Goal: Task Accomplishment & Management: Manage account settings

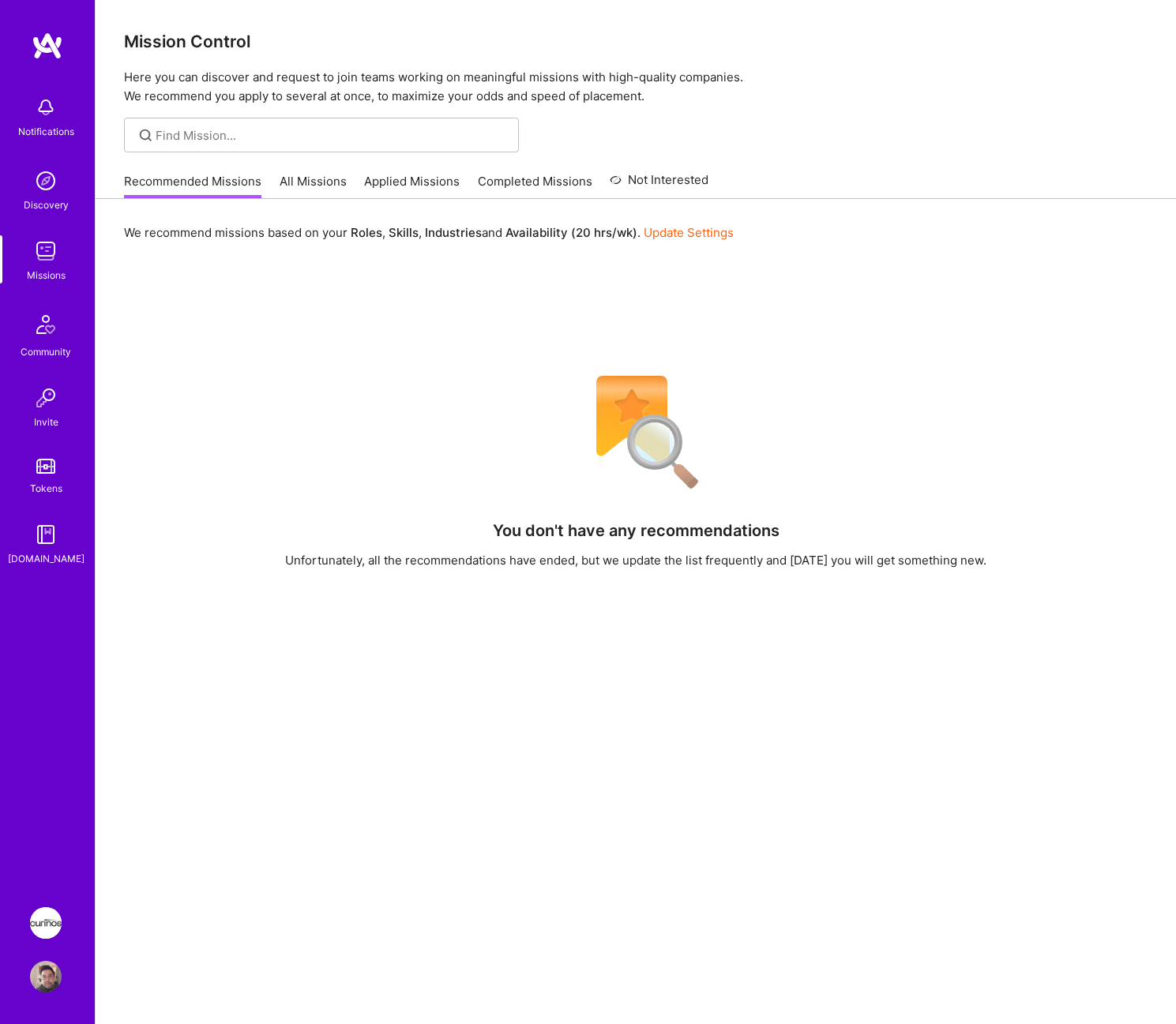
click at [47, 910] on img at bounding box center [45, 922] width 32 height 32
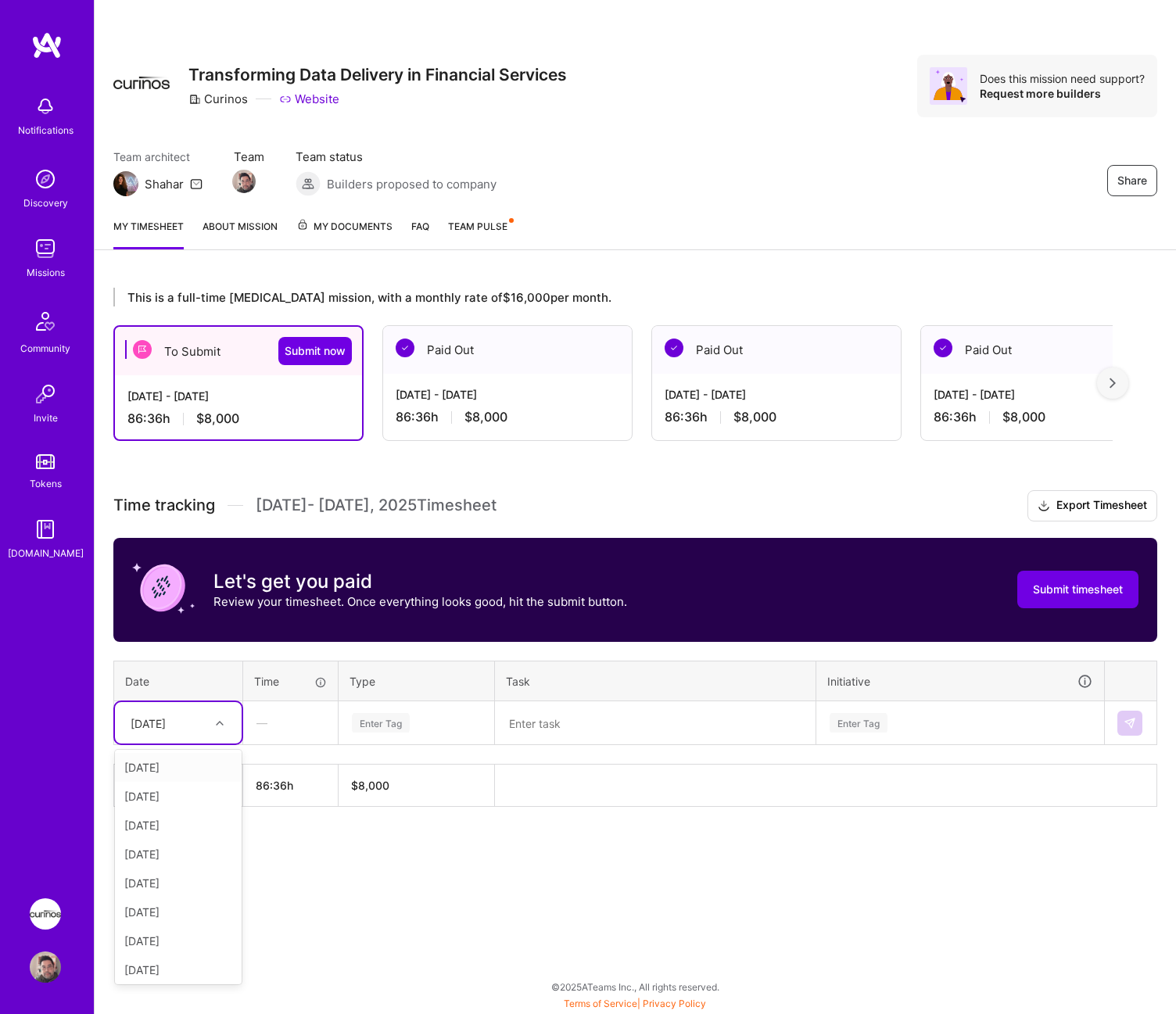
click at [216, 721] on icon at bounding box center [220, 723] width 8 height 8
click at [197, 768] on div "[DATE]" at bounding box center [179, 767] width 127 height 29
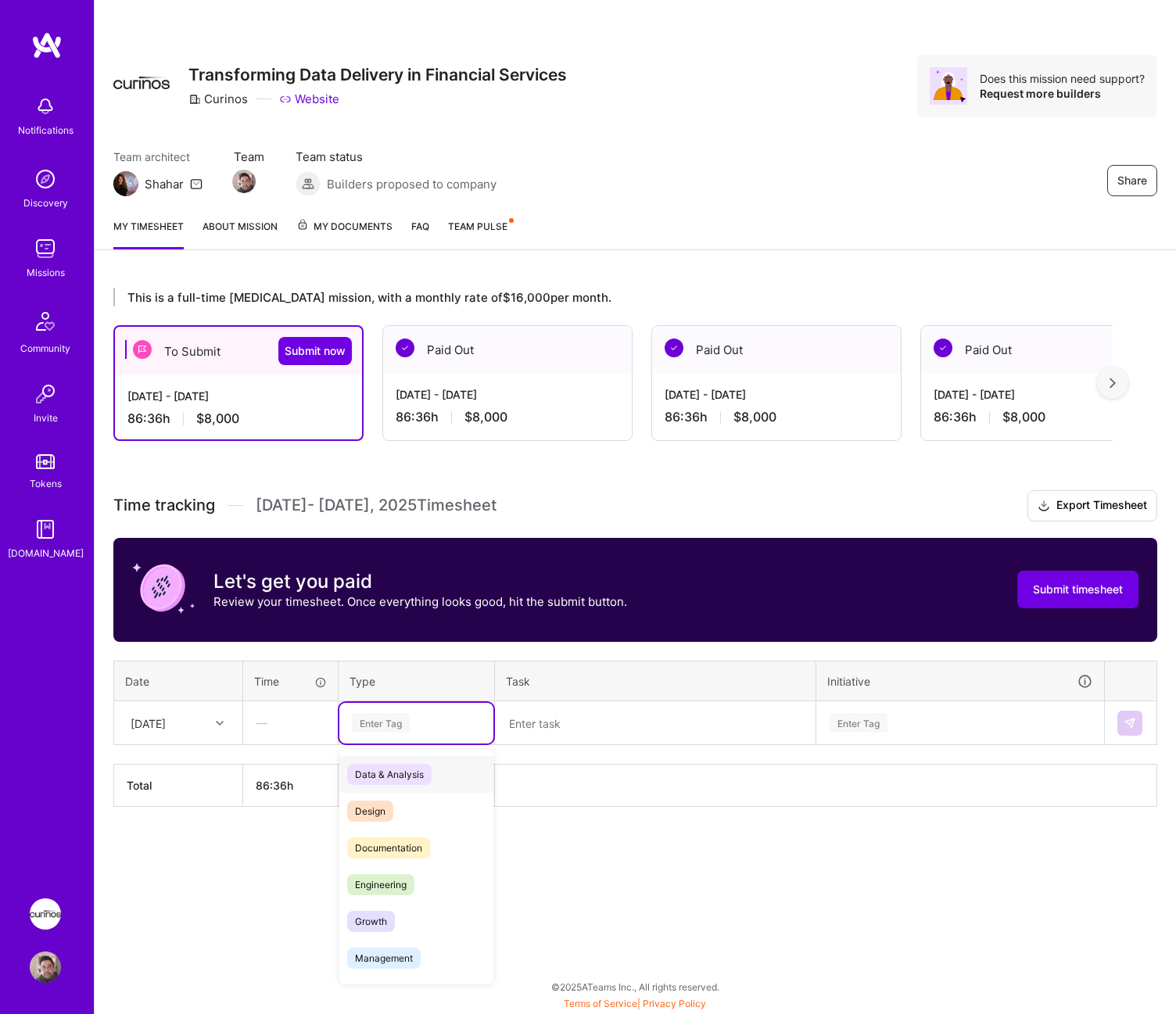
click at [399, 722] on div "Enter Tag" at bounding box center [380, 722] width 58 height 24
click at [388, 726] on div "Enter Tag" at bounding box center [380, 722] width 58 height 24
click at [426, 830] on div "Documentation" at bounding box center [417, 848] width 154 height 37
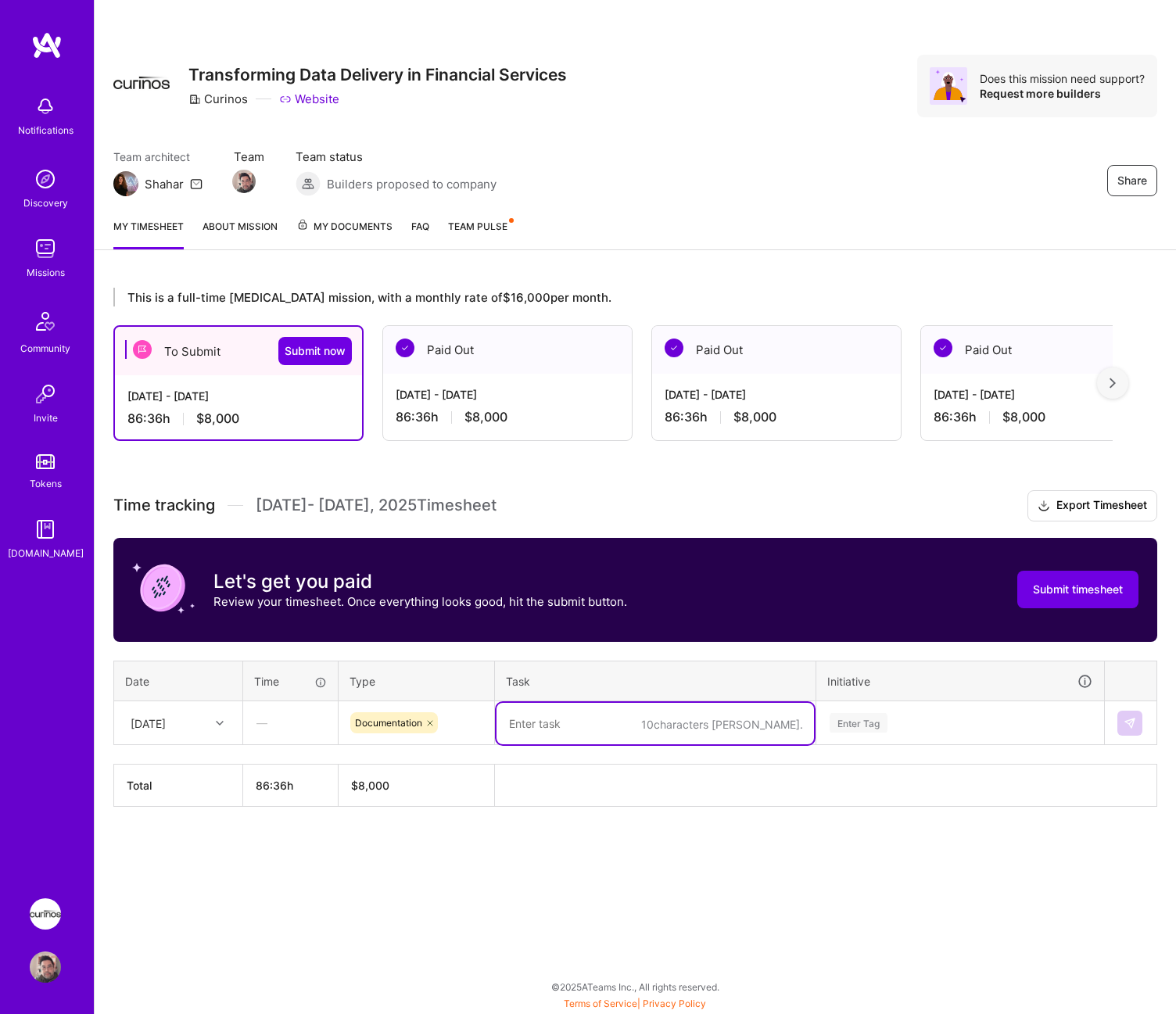
click at [572, 721] on textarea at bounding box center [655, 723] width 317 height 41
type textarea "Team leads grooming for spikes concerning Data Comparison"
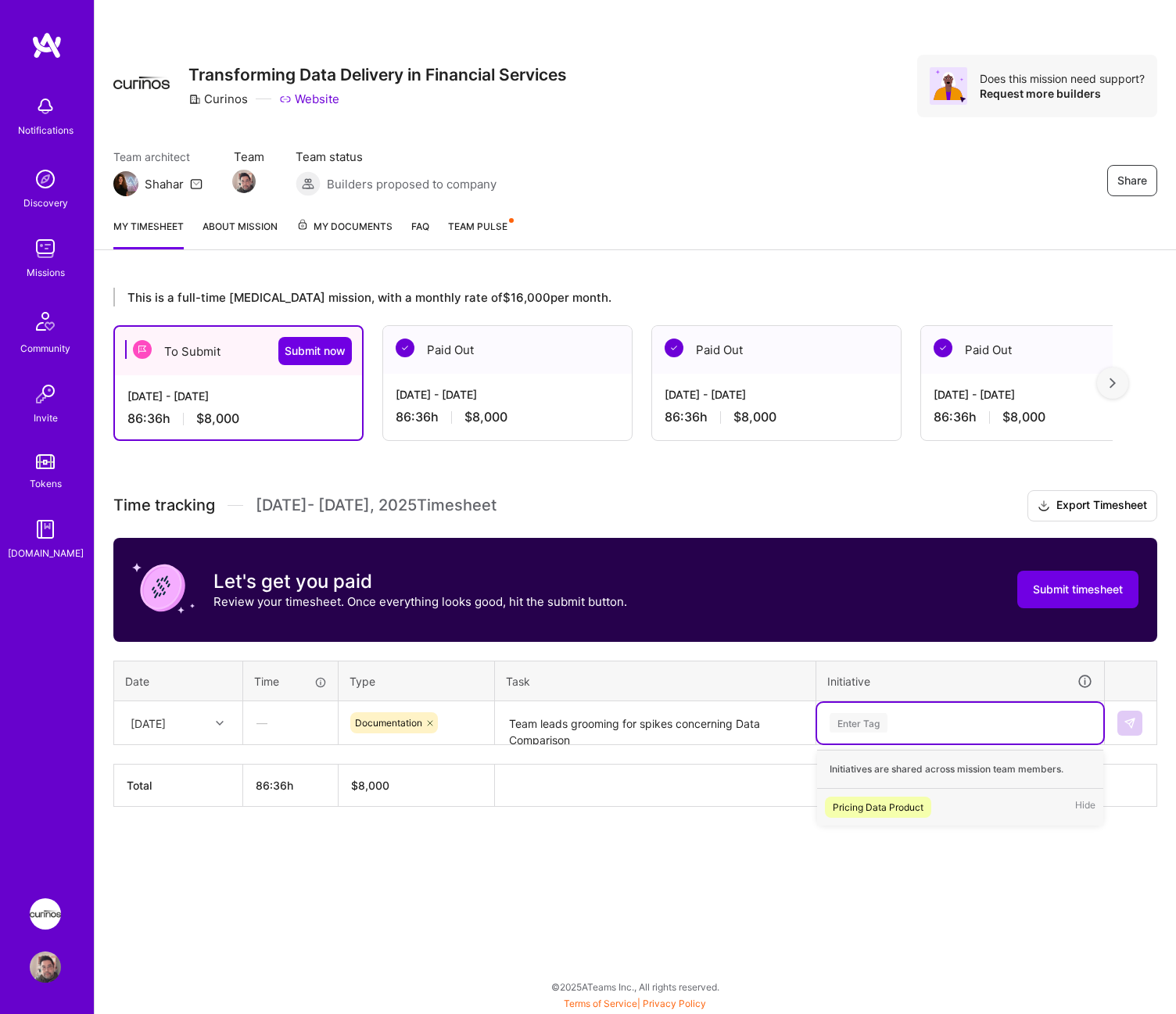
click at [937, 813] on div "Pricing Data Product Hide" at bounding box center [959, 807] width 286 height 37
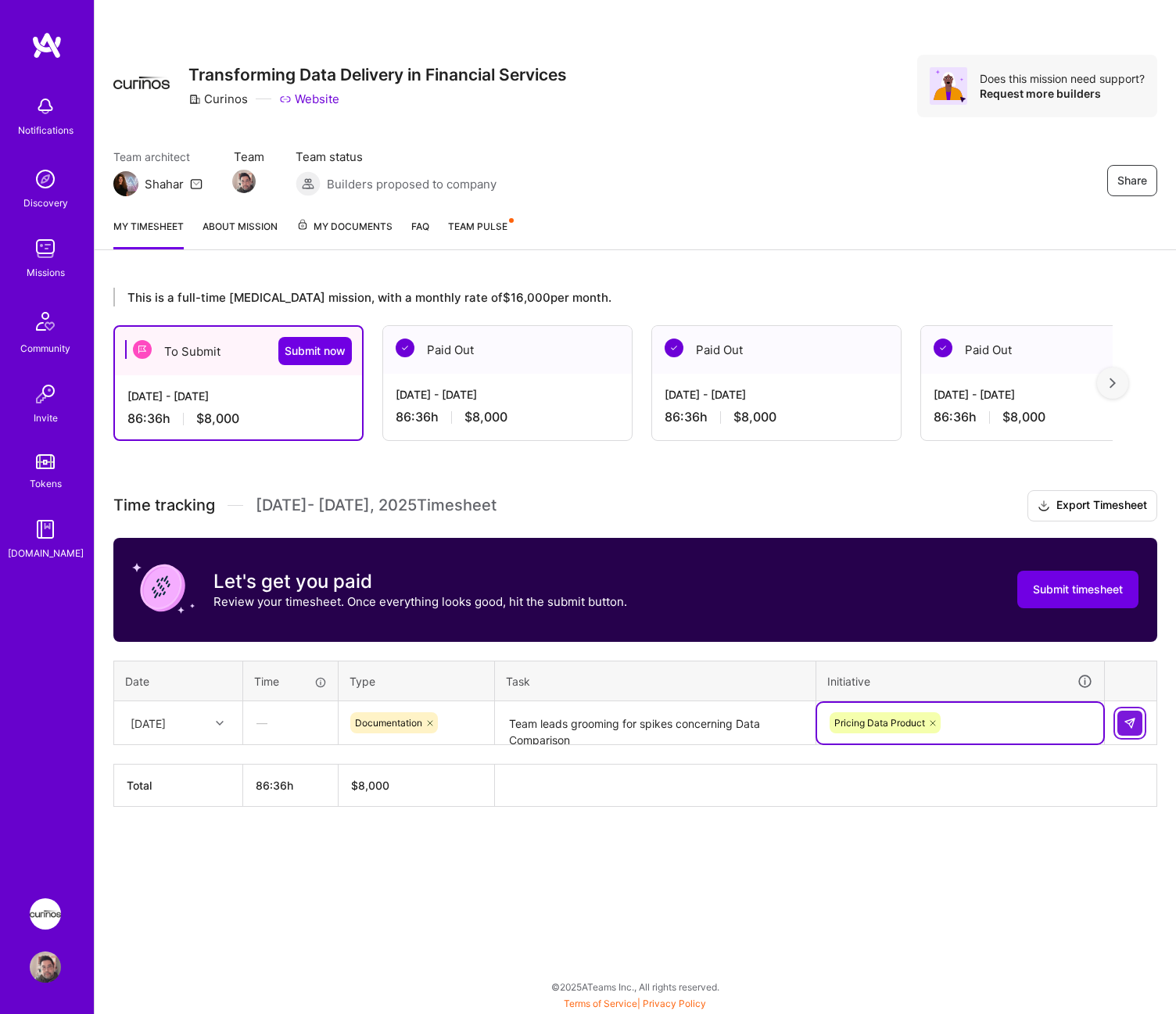
click at [1118, 725] on button at bounding box center [1130, 723] width 25 height 25
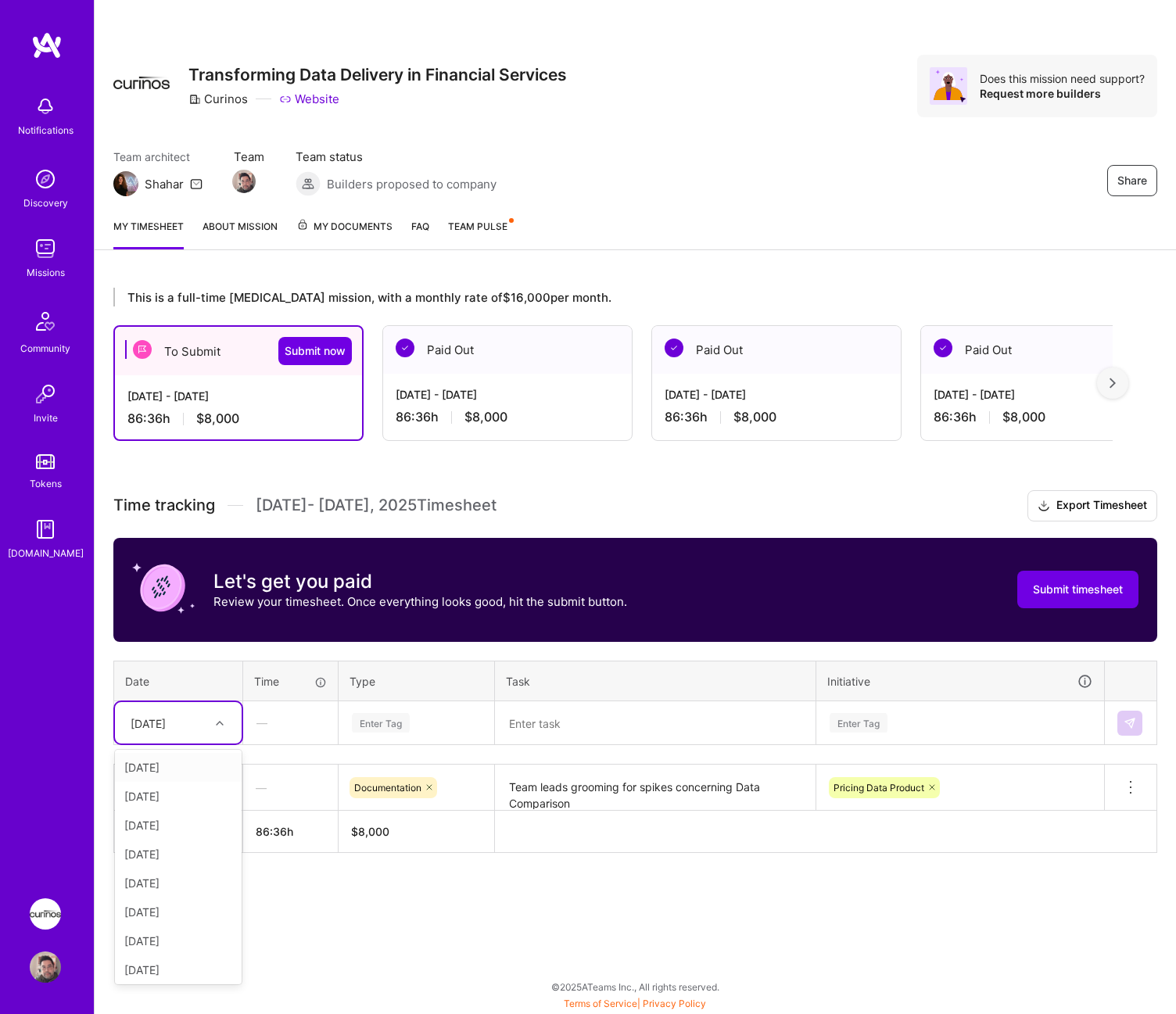
click at [214, 719] on div at bounding box center [222, 723] width 24 height 20
click at [206, 763] on div "[DATE]" at bounding box center [179, 767] width 127 height 29
click at [407, 720] on div "Enter Tag" at bounding box center [380, 722] width 58 height 24
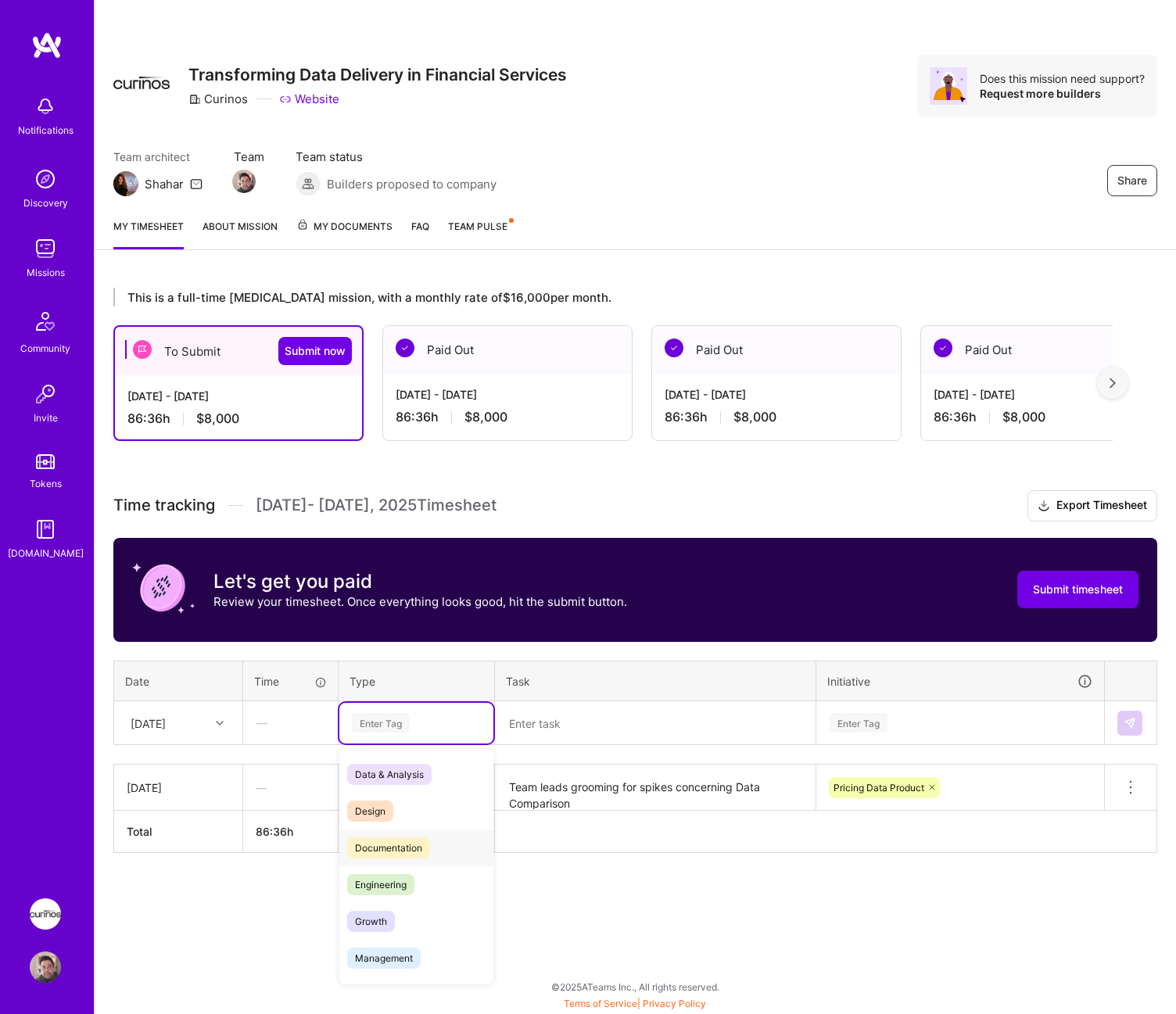
click at [448, 841] on div "Documentation" at bounding box center [417, 848] width 154 height 37
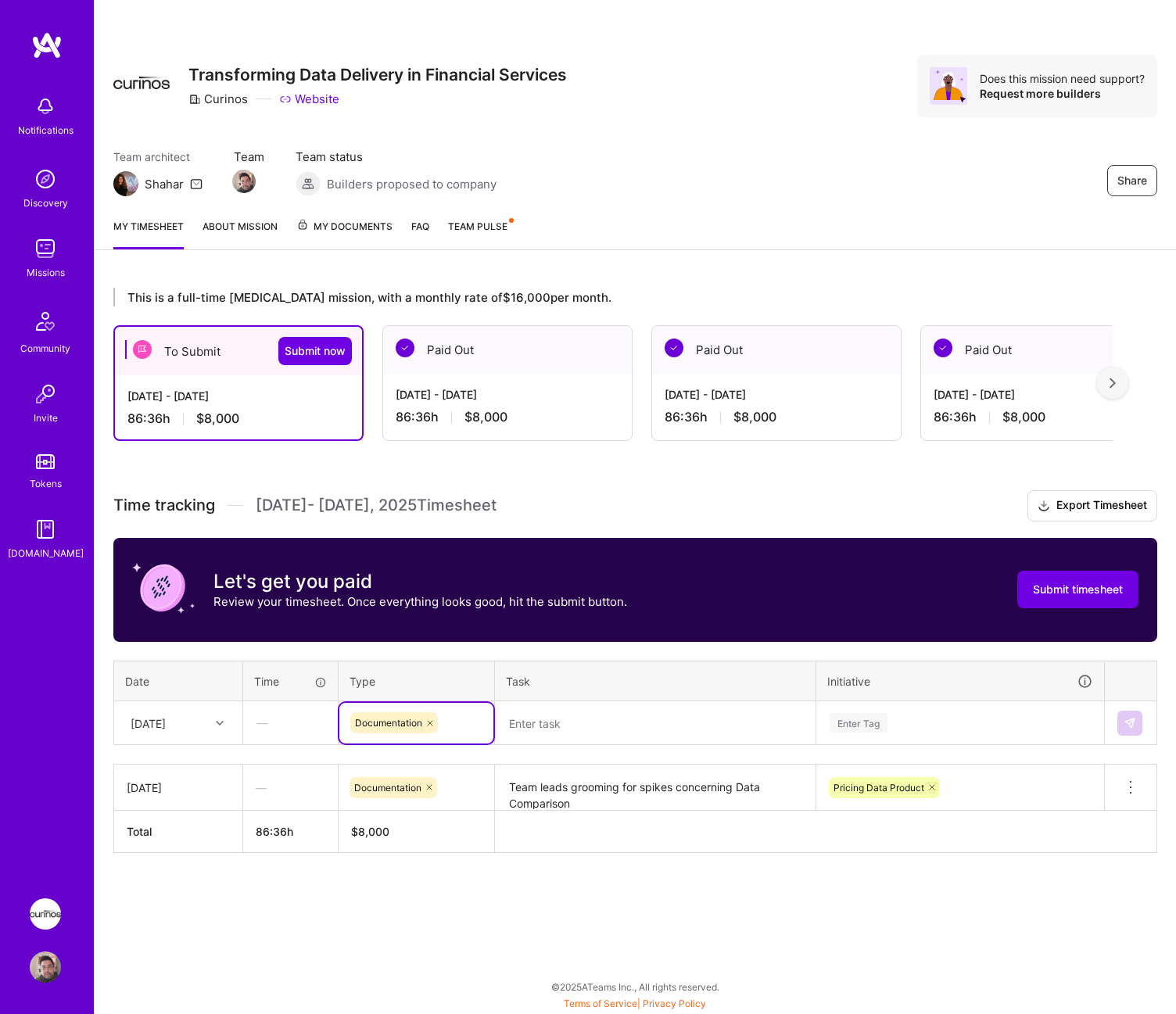
click at [607, 715] on textarea at bounding box center [655, 723] width 317 height 41
click at [635, 797] on textarea "Team leads grooming for spikes concerning Data Comparison" at bounding box center [655, 788] width 317 height 43
drag, startPoint x: 640, startPoint y: 799, endPoint x: 516, endPoint y: 777, distance: 125.9
click at [516, 777] on textarea "Team leads grooming for spikes concerning Data Comparison" at bounding box center [655, 794] width 317 height 58
click at [605, 799] on textarea "Team leads grooming for spikes concerning Data Comparison" at bounding box center [655, 794] width 317 height 58
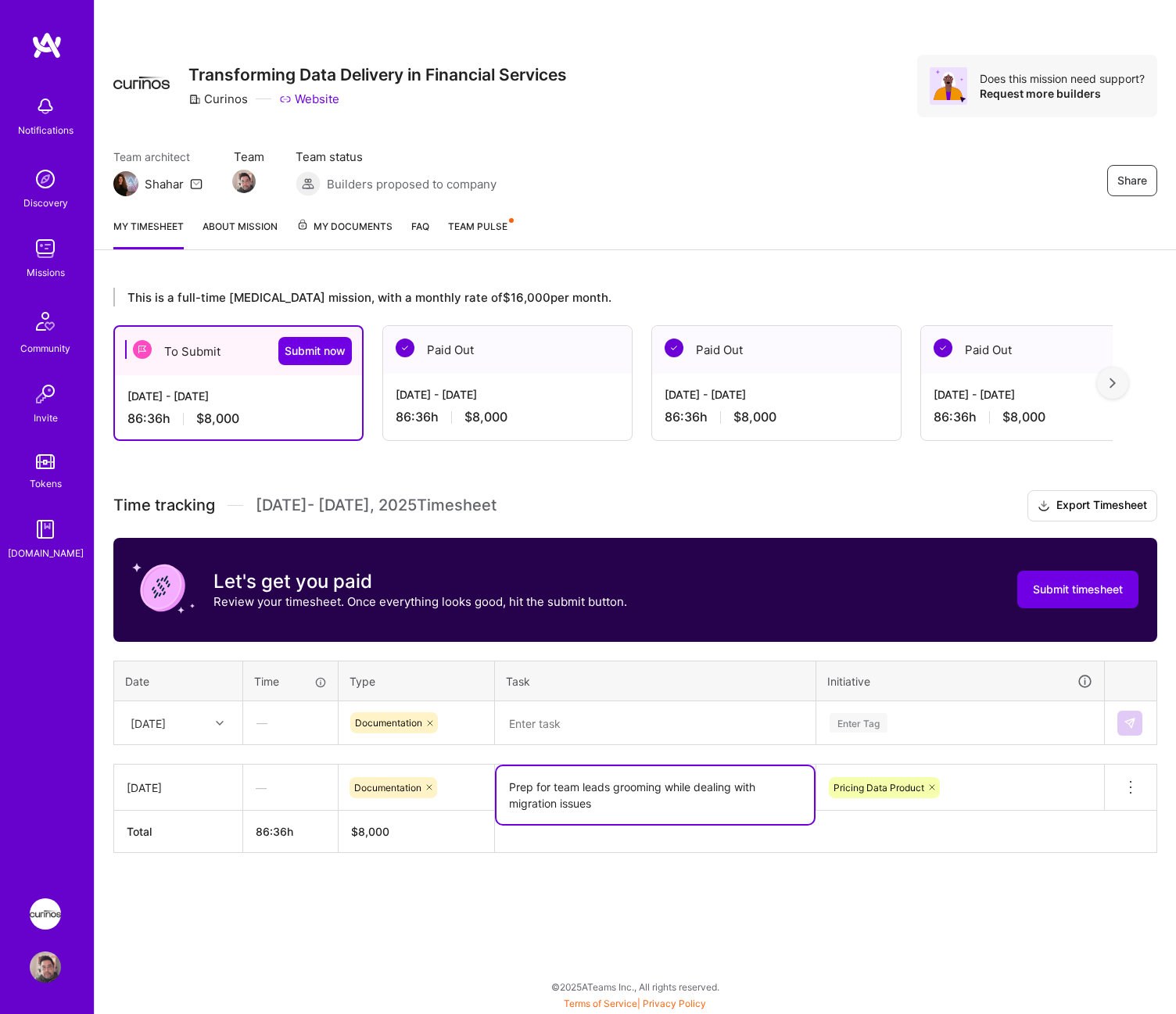
type textarea "Prep for team leads grooming while dealing with migration issues"
click at [657, 861] on div "This is a full-time [MEDICAL_DATA] mission, with a monthly rate of $16,000 per …" at bounding box center [635, 599] width 1081 height 661
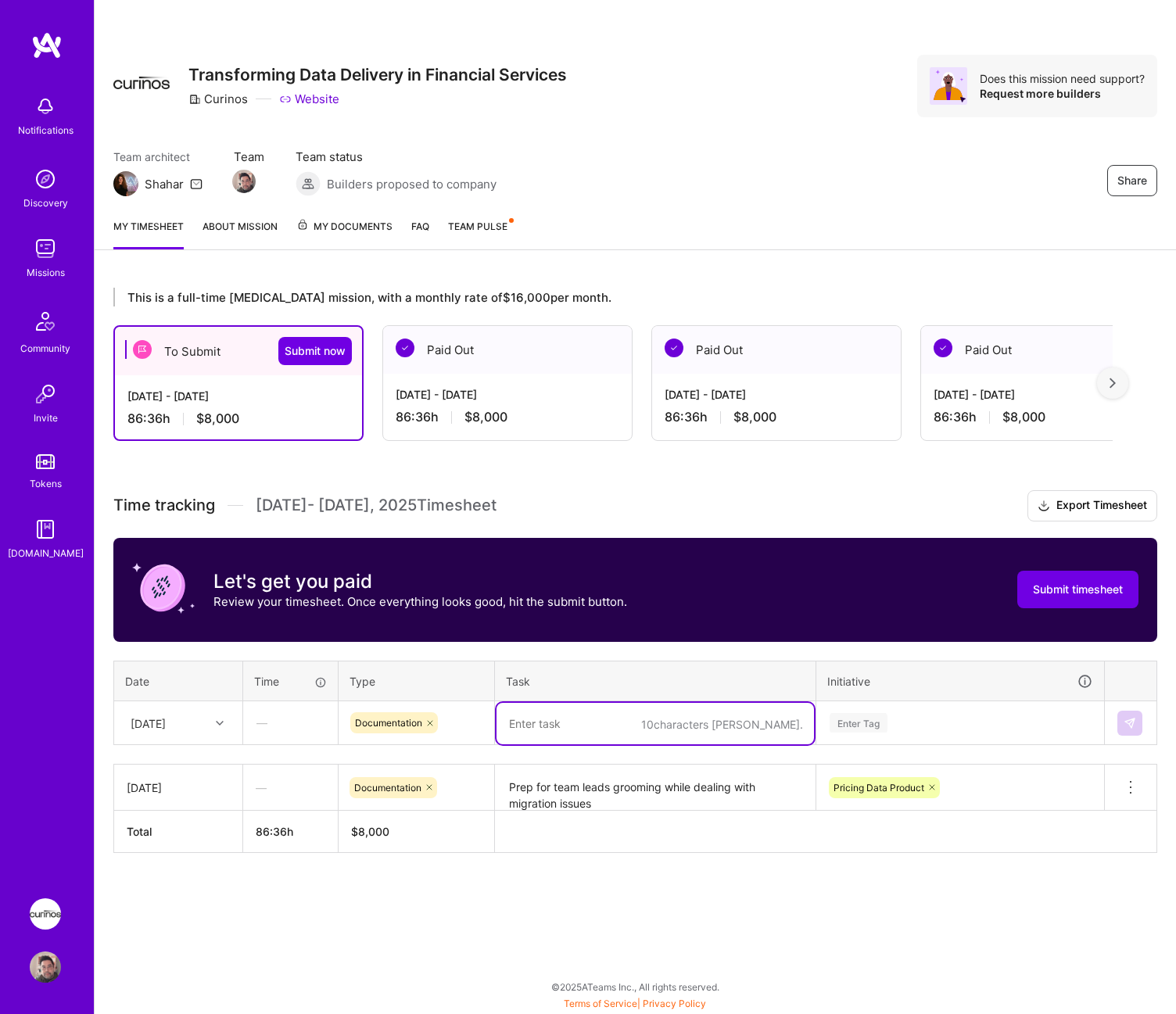
click at [634, 737] on textarea at bounding box center [655, 723] width 317 height 41
click at [788, 721] on textarea "Team leads grooming for Data Comparison" at bounding box center [655, 723] width 317 height 41
type textarea "Team leads grooming for Data Comparison. Continued trouble shooting and tools a…"
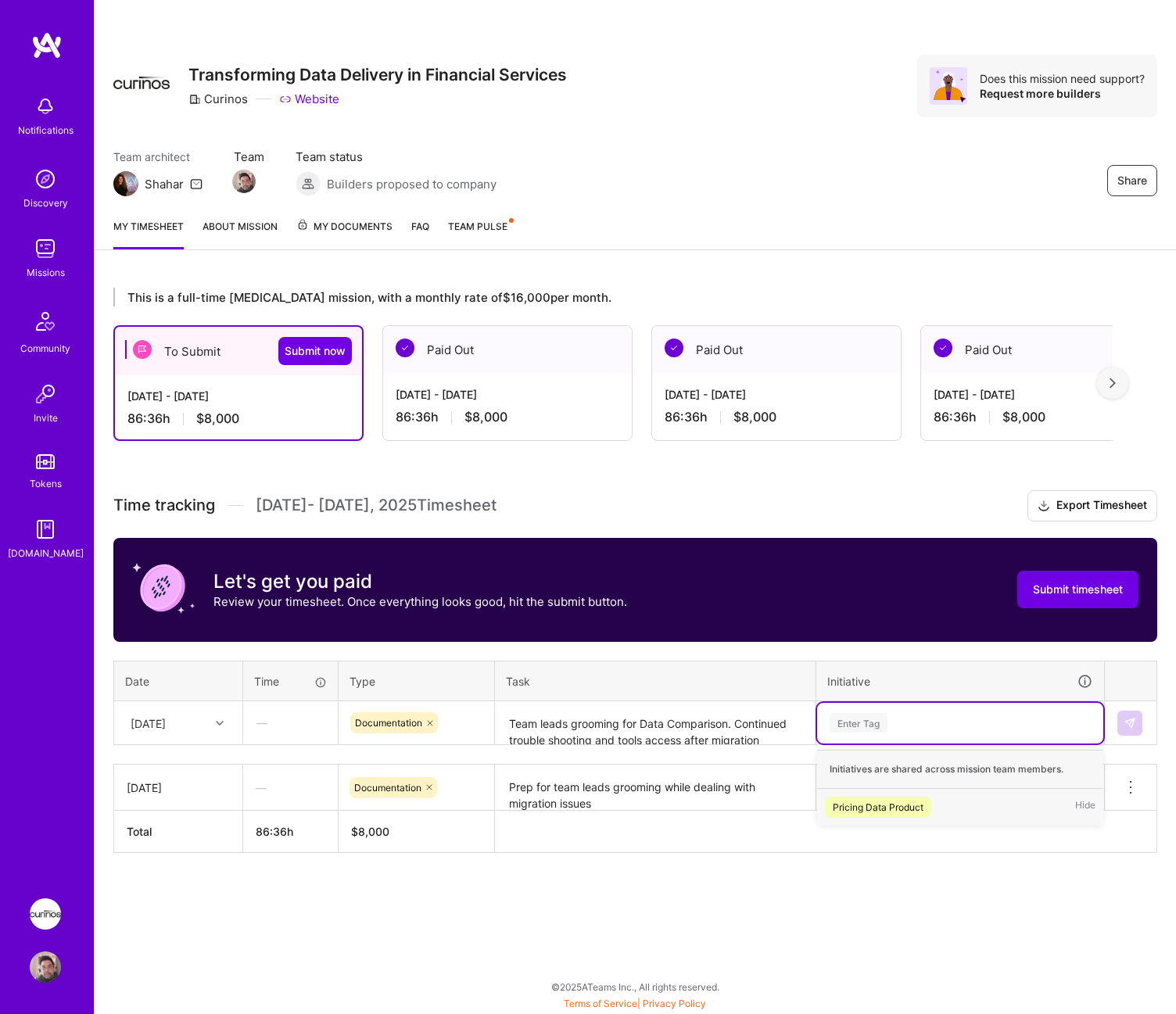
click at [898, 794] on div "Pricing Data Product Hide" at bounding box center [959, 807] width 286 height 37
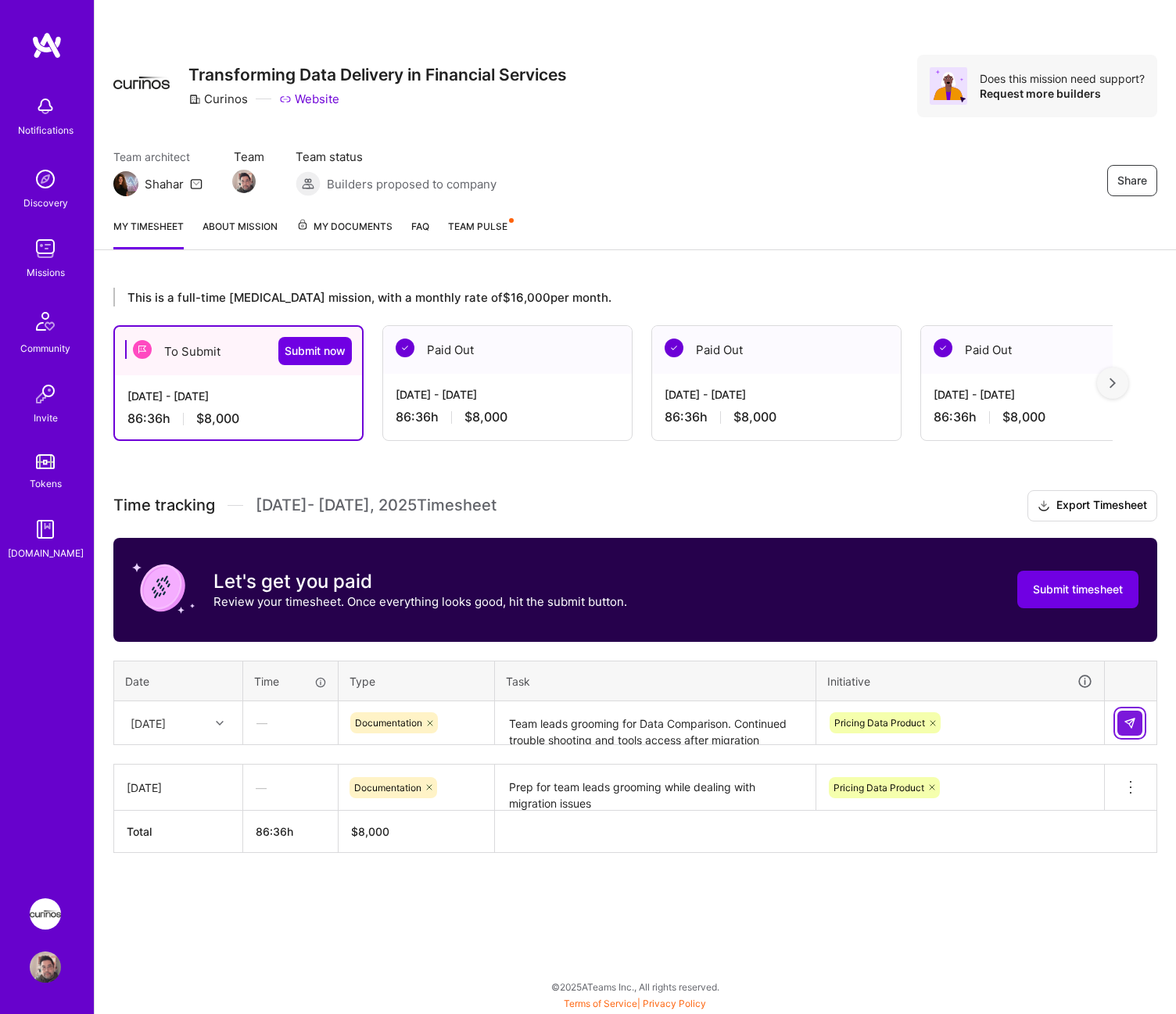
click at [1122, 721] on button at bounding box center [1130, 723] width 25 height 25
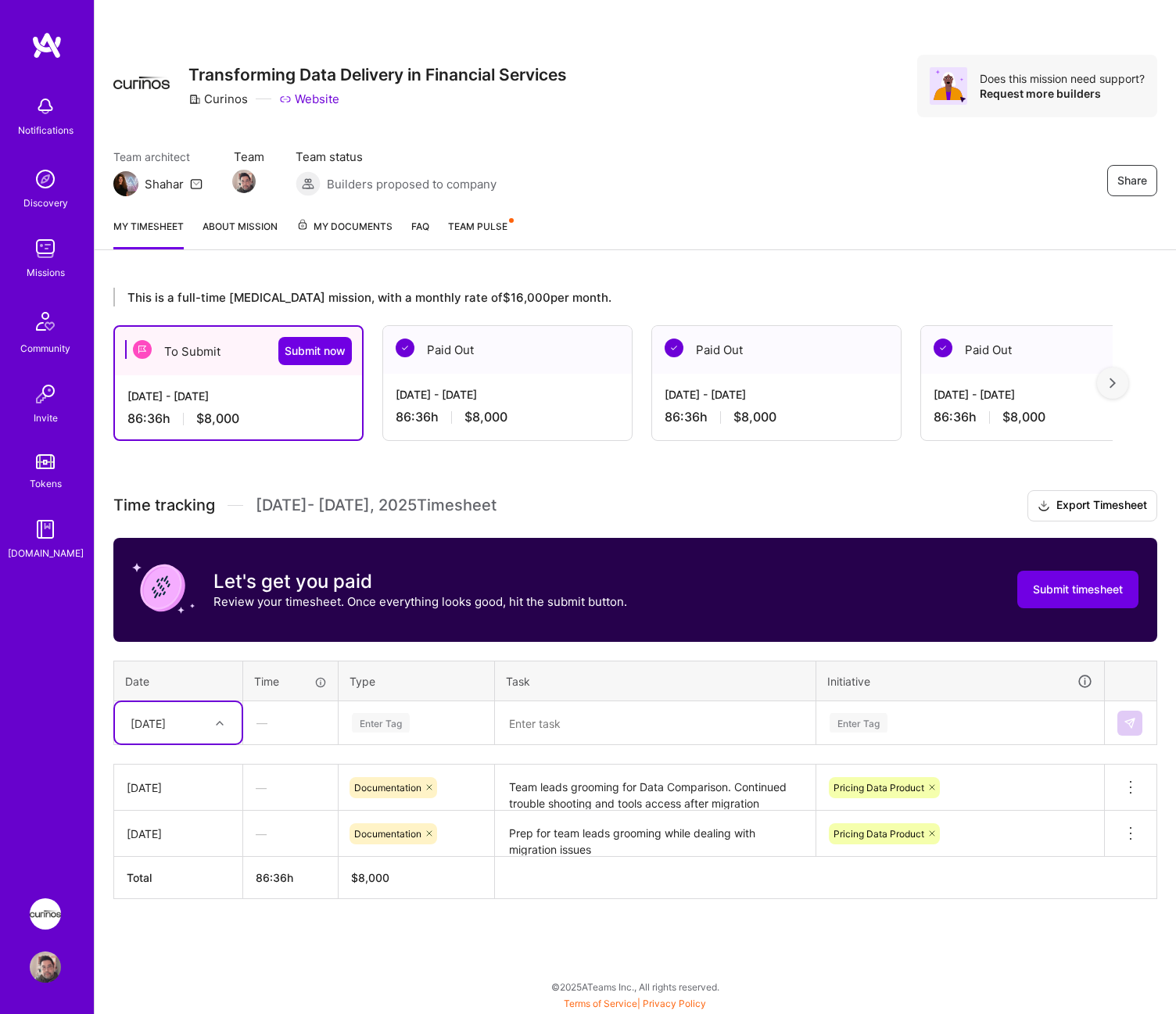
click at [216, 727] on div at bounding box center [222, 723] width 24 height 20
click at [194, 795] on div "[DATE]" at bounding box center [179, 796] width 127 height 29
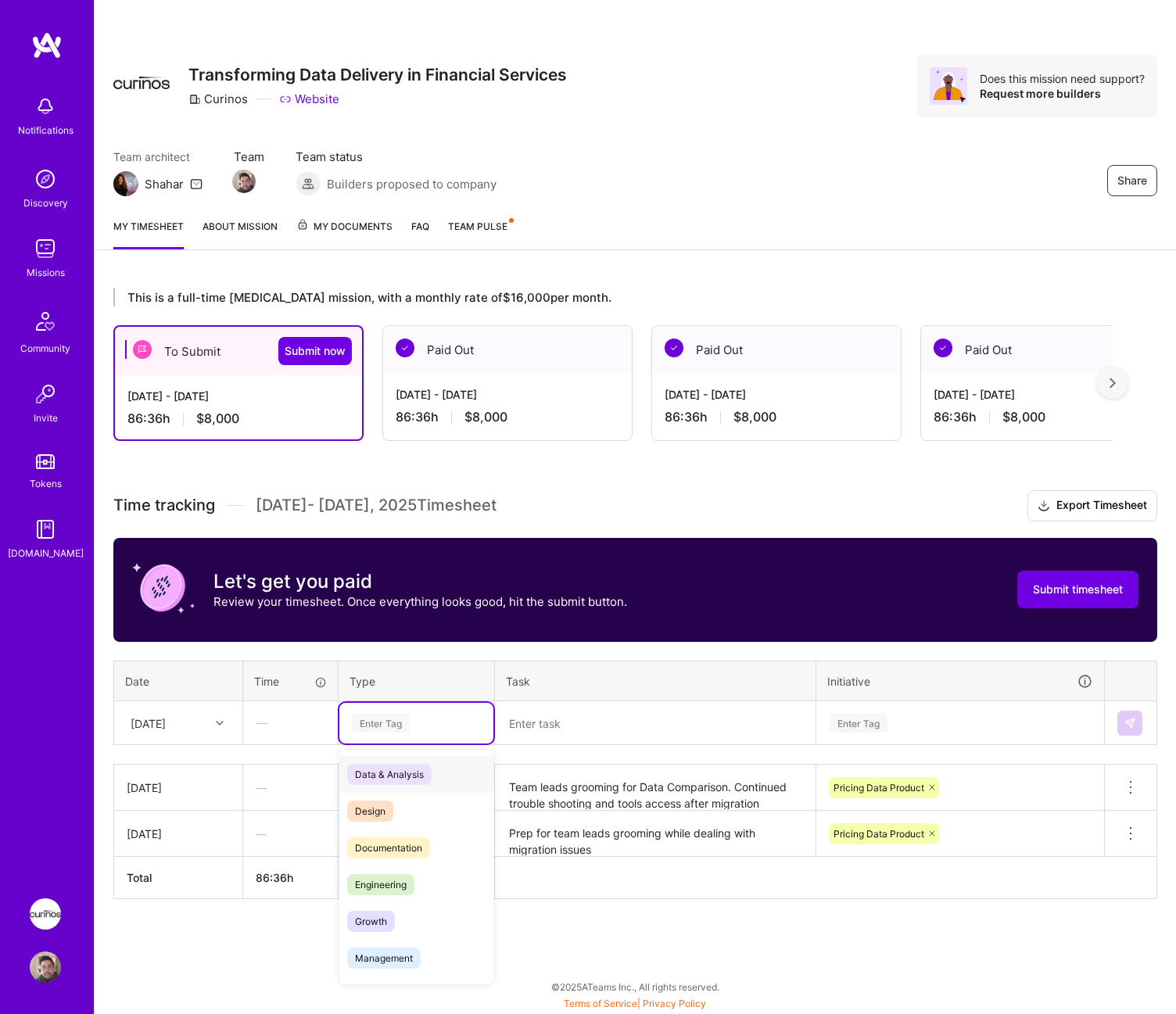
click at [421, 716] on div "Enter Tag" at bounding box center [416, 723] width 132 height 20
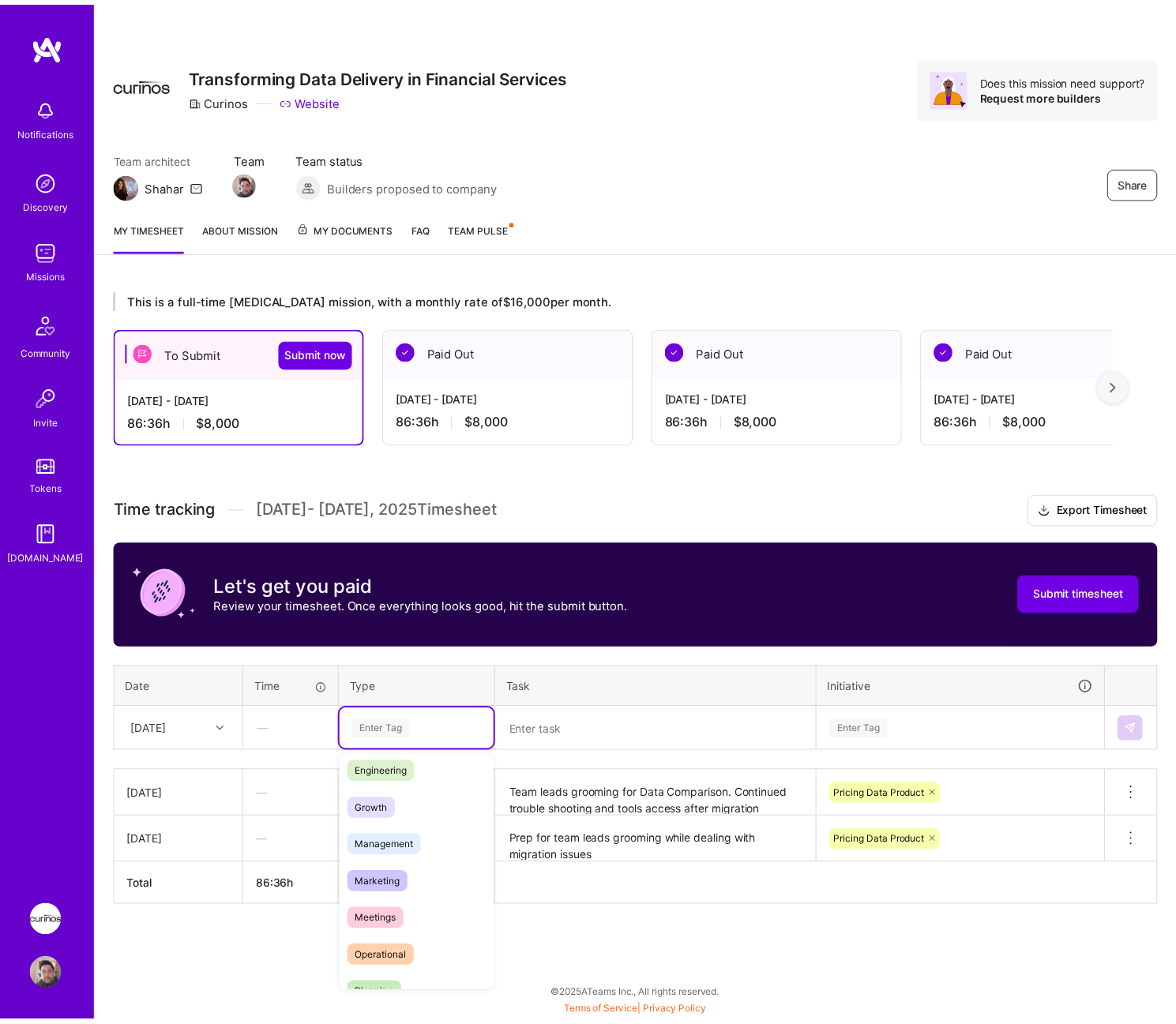
scroll to position [158, 0]
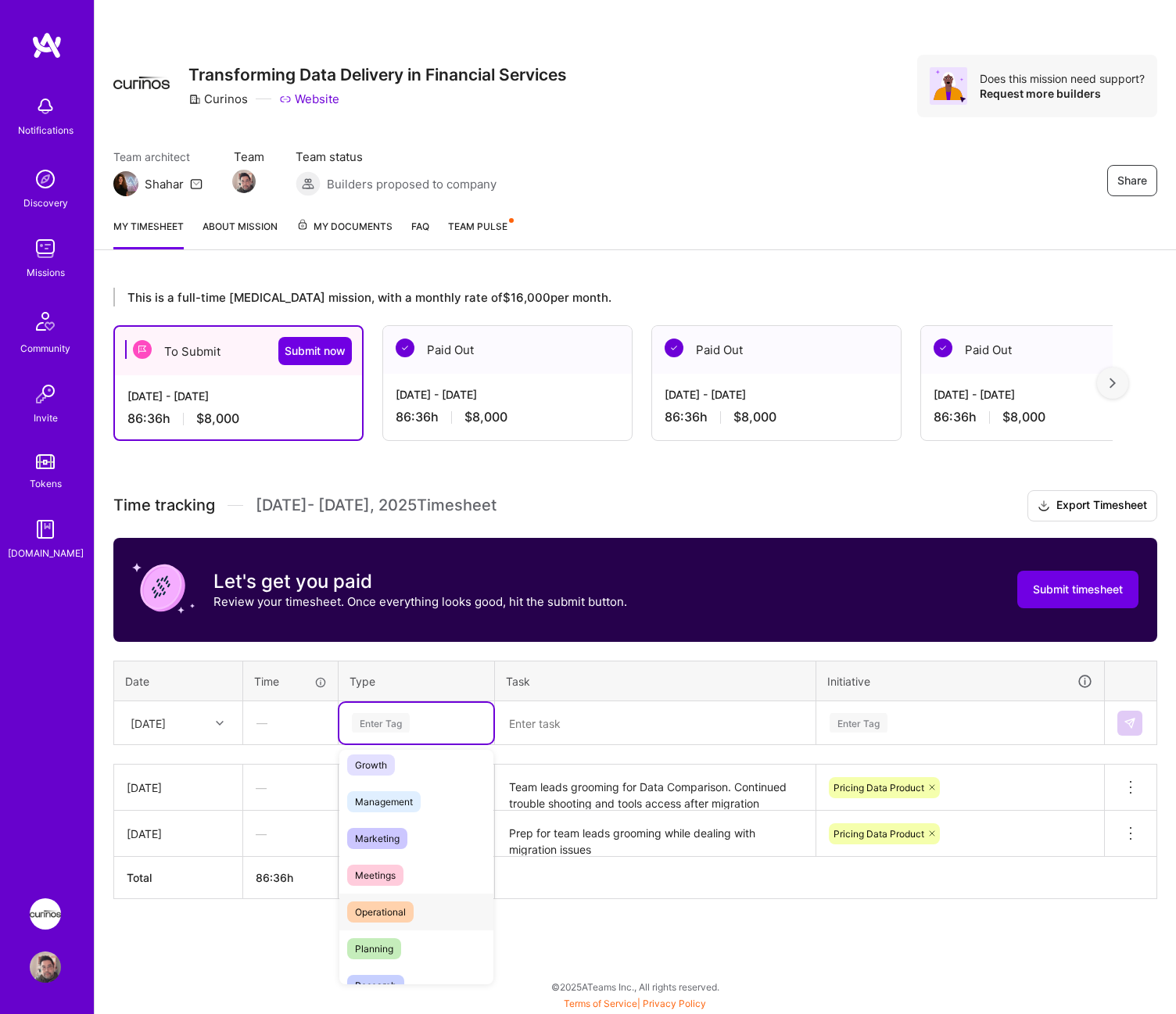
click at [424, 895] on div "Operational" at bounding box center [417, 913] width 154 height 37
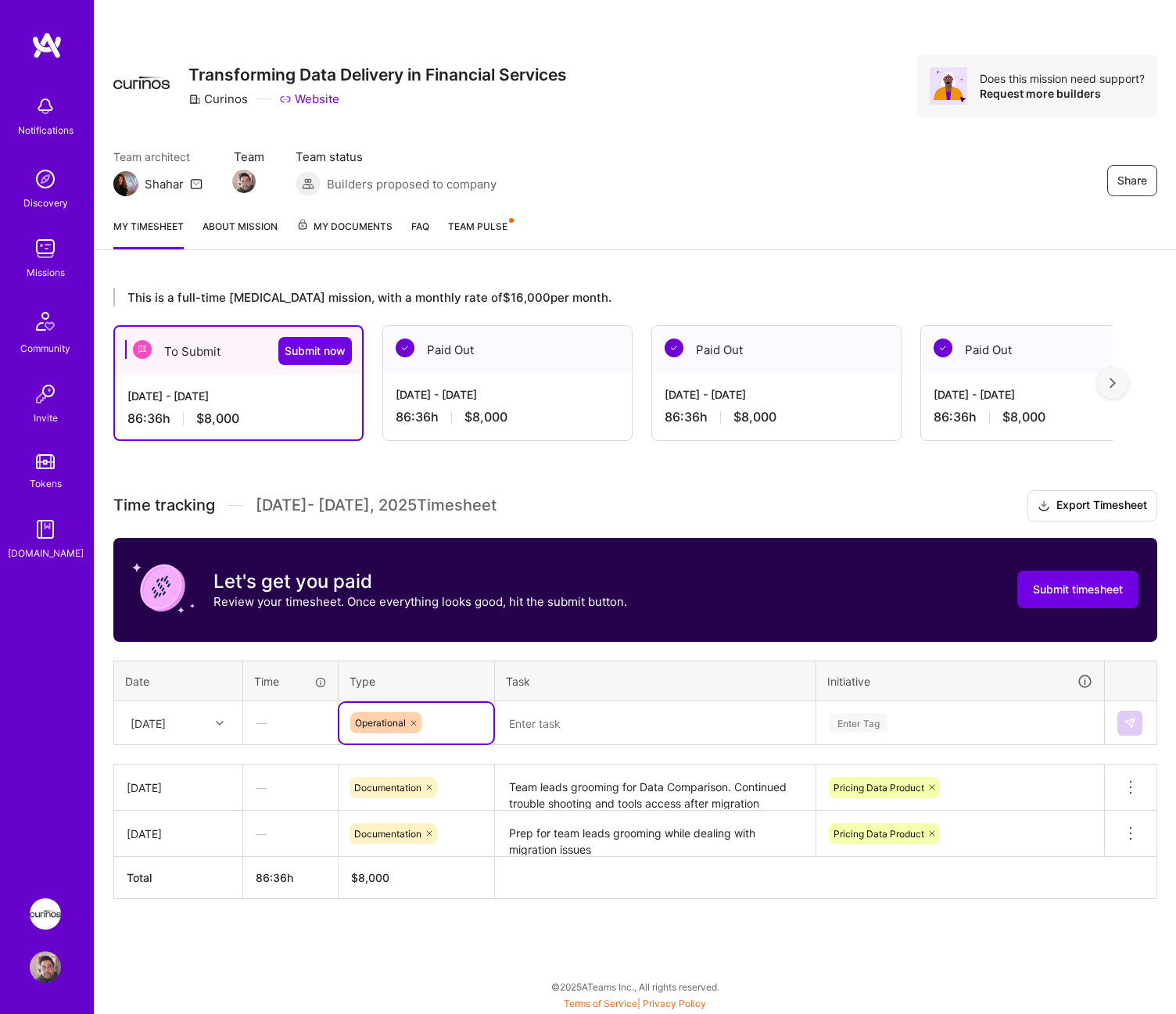
click at [595, 725] on textarea at bounding box center [655, 723] width 317 height 41
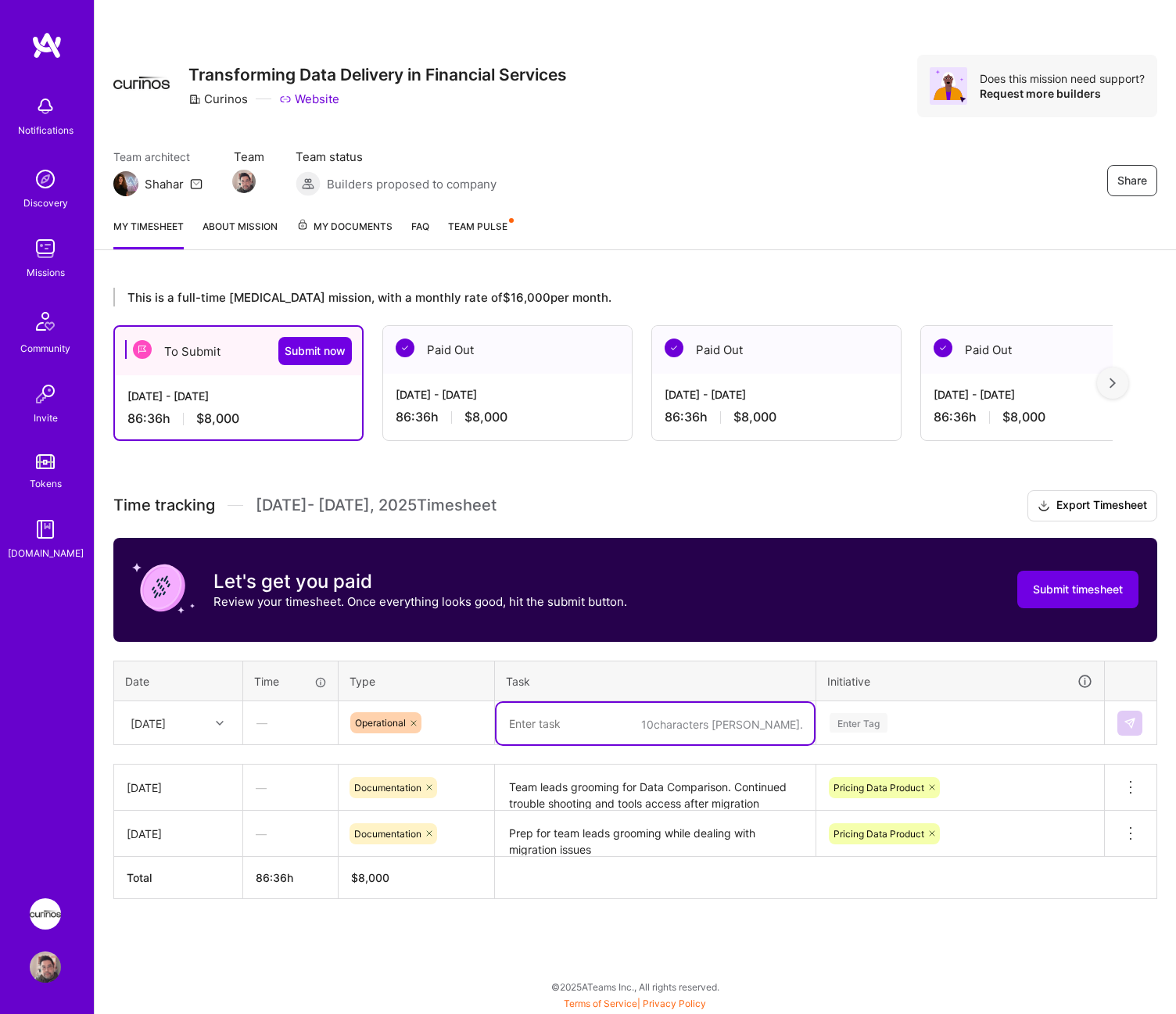
type textarea "D"
type textarea "Data Ops sessions for ticket validation around CC/DE and reports"
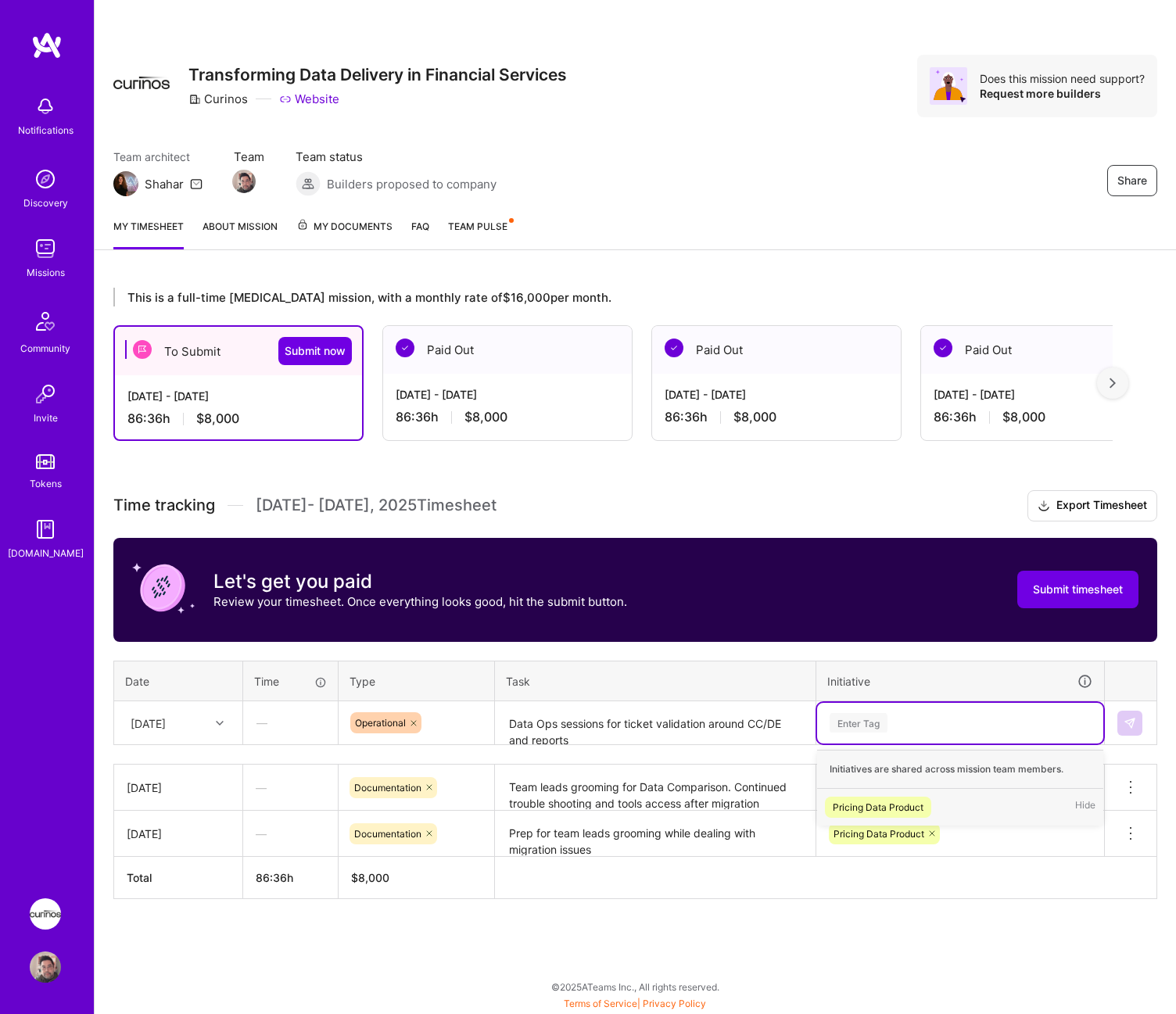
click at [923, 808] on div "Pricing Data Product" at bounding box center [877, 807] width 91 height 17
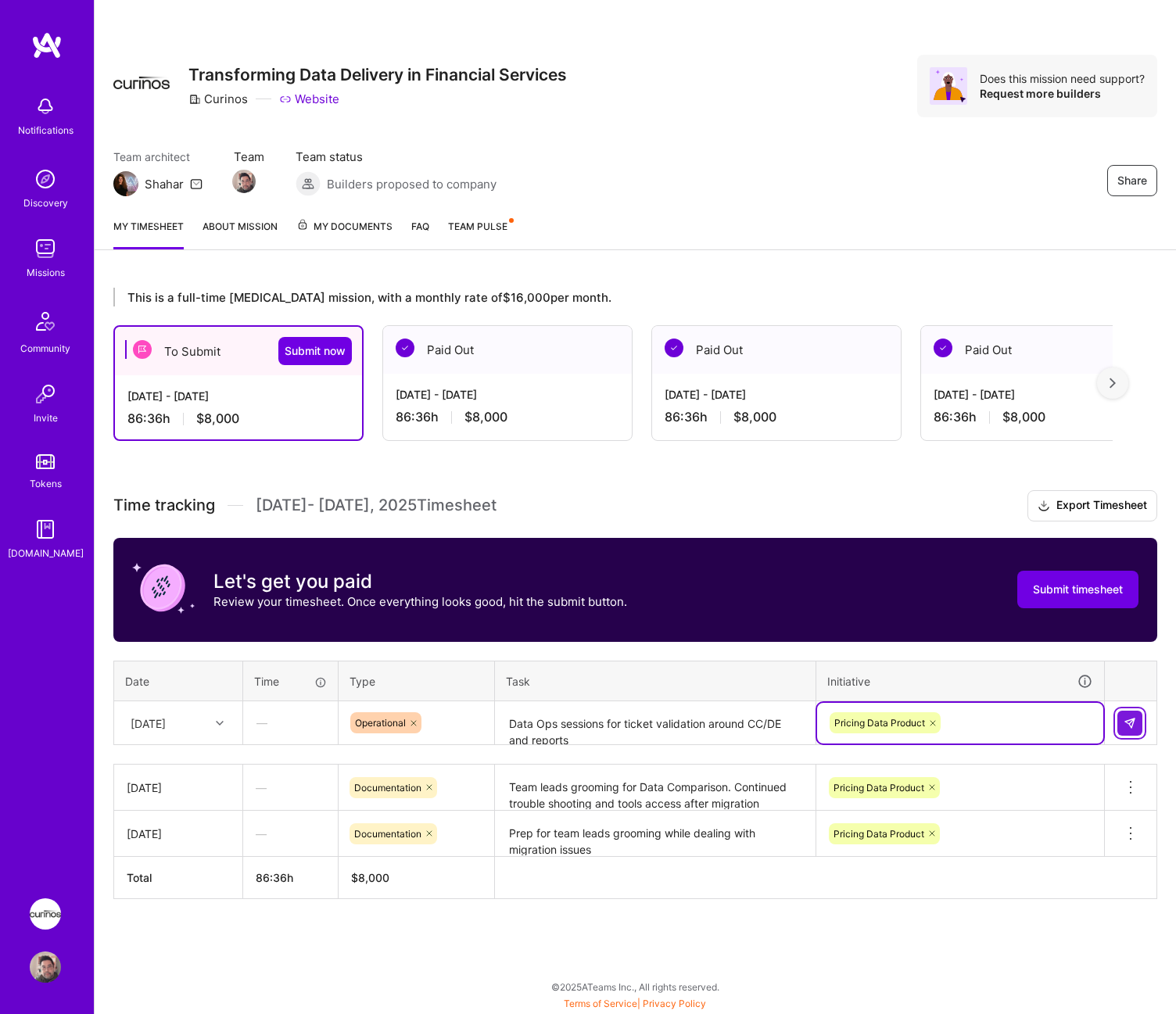
click at [1134, 721] on img at bounding box center [1129, 723] width 13 height 13
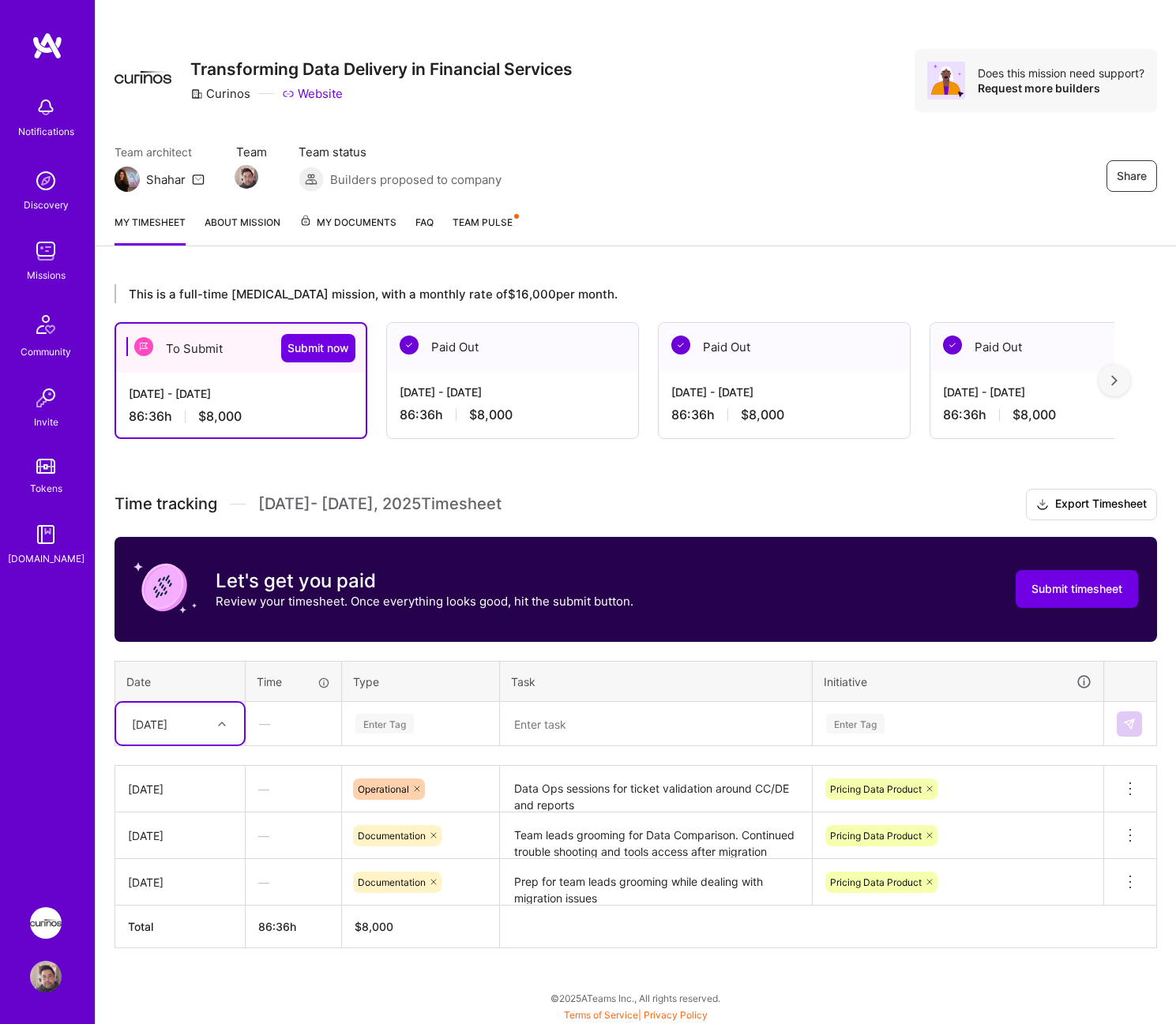
scroll to position [8, 0]
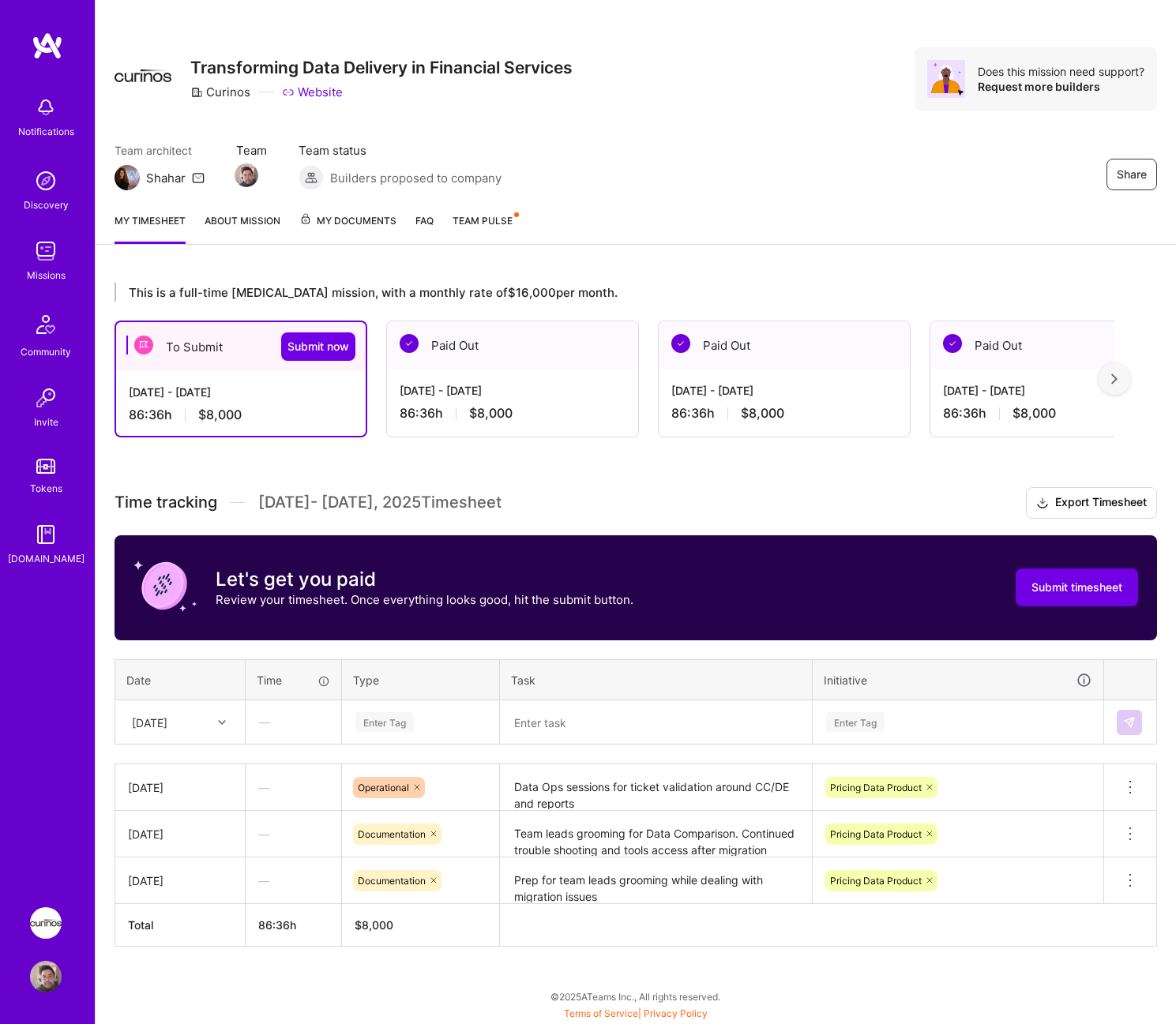
click at [204, 724] on div "[DATE]" at bounding box center [168, 721] width 88 height 26
click at [200, 820] on div "[DATE]" at bounding box center [180, 826] width 128 height 30
click at [443, 725] on div "Enter Tag" at bounding box center [420, 722] width 133 height 20
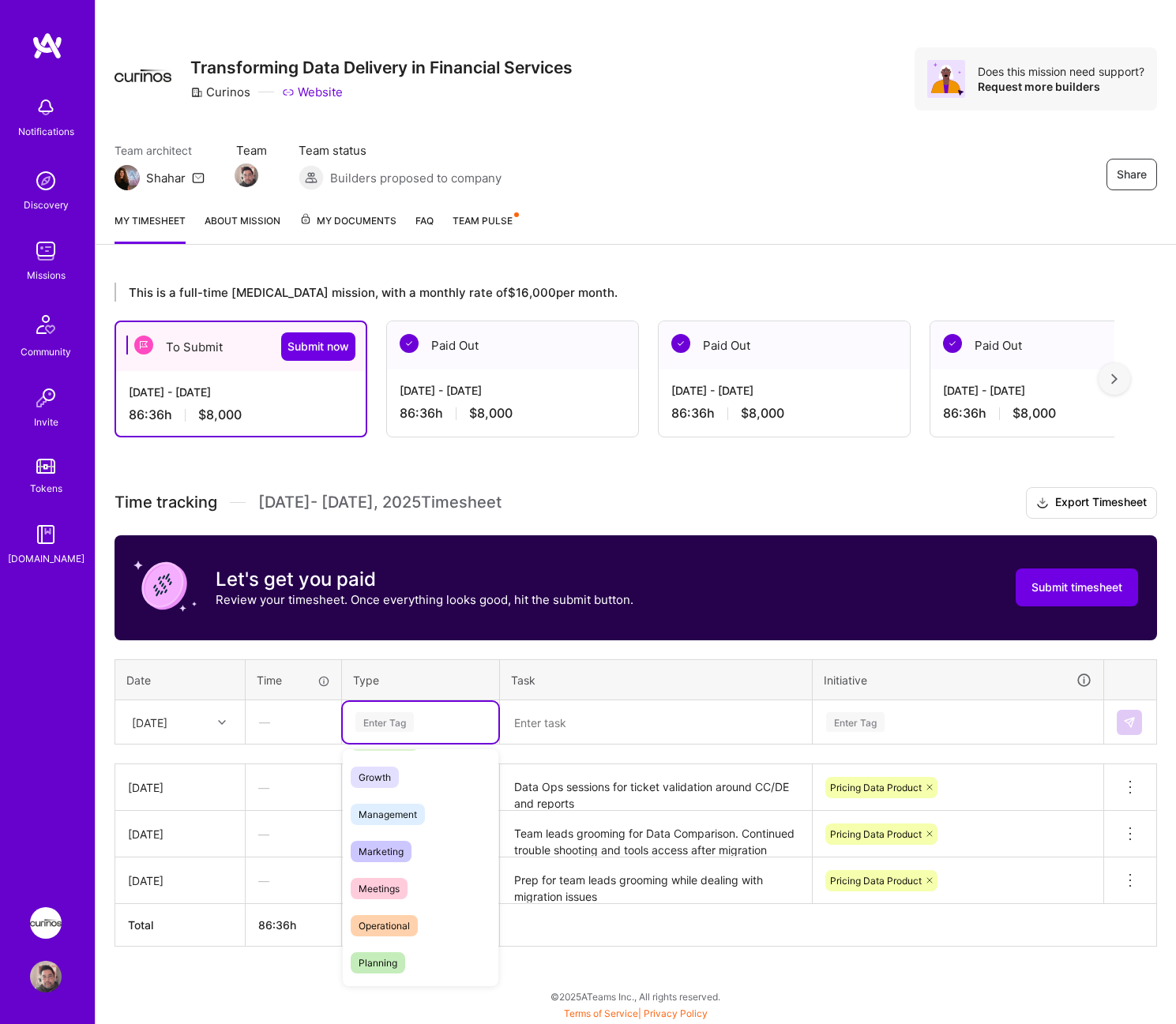
scroll to position [158, 0]
click at [427, 905] on div "Operational" at bounding box center [421, 914] width 156 height 37
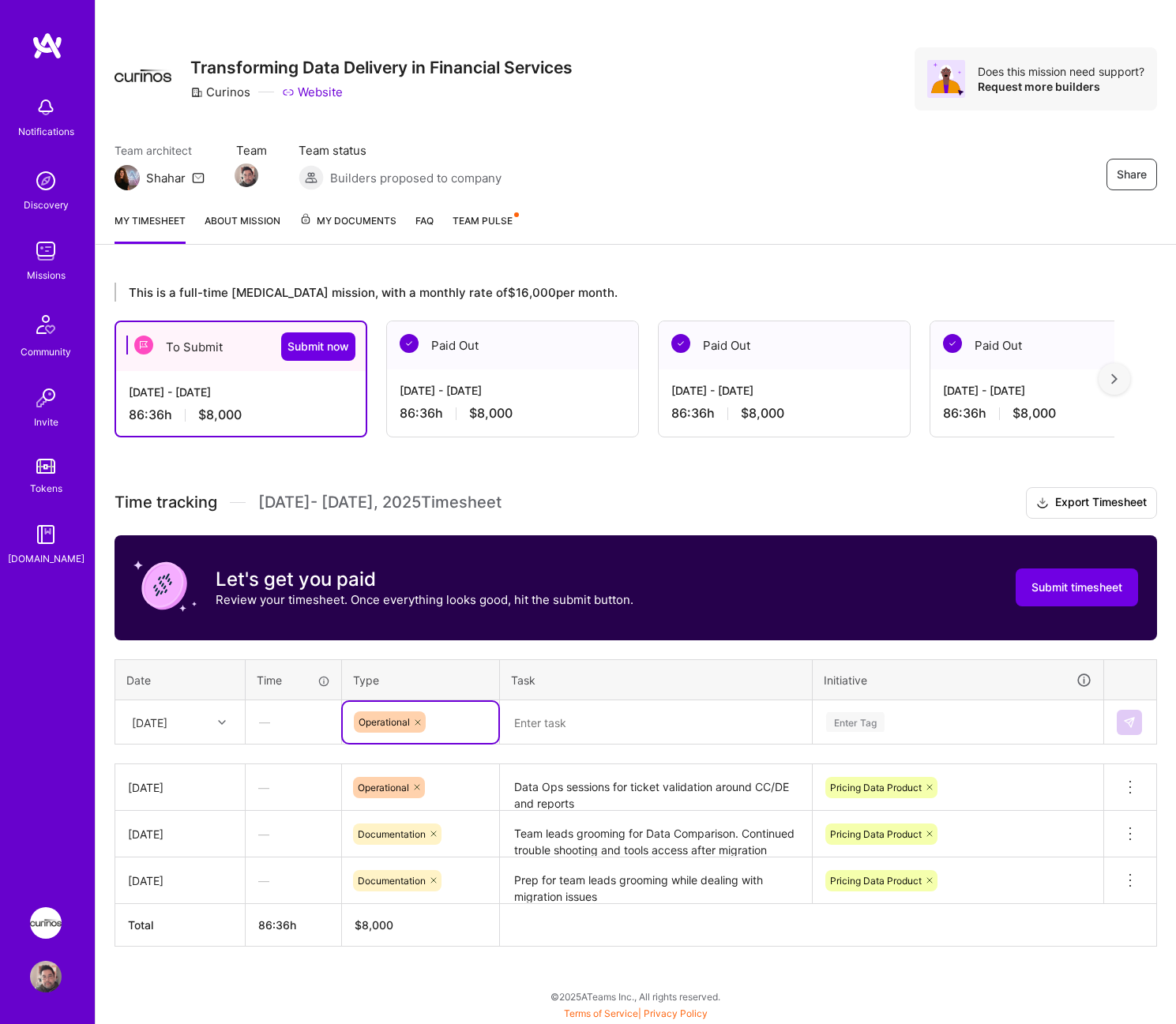
click at [630, 724] on textarea at bounding box center [656, 722] width 309 height 41
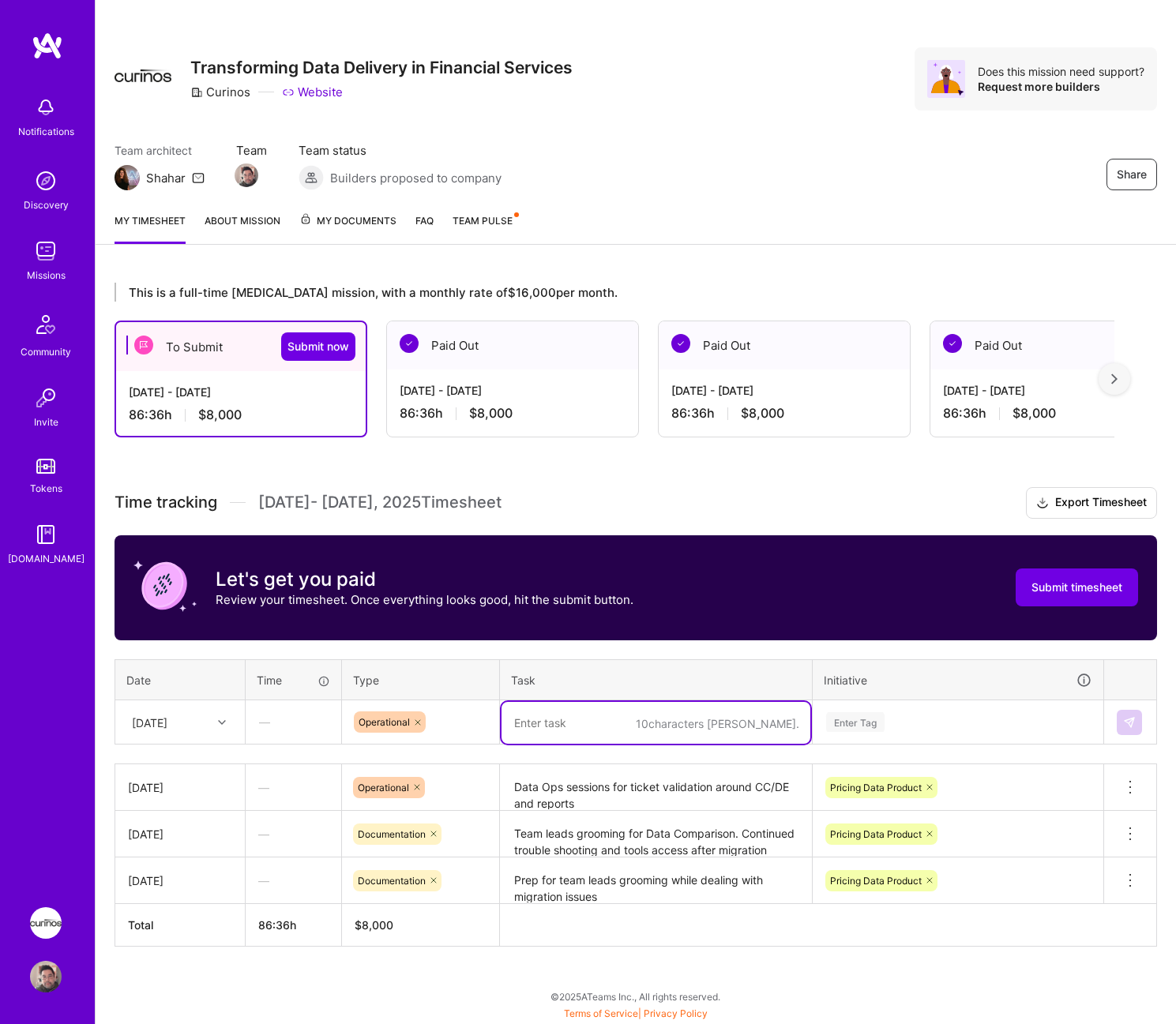
click at [704, 798] on textarea "Data Ops sessions for ticket validation around CC/DE and reports" at bounding box center [656, 787] width 309 height 43
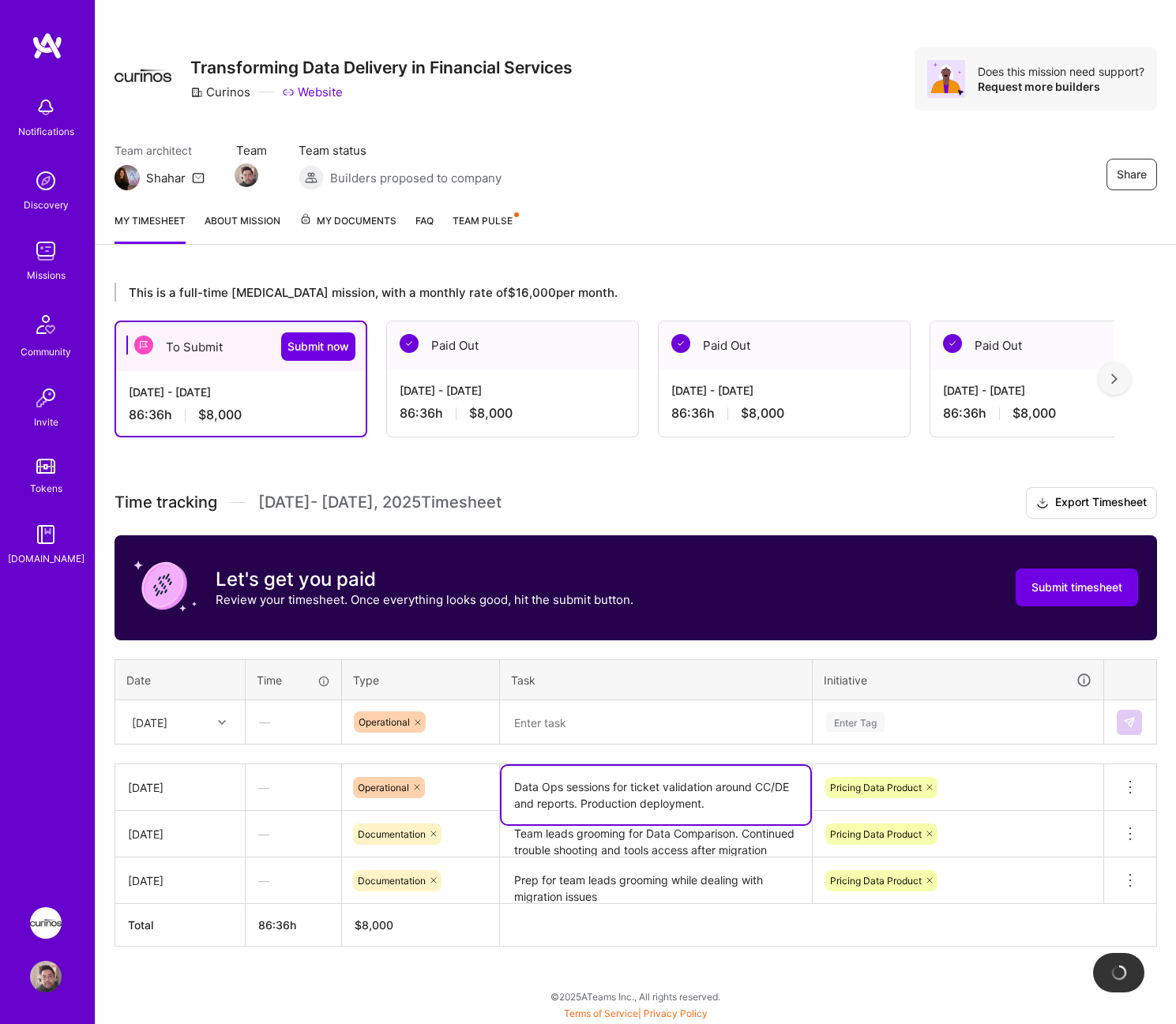
type textarea "Data Ops sessions for ticket validation around CC/DE and reports. Production de…"
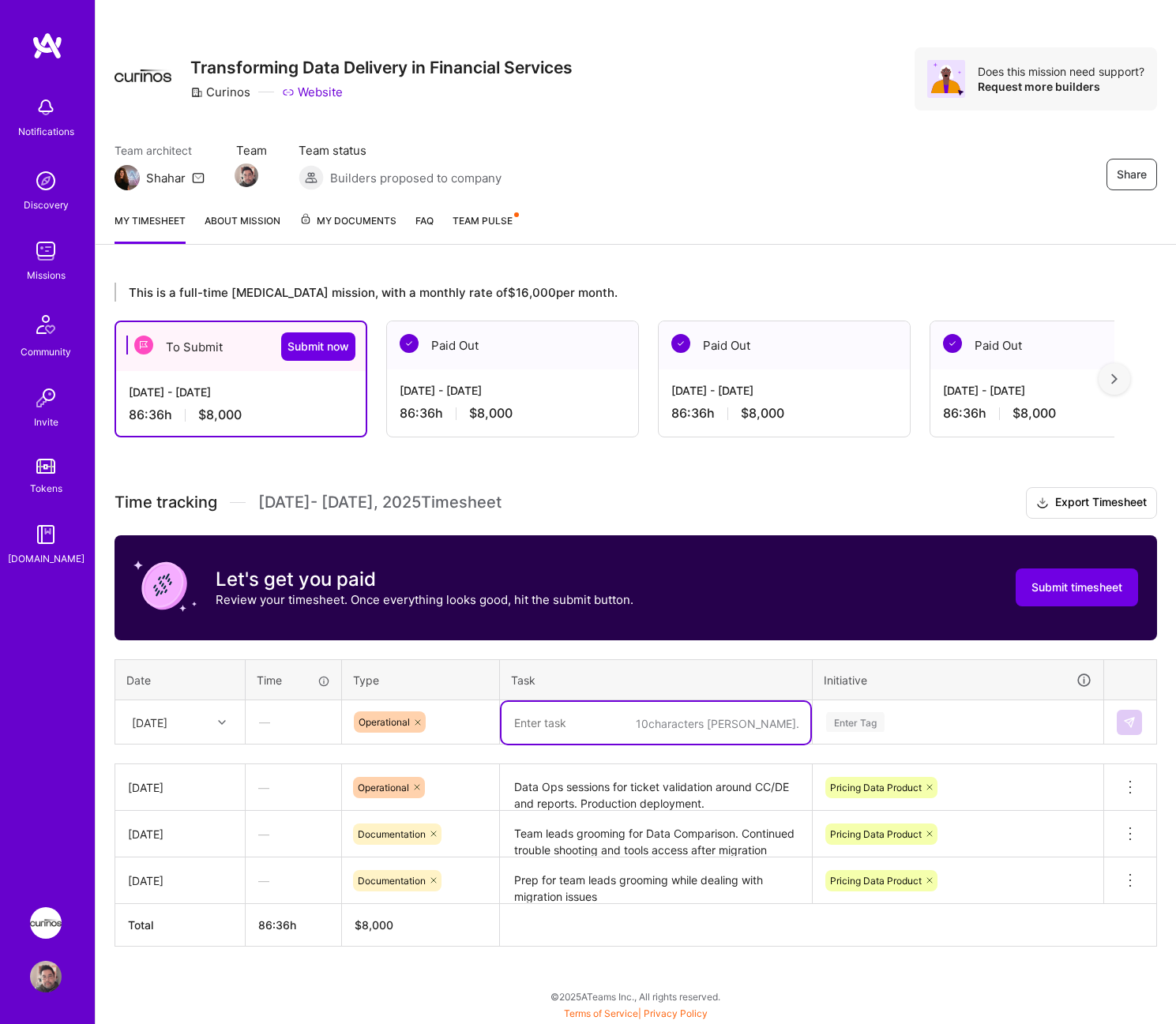
click at [704, 734] on textarea at bounding box center [656, 722] width 309 height 41
click at [728, 729] on textarea "UAT deployment and verifying" at bounding box center [656, 722] width 309 height 41
type textarea "UAT deployment and PM review of implemented tickets. Updating and finalization …"
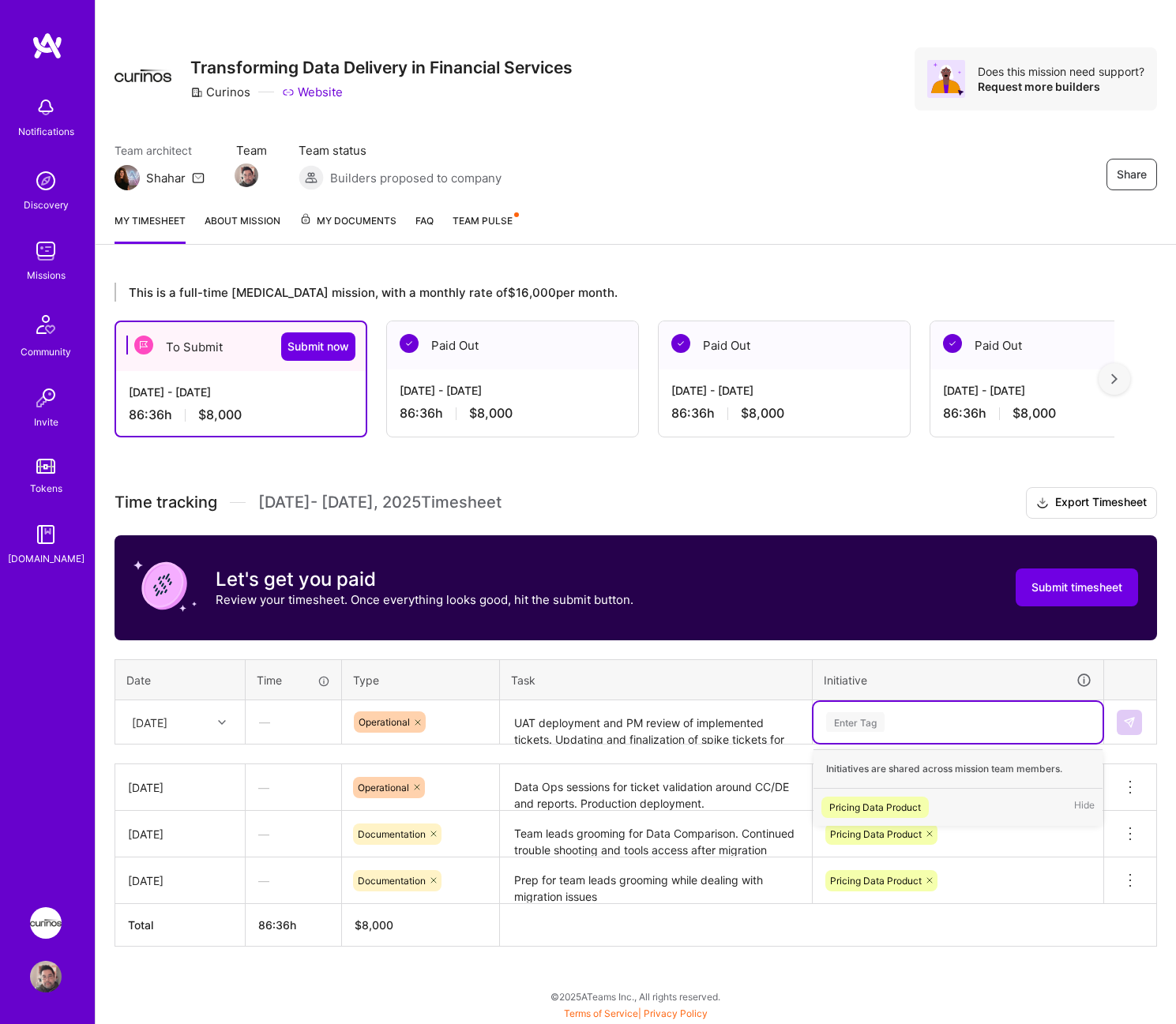
drag, startPoint x: 917, startPoint y: 812, endPoint x: 960, endPoint y: 804, distance: 43.7
click at [917, 811] on div "Pricing Data Product" at bounding box center [874, 807] width 92 height 17
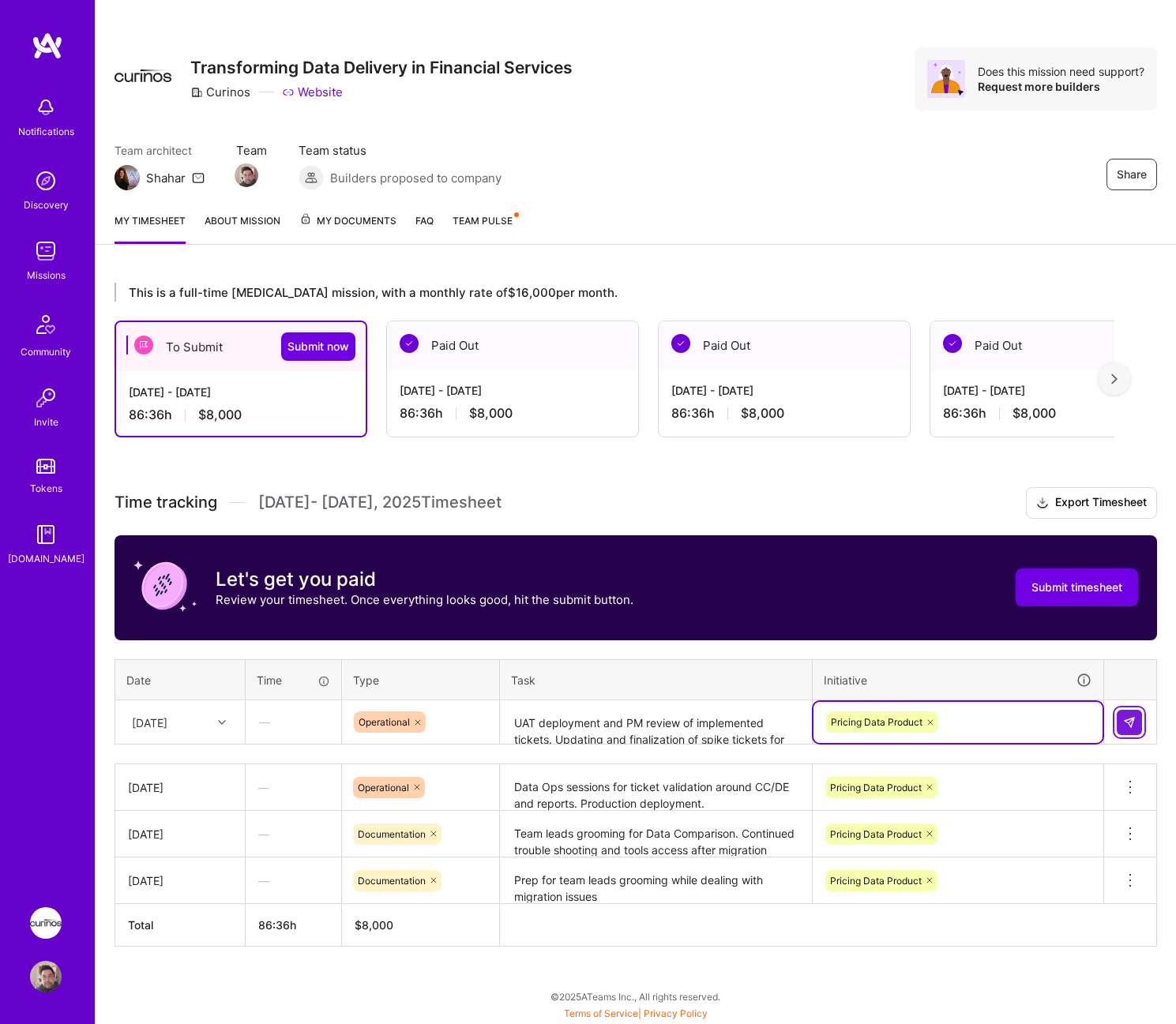
click at [1129, 717] on img at bounding box center [1129, 722] width 13 height 13
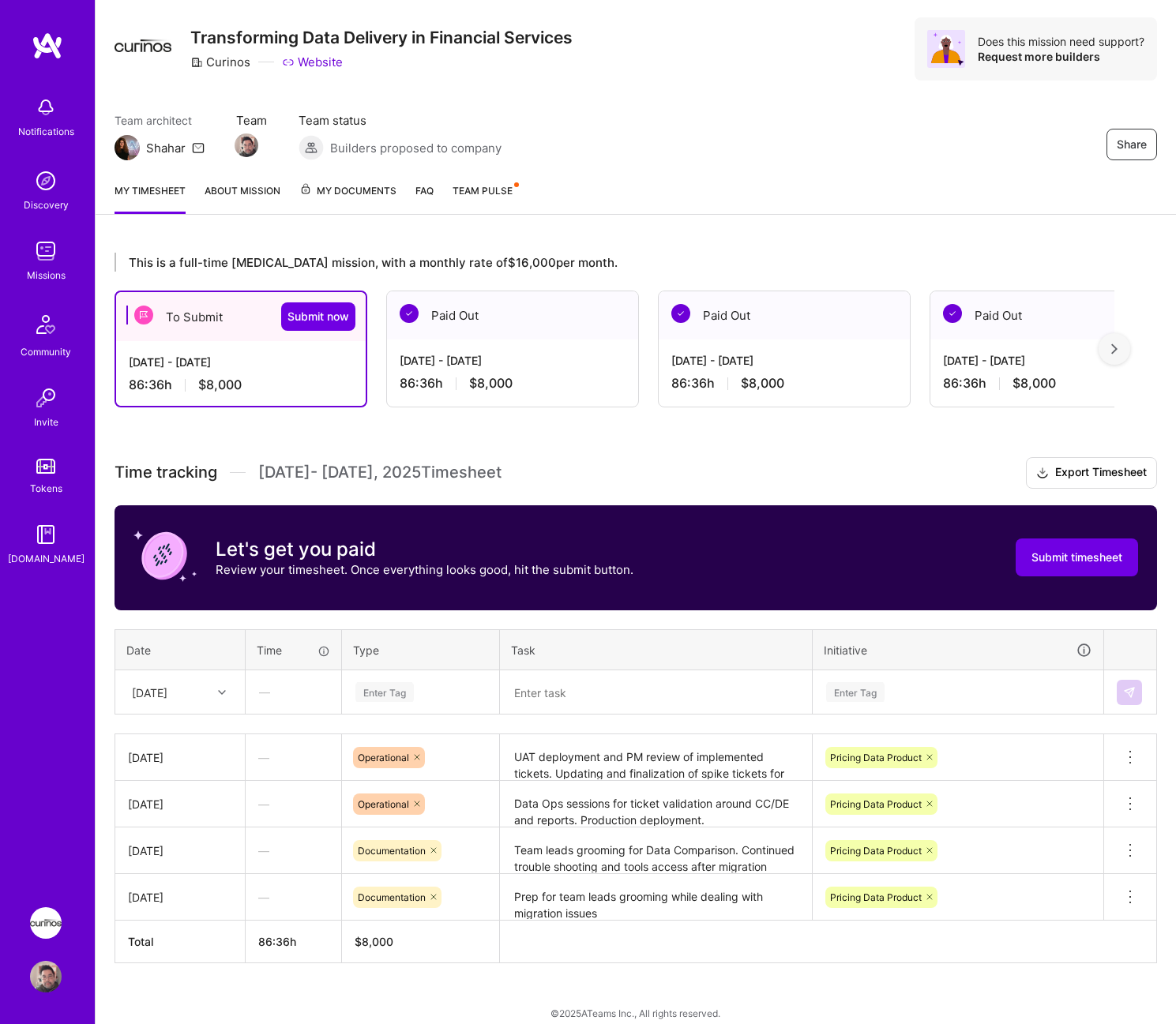
scroll to position [54, 0]
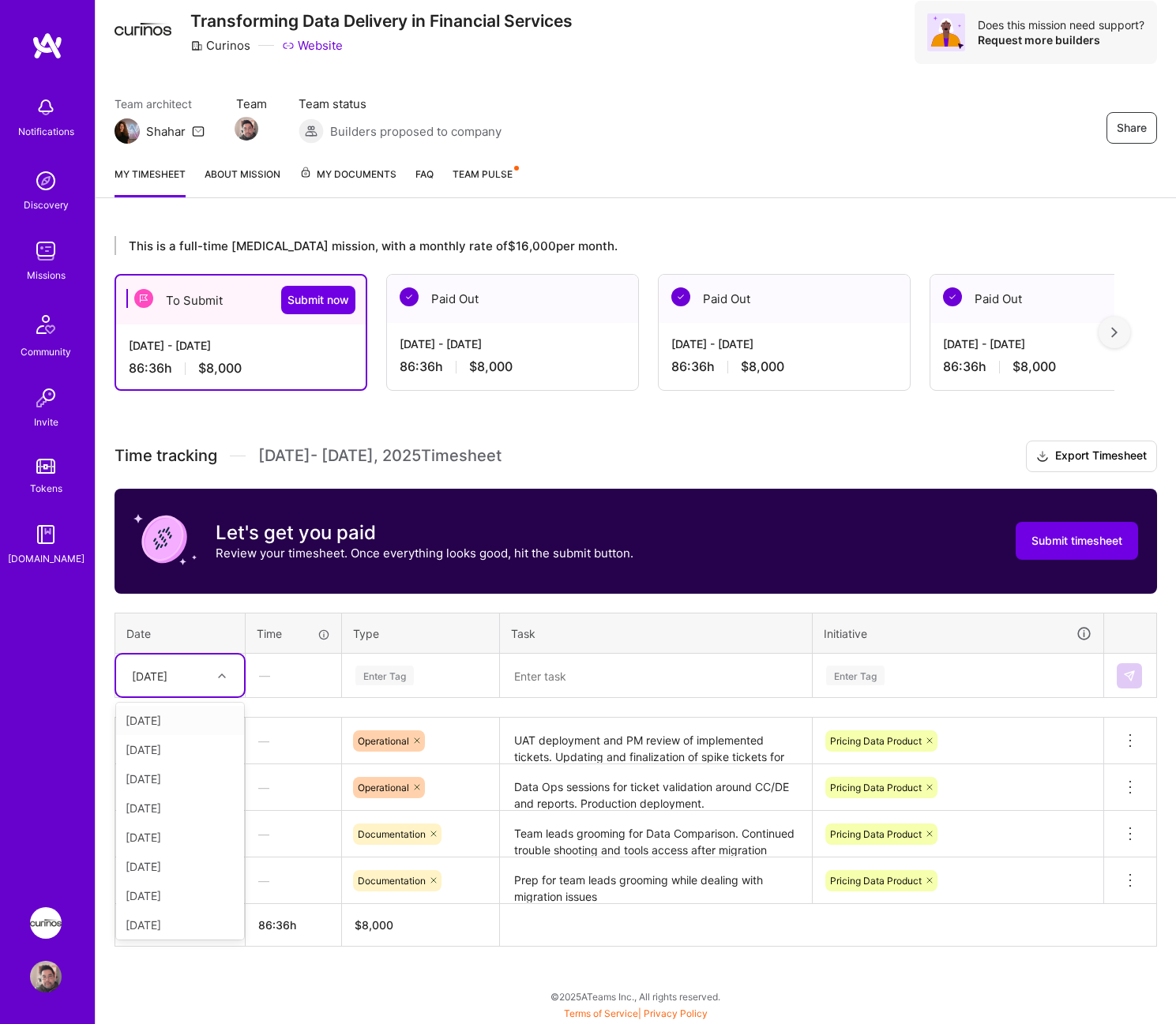
click at [168, 678] on div "[DATE]" at bounding box center [150, 675] width 35 height 17
click at [198, 874] on div "[DATE]" at bounding box center [180, 866] width 128 height 30
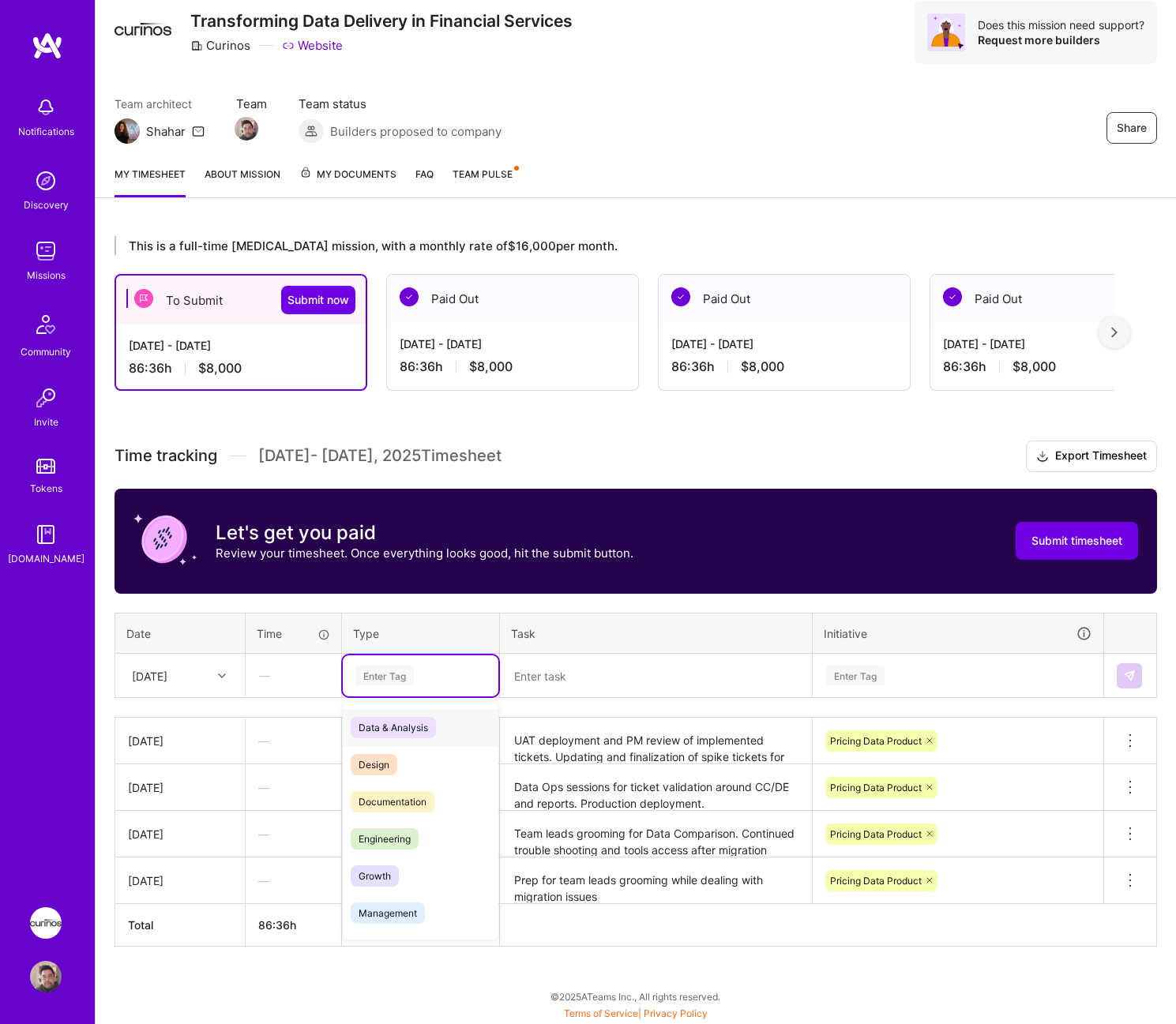
click at [433, 680] on div "Enter Tag" at bounding box center [420, 675] width 133 height 20
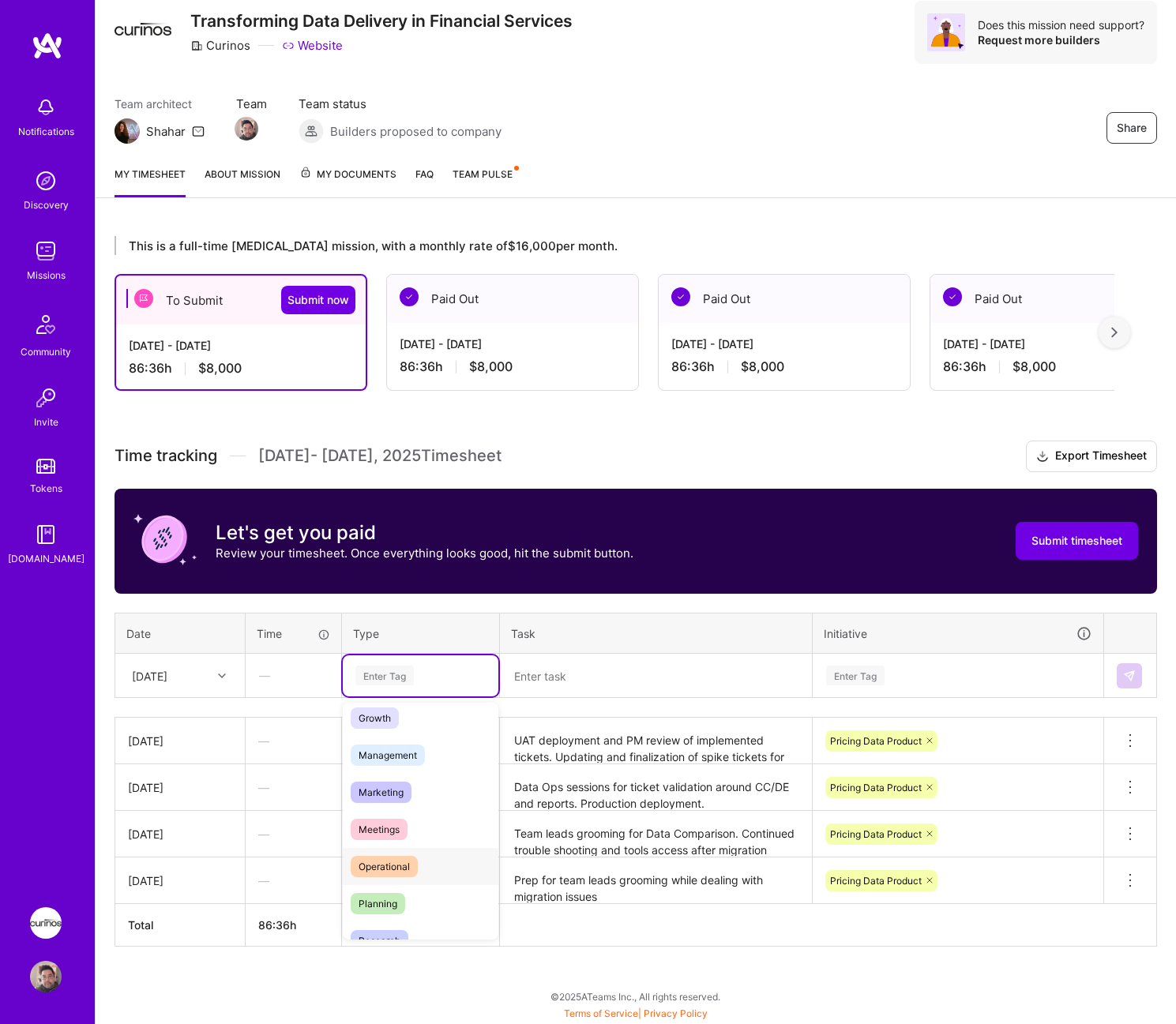
click at [437, 866] on div "Operational" at bounding box center [421, 866] width 156 height 37
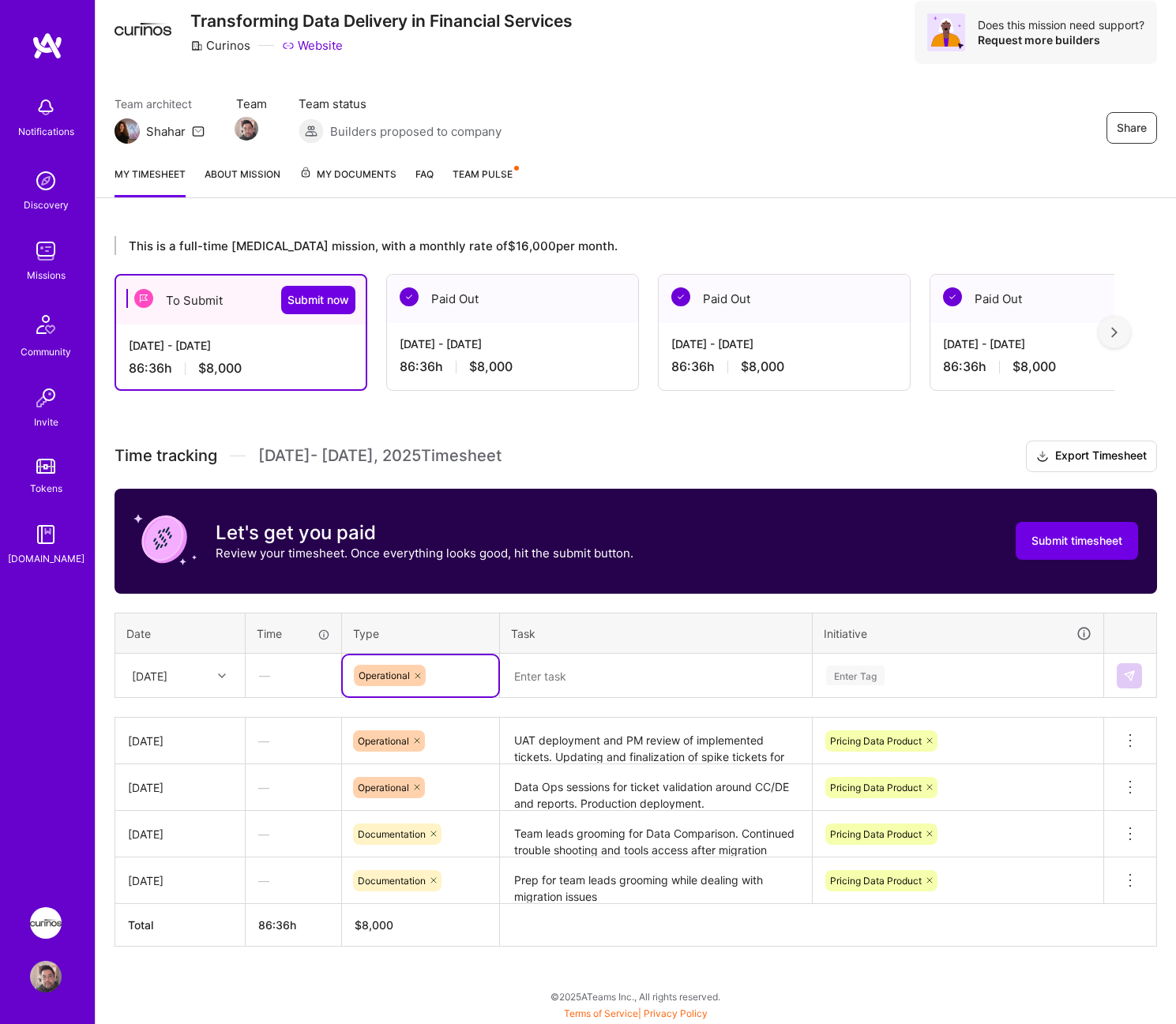
click at [606, 681] on textarea at bounding box center [656, 676] width 309 height 41
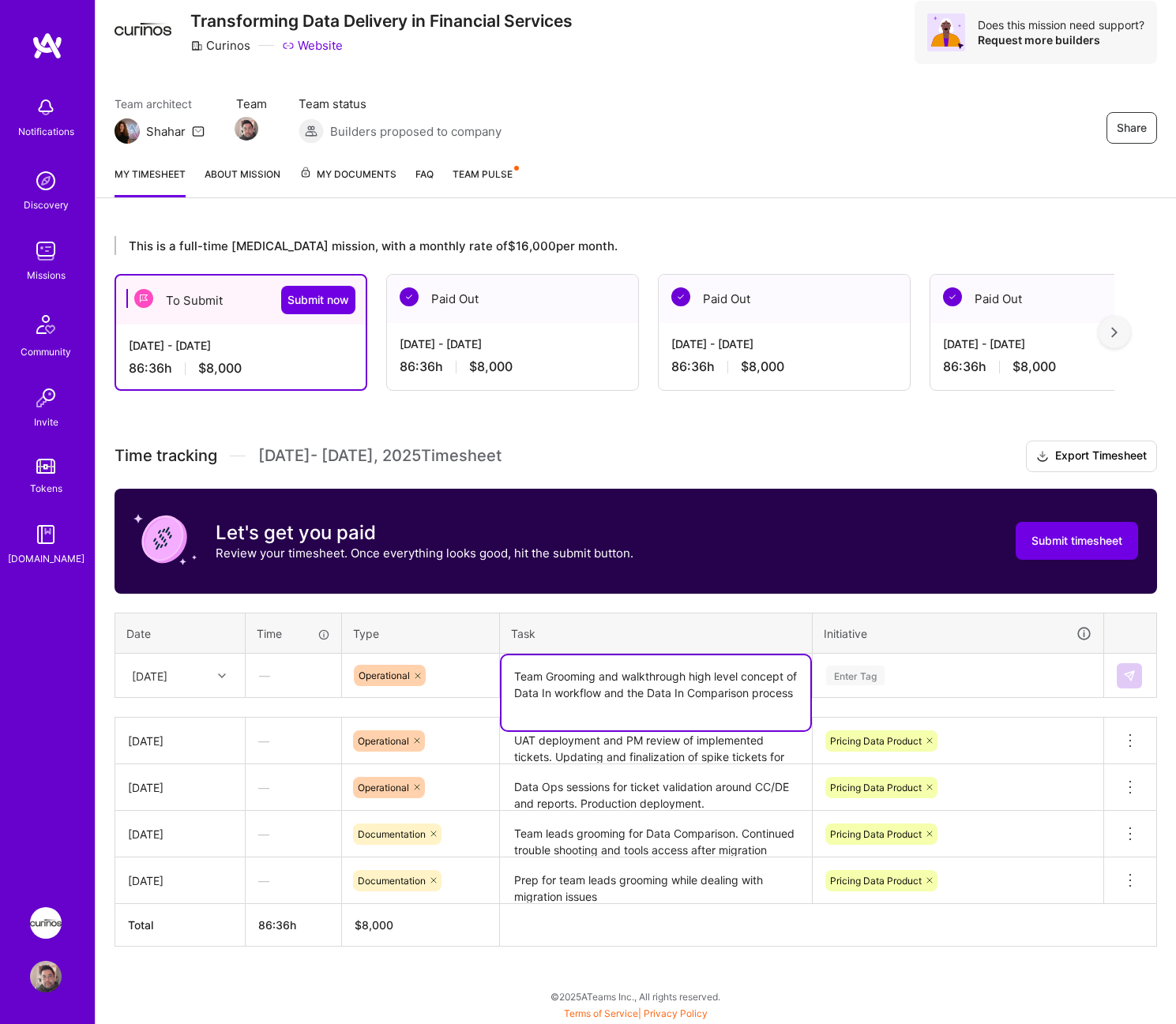
type textarea "Team Grooming and walkthrough high level concept of Data In workflow and the Da…"
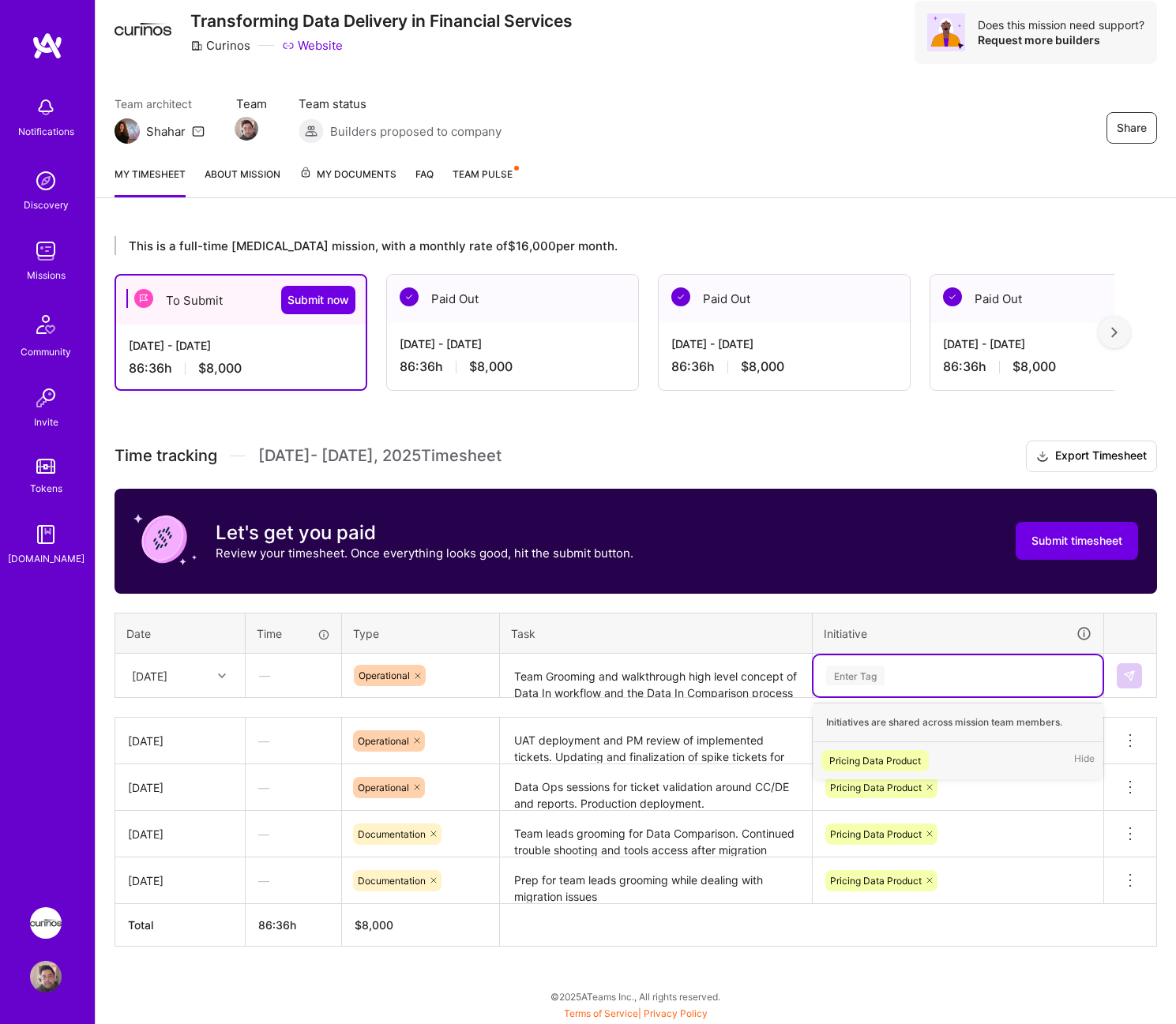
click at [979, 762] on div "Pricing Data Product Hide" at bounding box center [957, 761] width 289 height 37
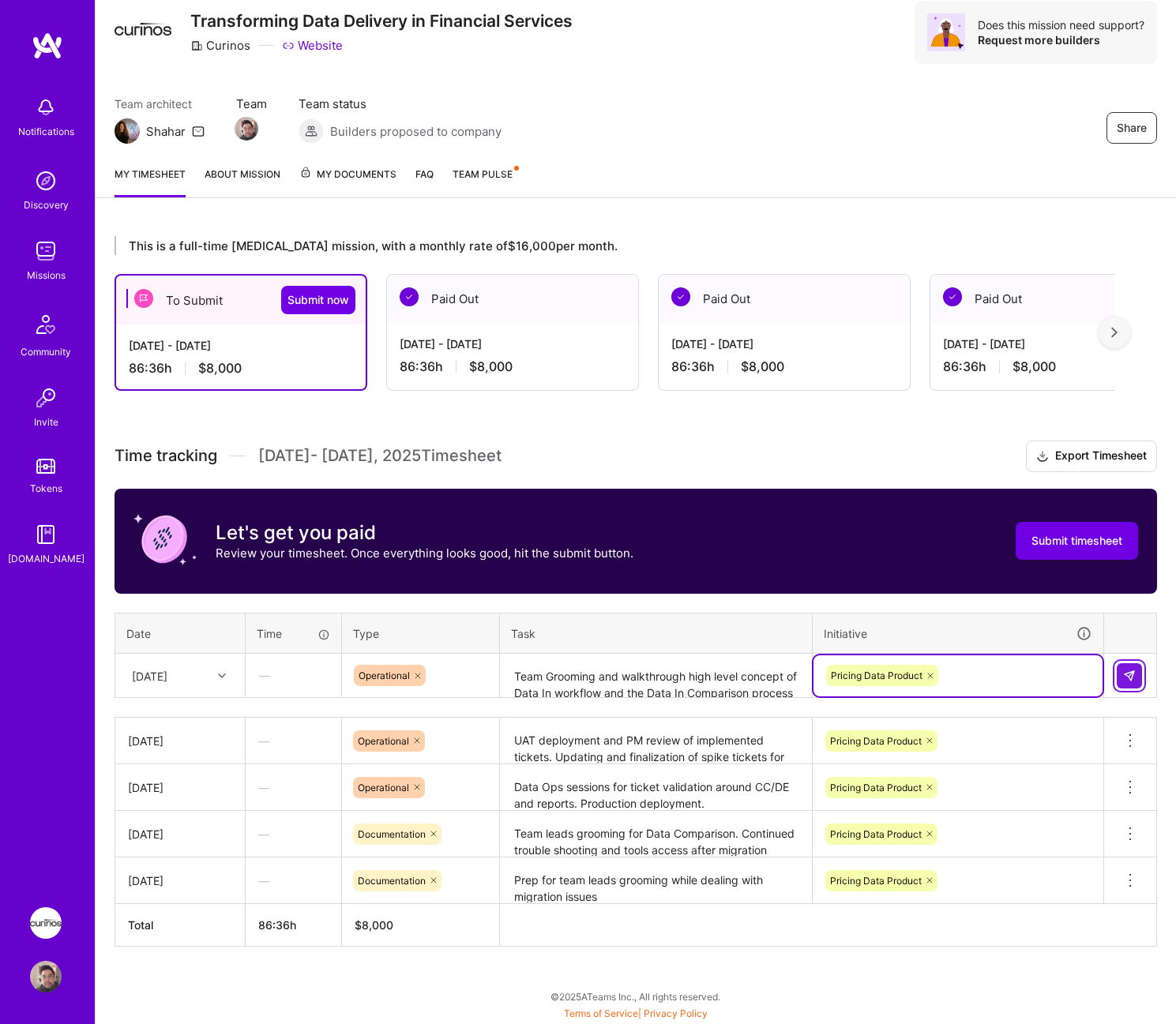
click at [1135, 675] on img at bounding box center [1129, 675] width 13 height 13
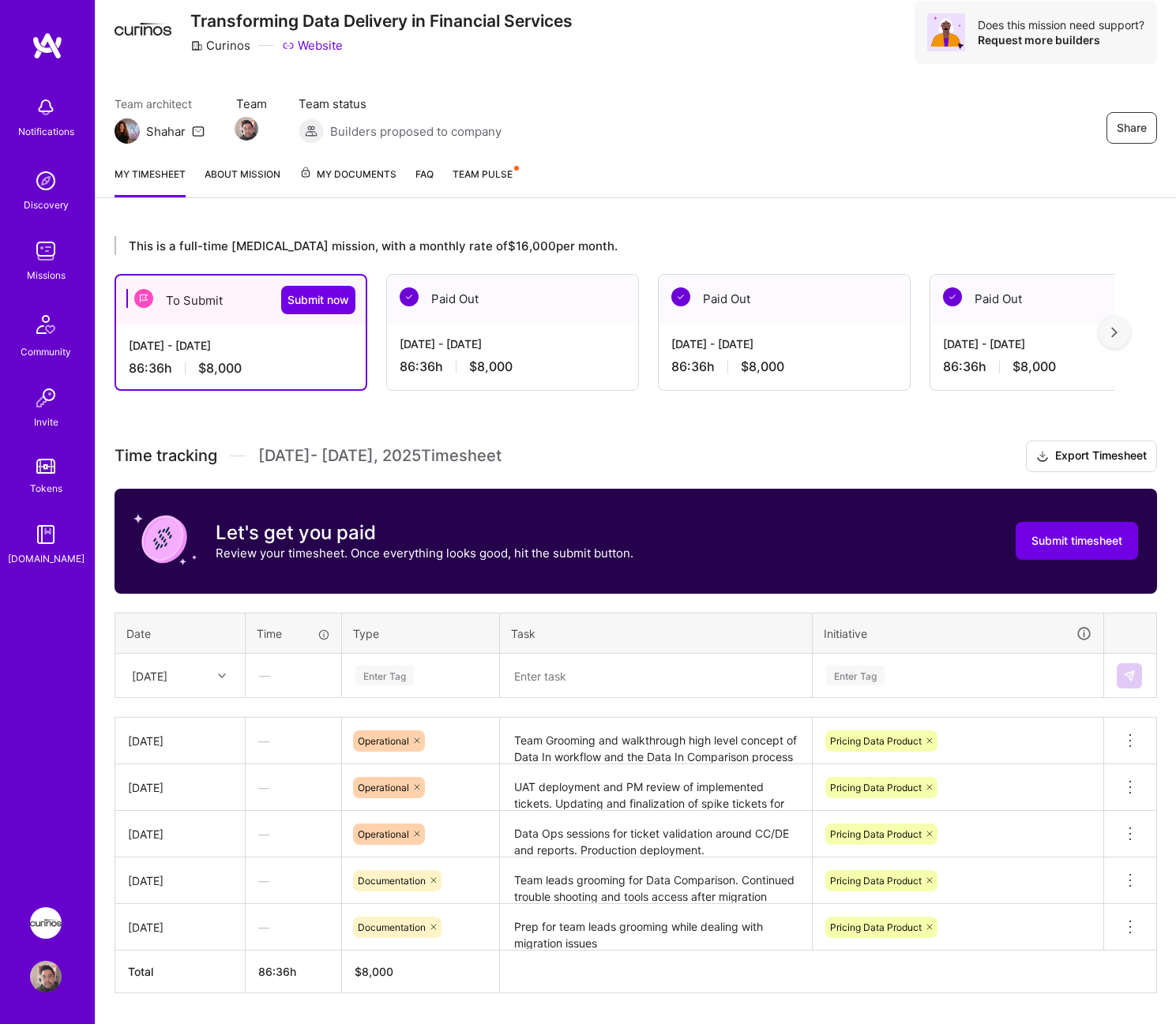
click at [210, 679] on div "[DATE]" at bounding box center [168, 675] width 88 height 26
click at [193, 891] on div "[DATE]" at bounding box center [180, 896] width 128 height 30
click at [399, 672] on div "Enter Tag" at bounding box center [383, 675] width 58 height 25
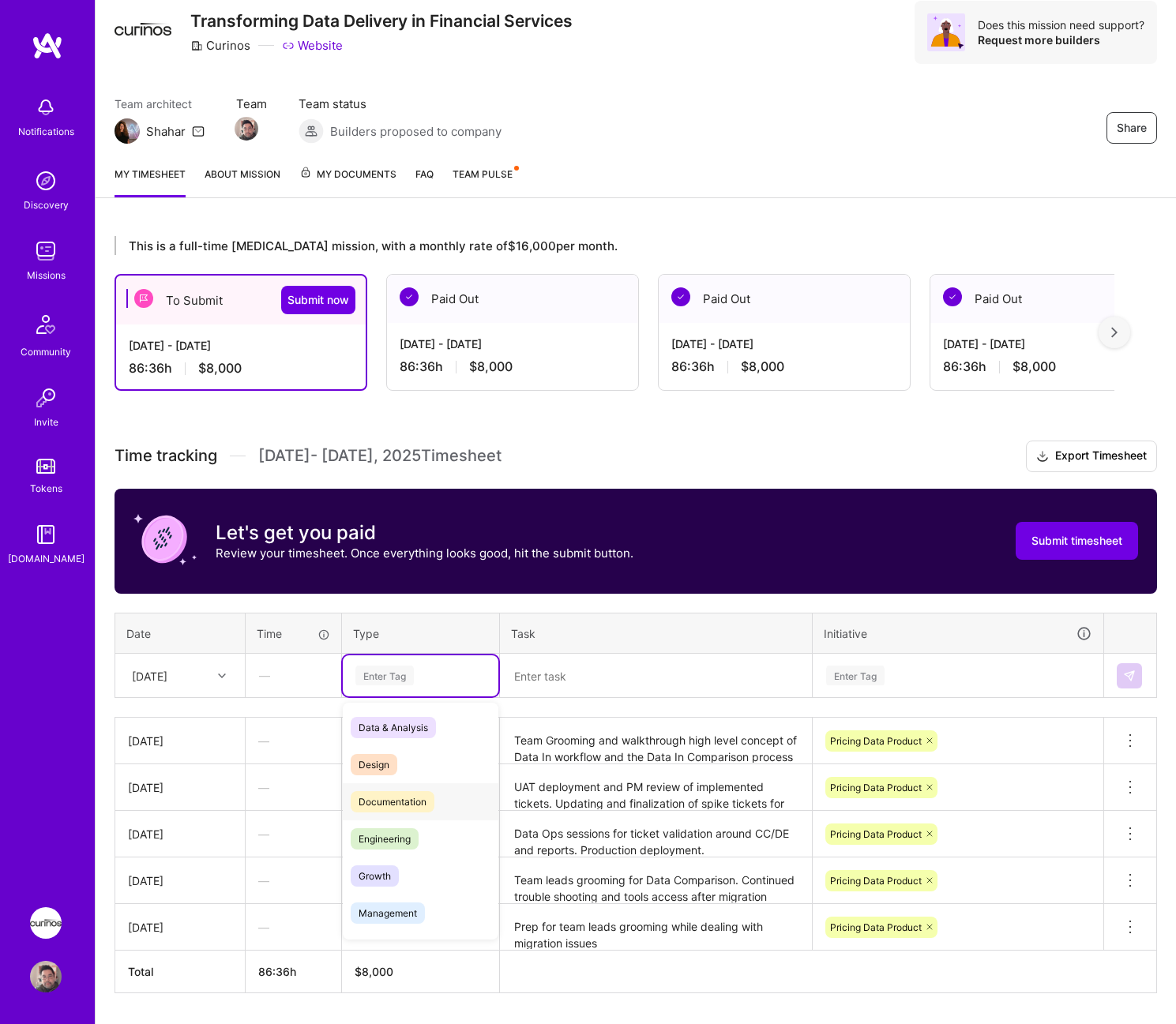
click at [447, 794] on div "Documentation" at bounding box center [421, 802] width 156 height 37
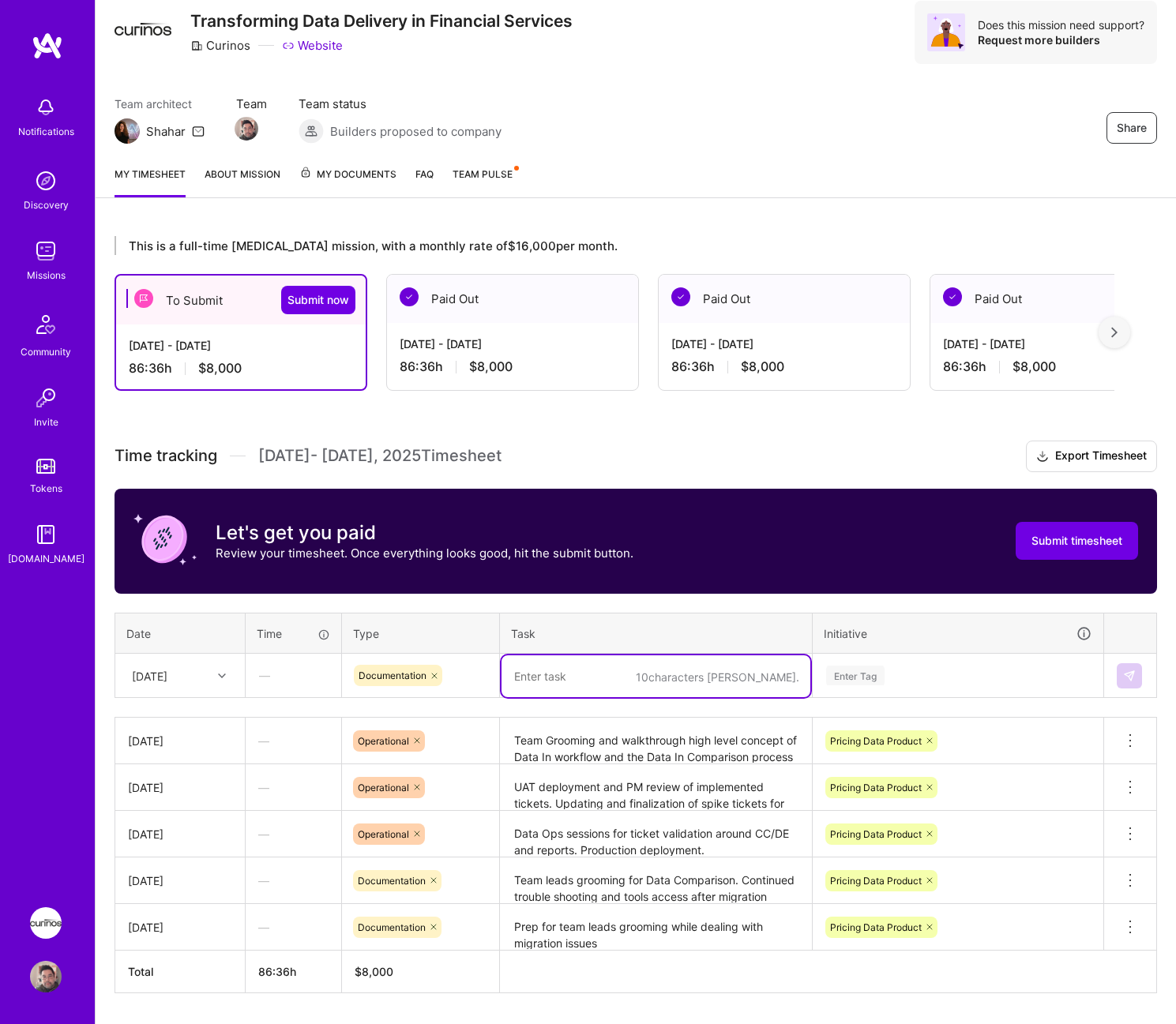
click at [637, 681] on textarea at bounding box center [656, 676] width 309 height 41
type textarea "Story writing for next sprint out. Pre-Planning for the up coming sprint."
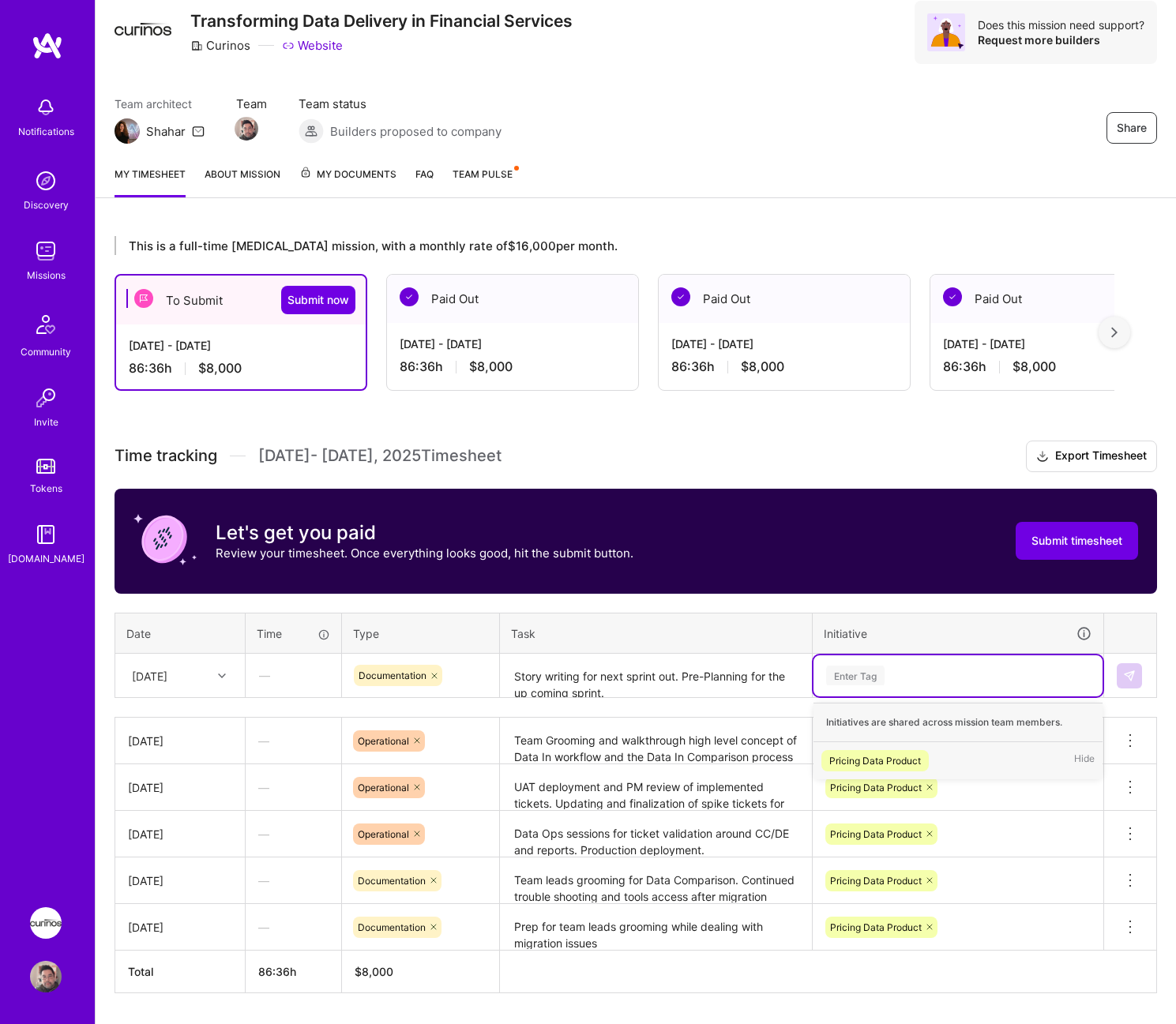
click at [931, 753] on div "Pricing Data Product Hide" at bounding box center [957, 761] width 289 height 37
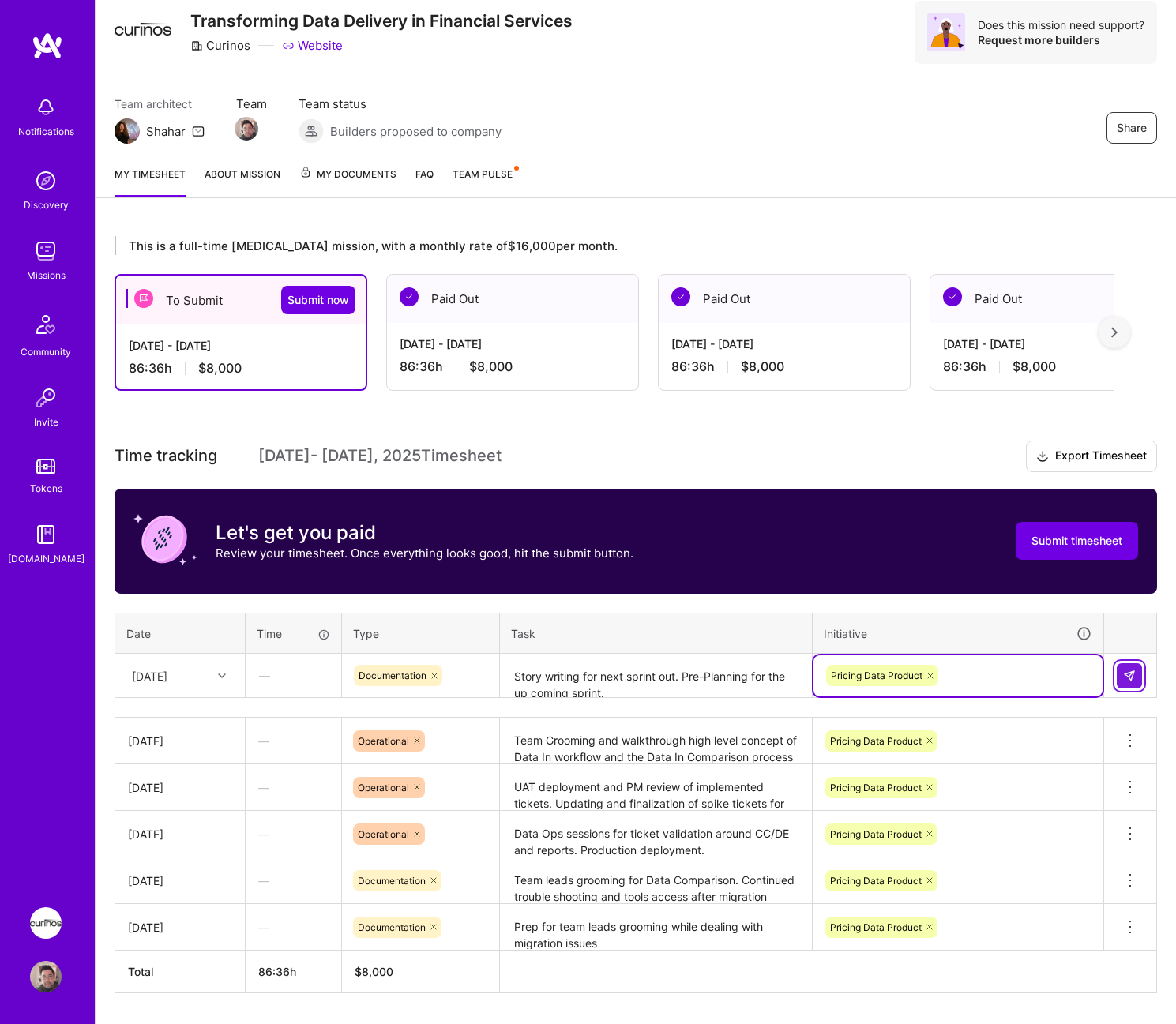
click at [1126, 676] on img at bounding box center [1129, 675] width 13 height 13
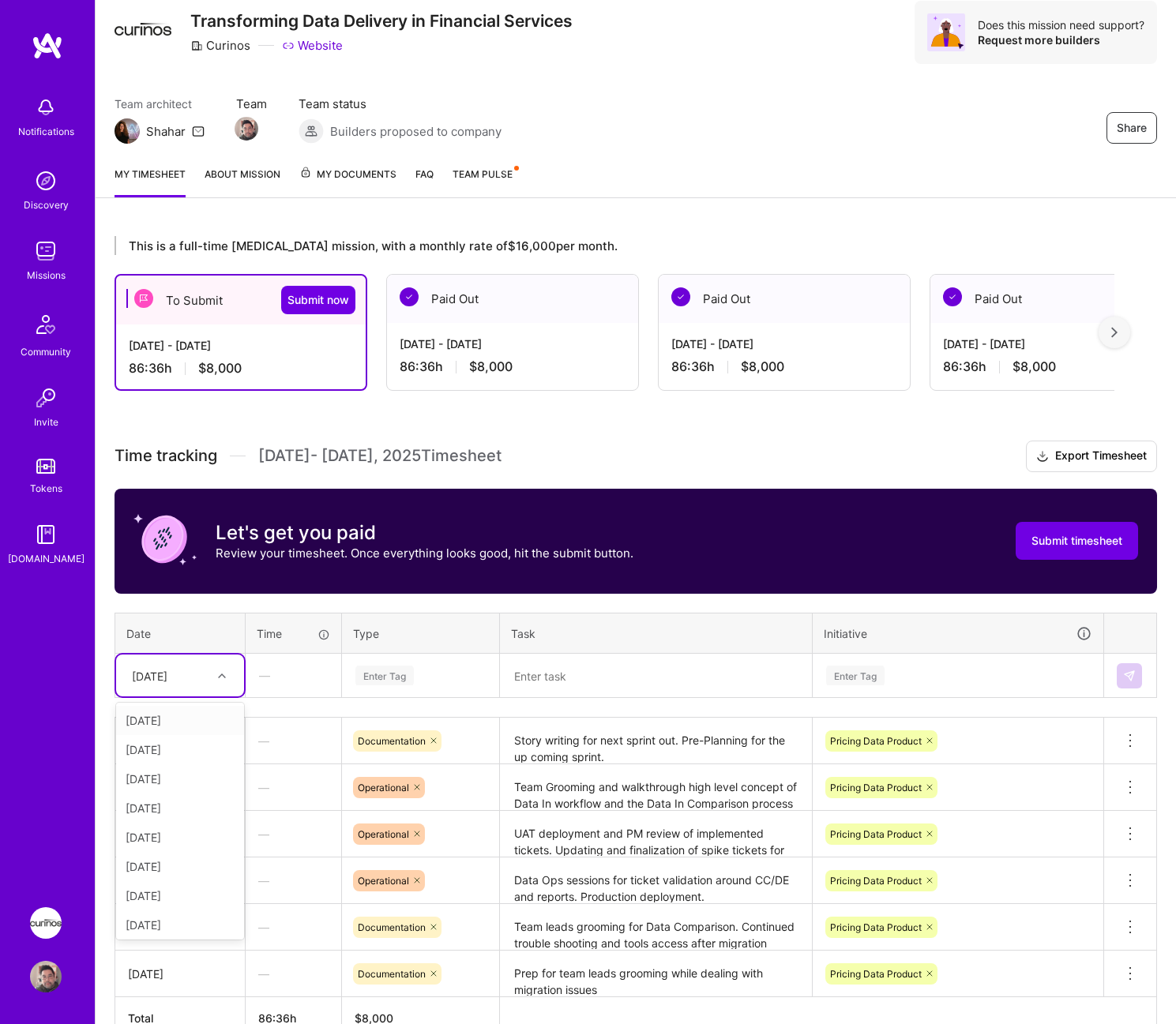
click at [200, 681] on div "[DATE]" at bounding box center [168, 675] width 88 height 26
click at [188, 920] on div "[DATE]" at bounding box center [180, 925] width 128 height 30
click at [406, 666] on div "Enter Tag" at bounding box center [383, 675] width 58 height 25
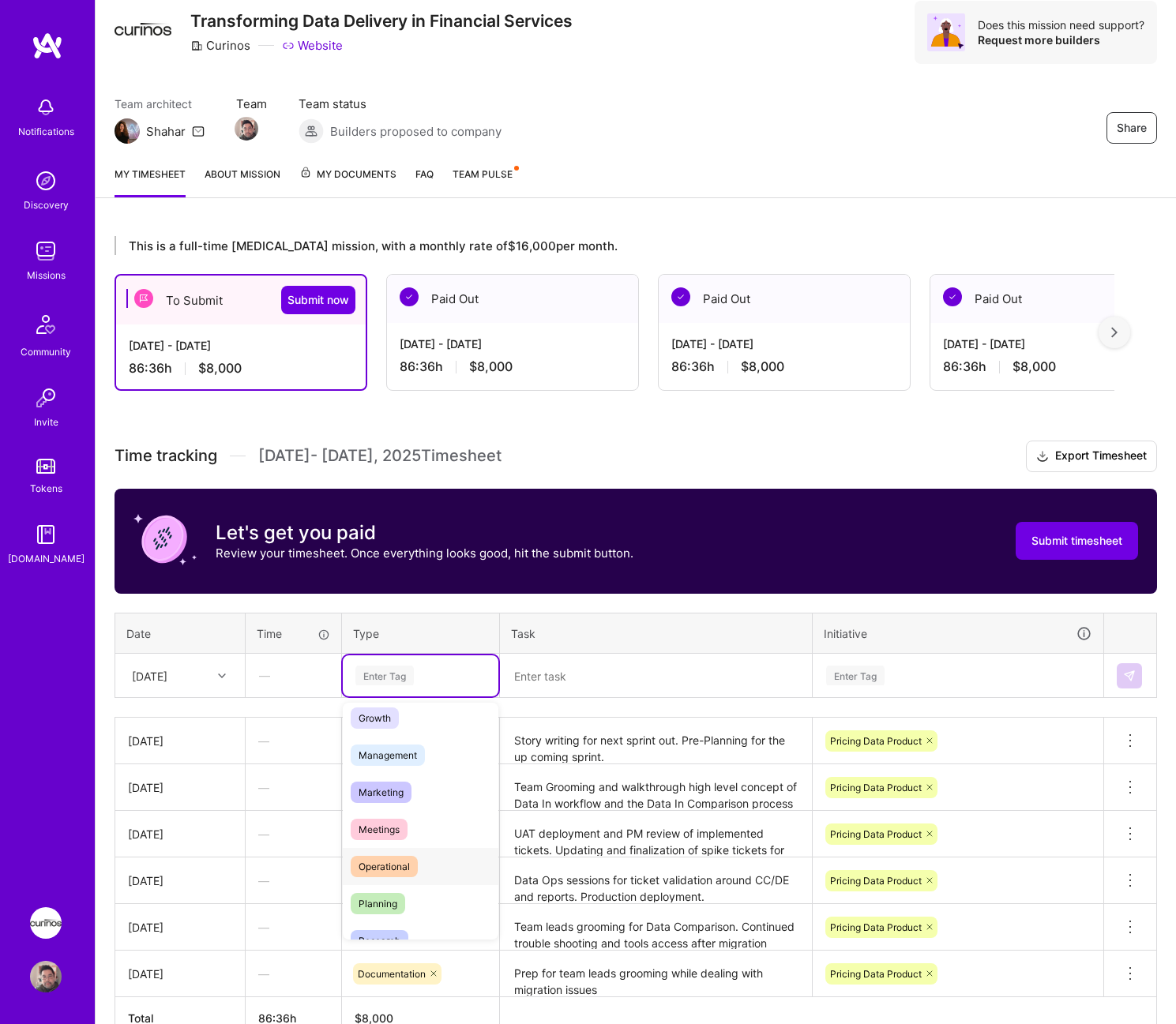
click at [448, 855] on div "Operational" at bounding box center [421, 866] width 156 height 37
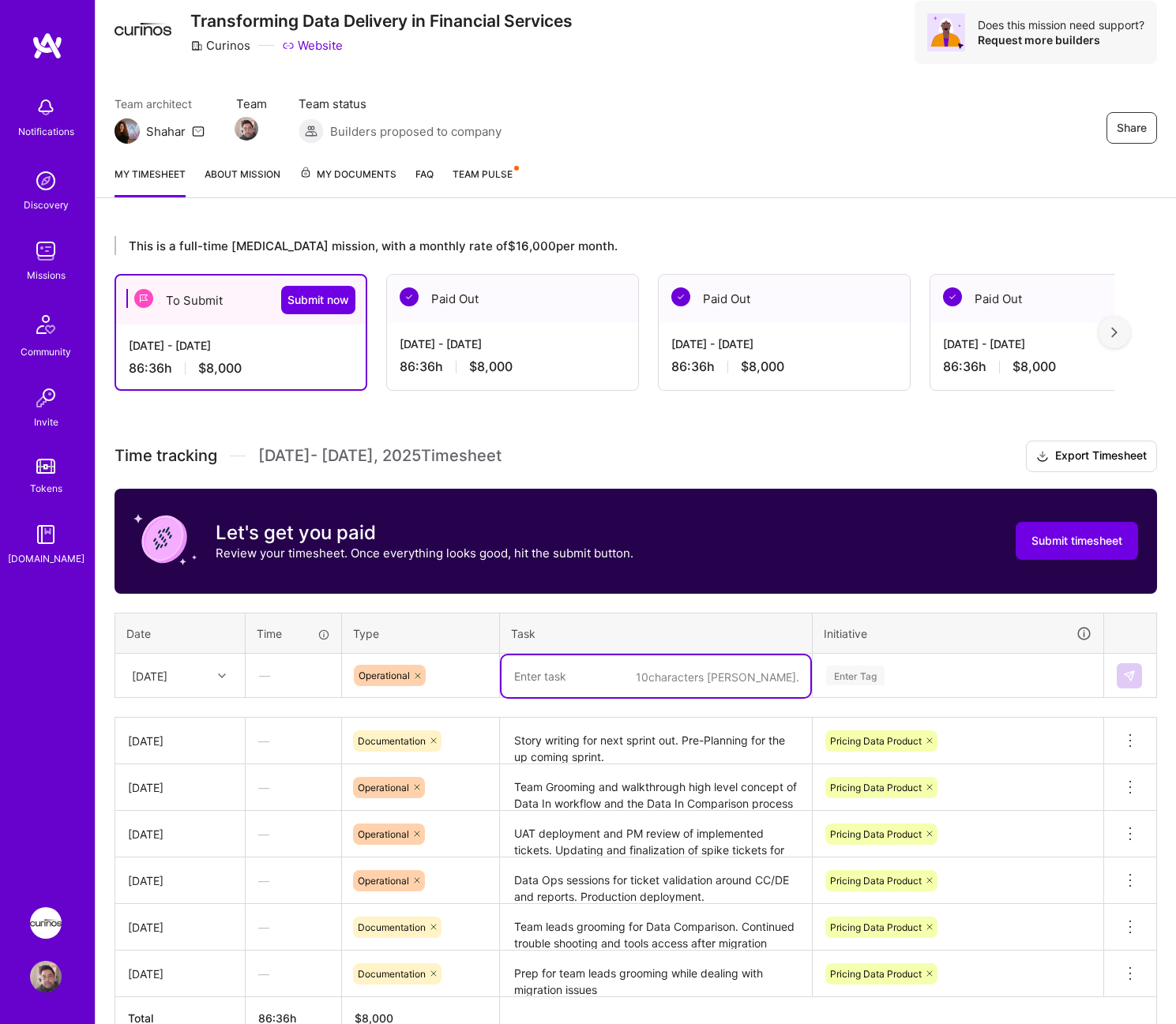
click at [612, 686] on textarea at bounding box center [656, 676] width 309 height 41
type textarea "Sprint Retro and close. New Sprint Planning and AI team discussion of extracted…"
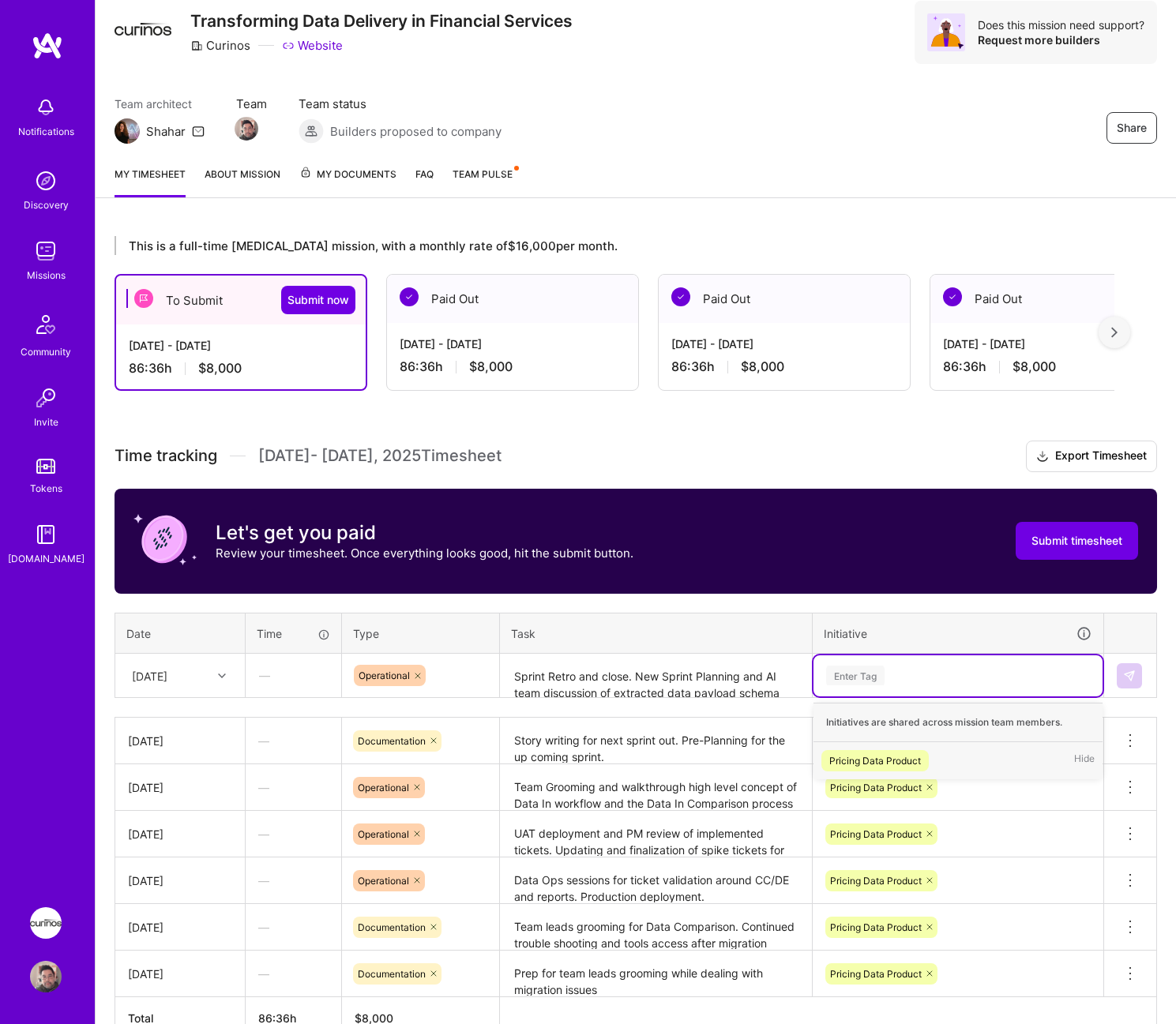
click at [901, 759] on div "Pricing Data Product" at bounding box center [874, 760] width 92 height 17
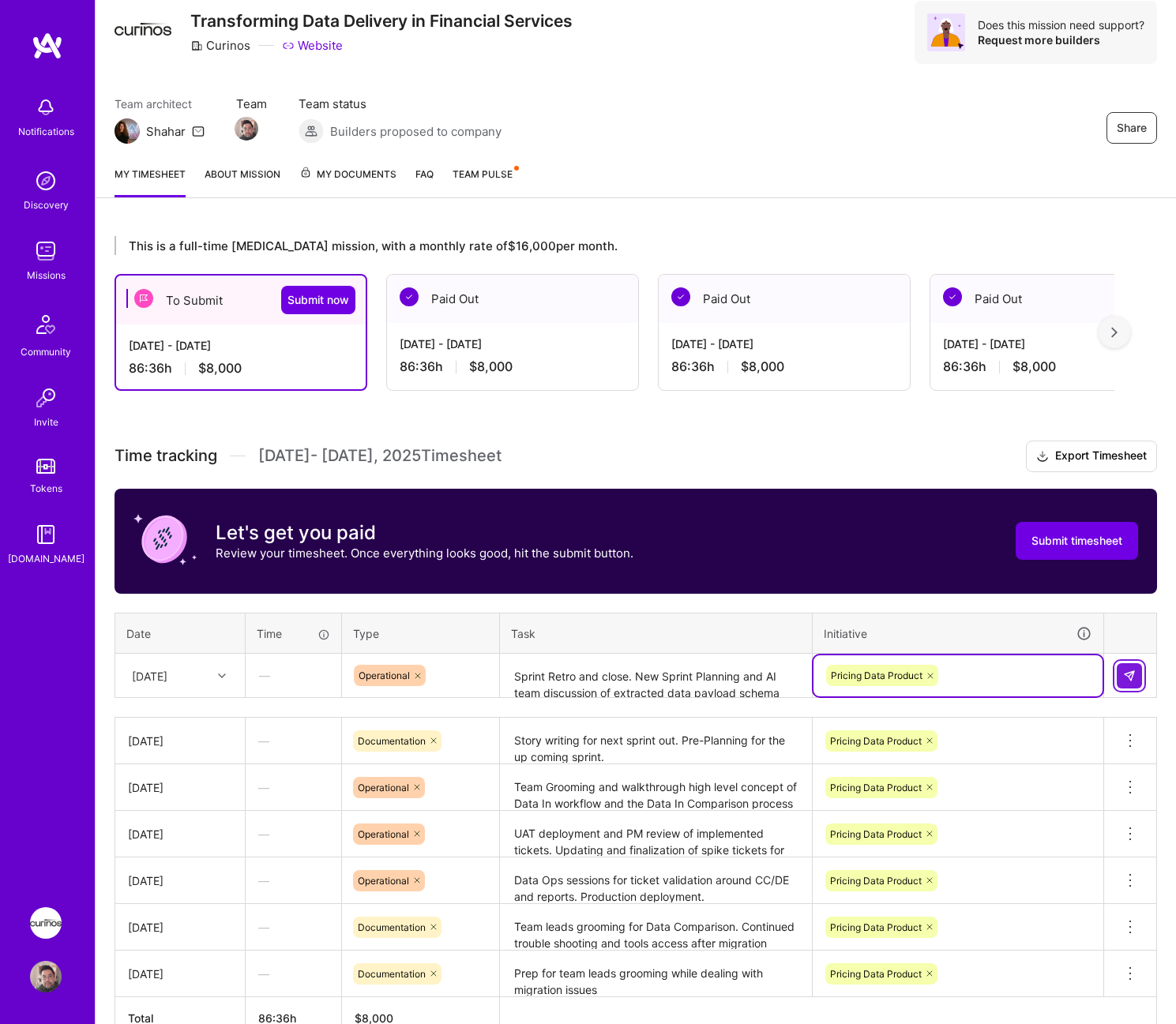
click at [1126, 680] on img at bounding box center [1129, 675] width 13 height 13
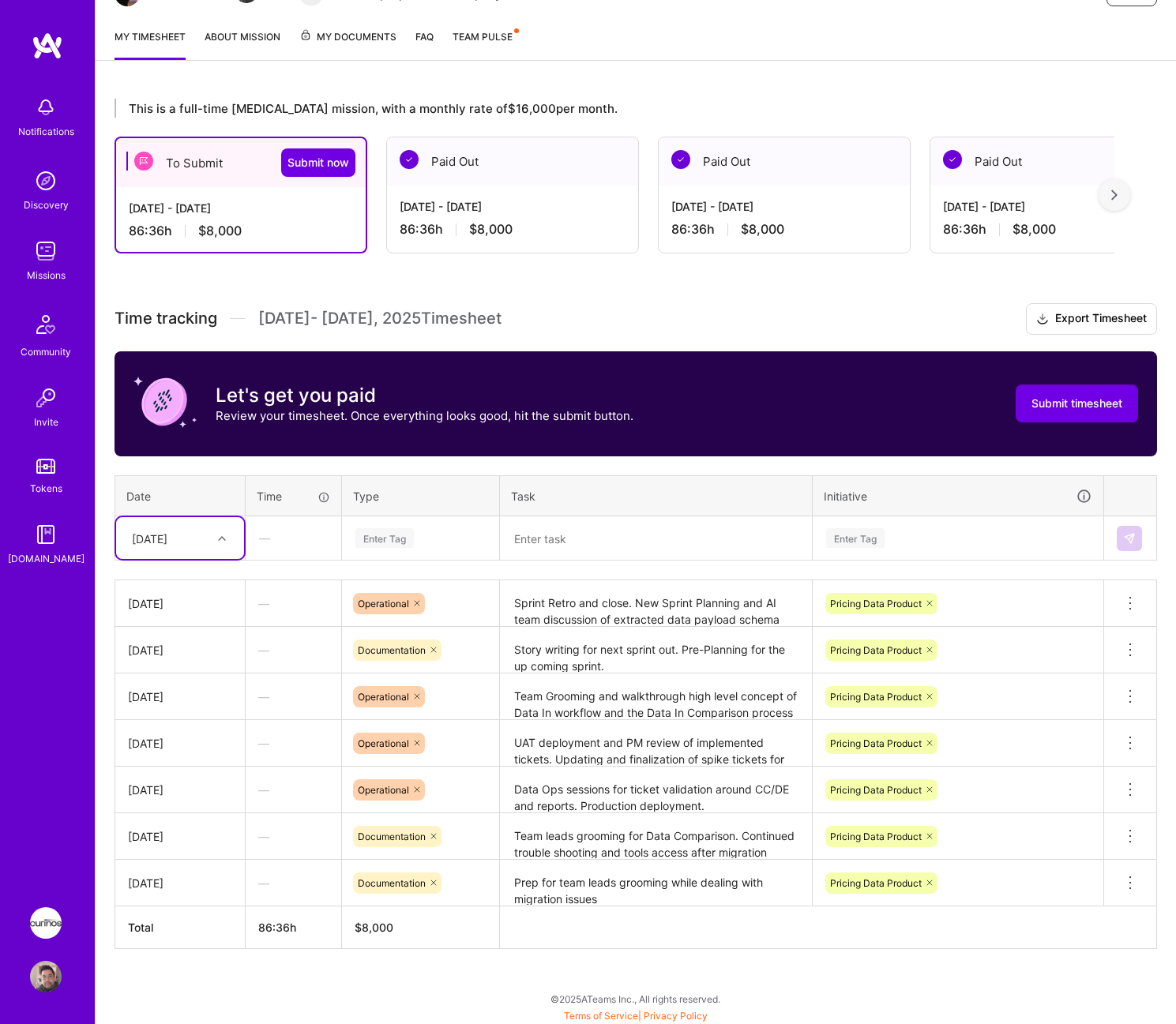
scroll to position [194, 0]
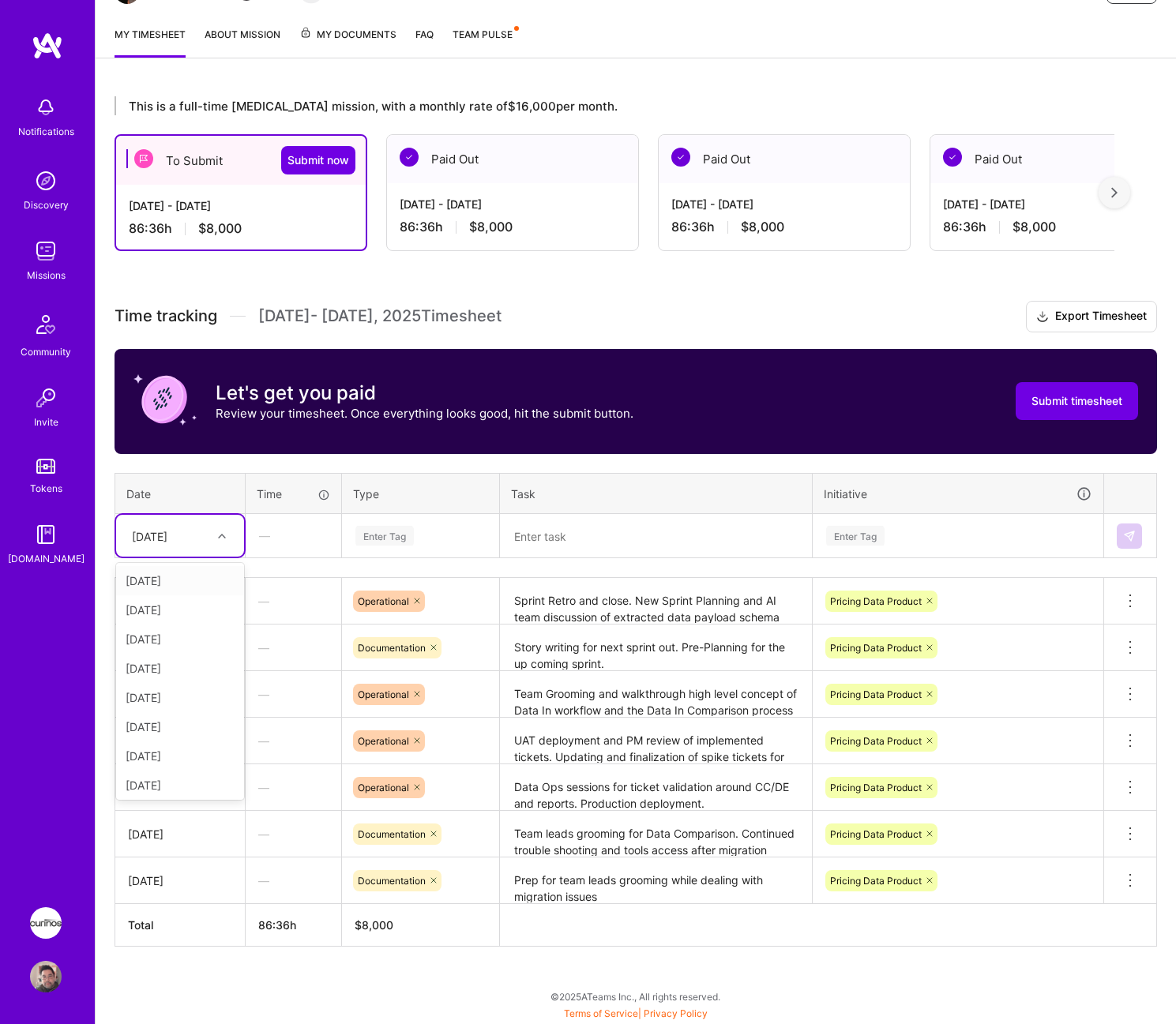
click at [229, 540] on div at bounding box center [224, 536] width 25 height 21
click at [191, 658] on div "[DATE]" at bounding box center [180, 656] width 128 height 30
click at [382, 537] on div "Enter Tag" at bounding box center [383, 535] width 58 height 25
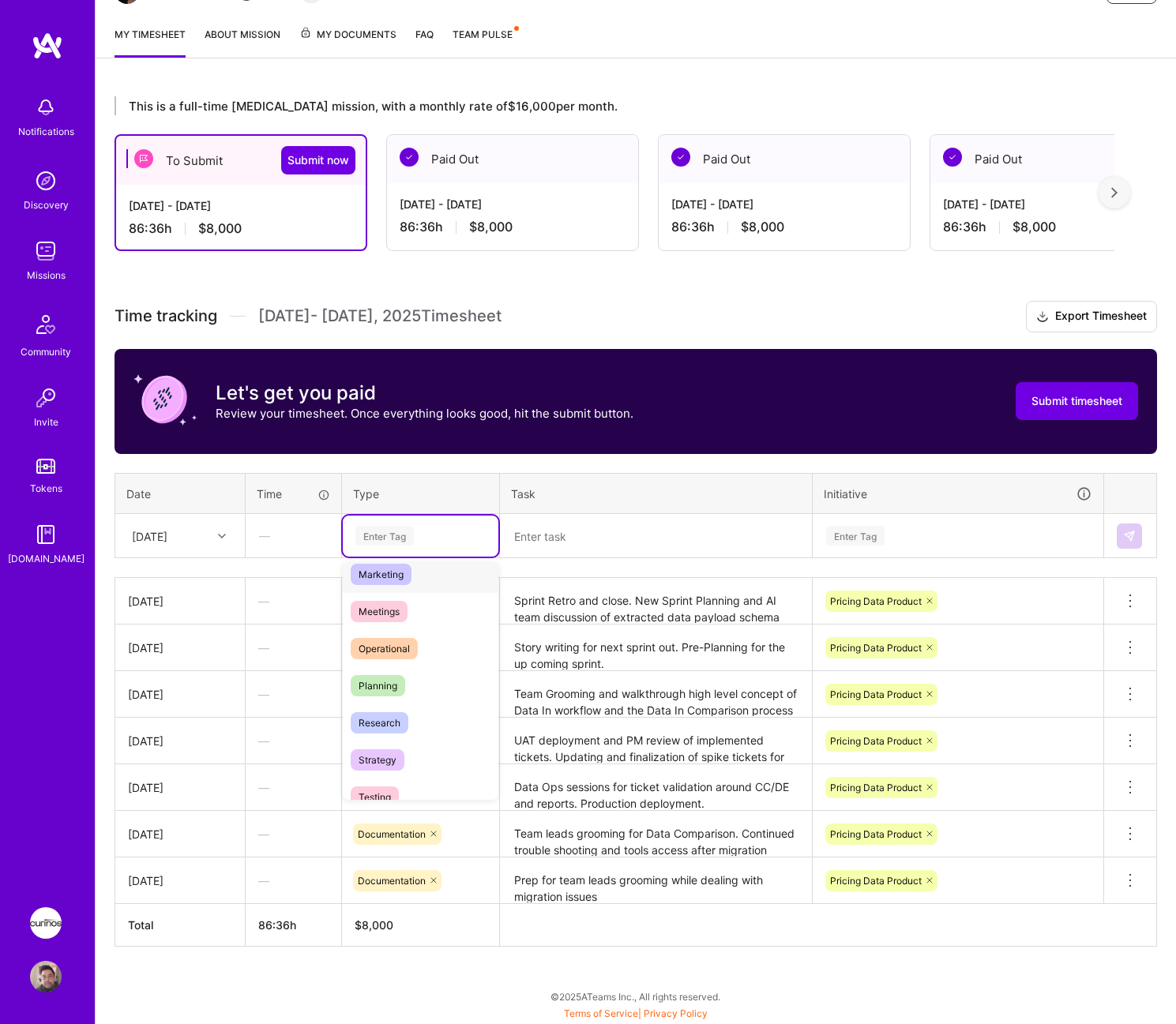
scroll to position [237, 0]
click at [436, 601] on div "Meetings" at bounding box center [421, 611] width 156 height 37
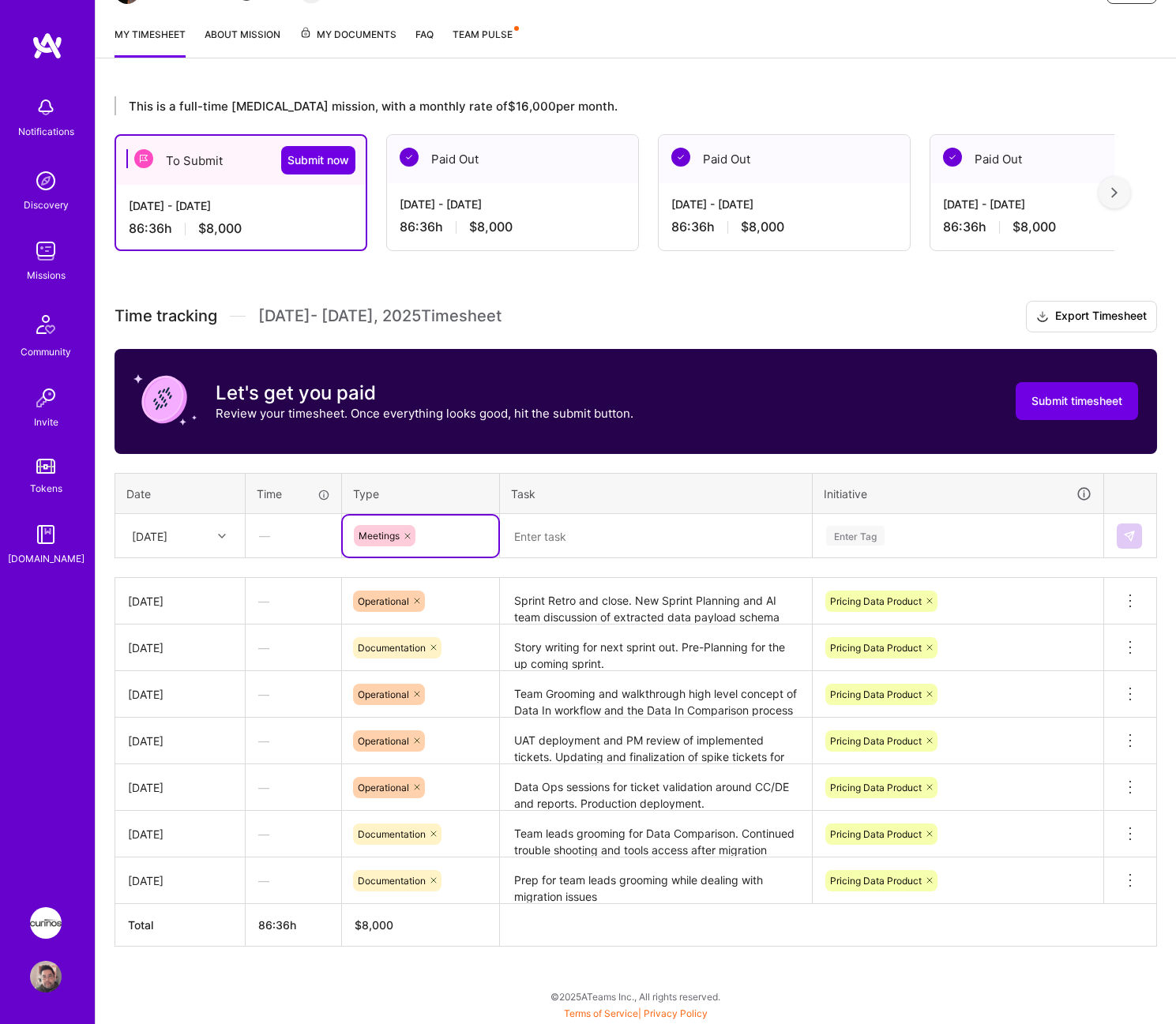
click at [582, 536] on textarea at bounding box center [656, 536] width 309 height 41
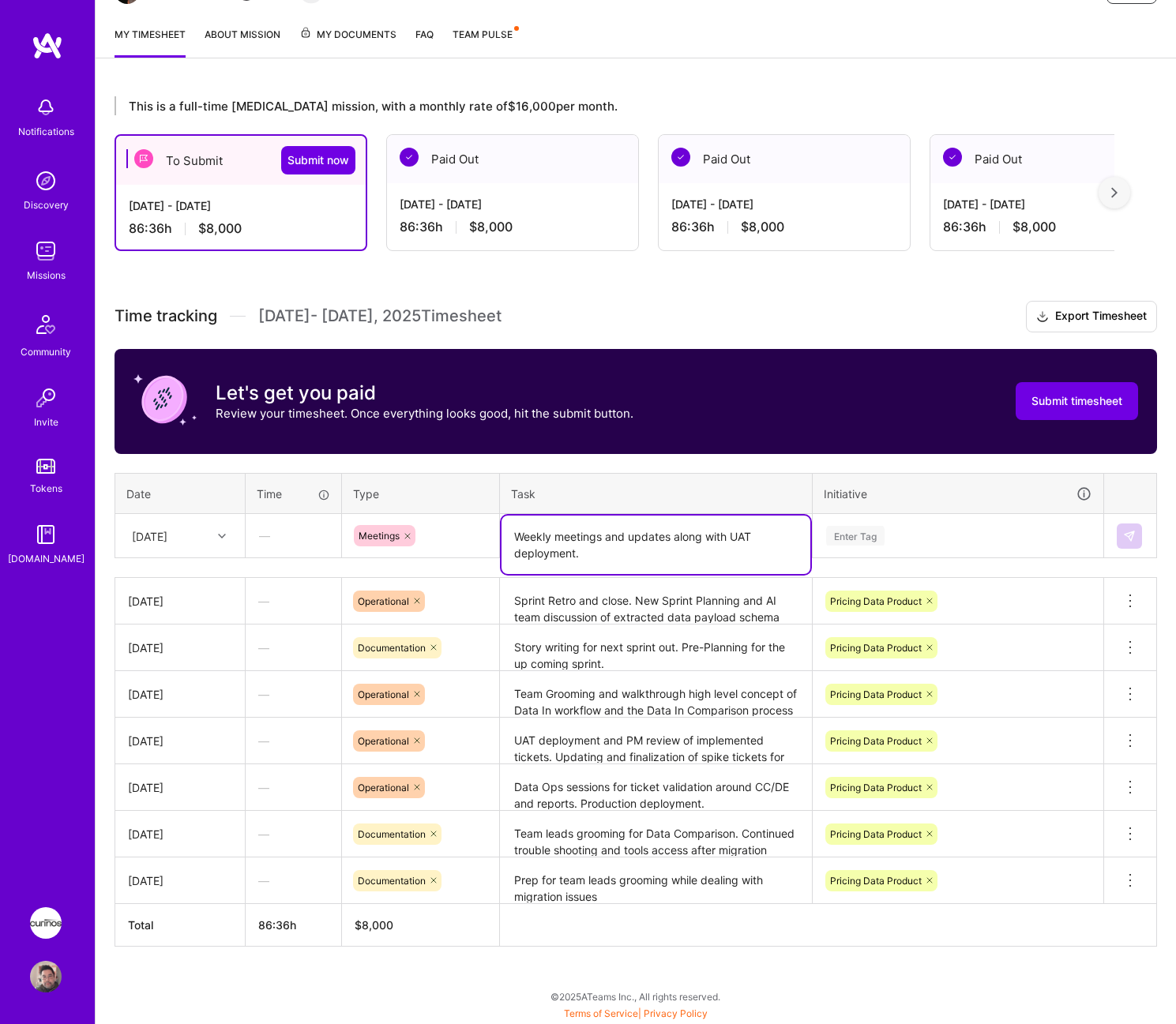
type textarea "Weekly meetings and updates along with UAT deployment."
click at [862, 543] on div "Enter Tag" at bounding box center [855, 535] width 58 height 25
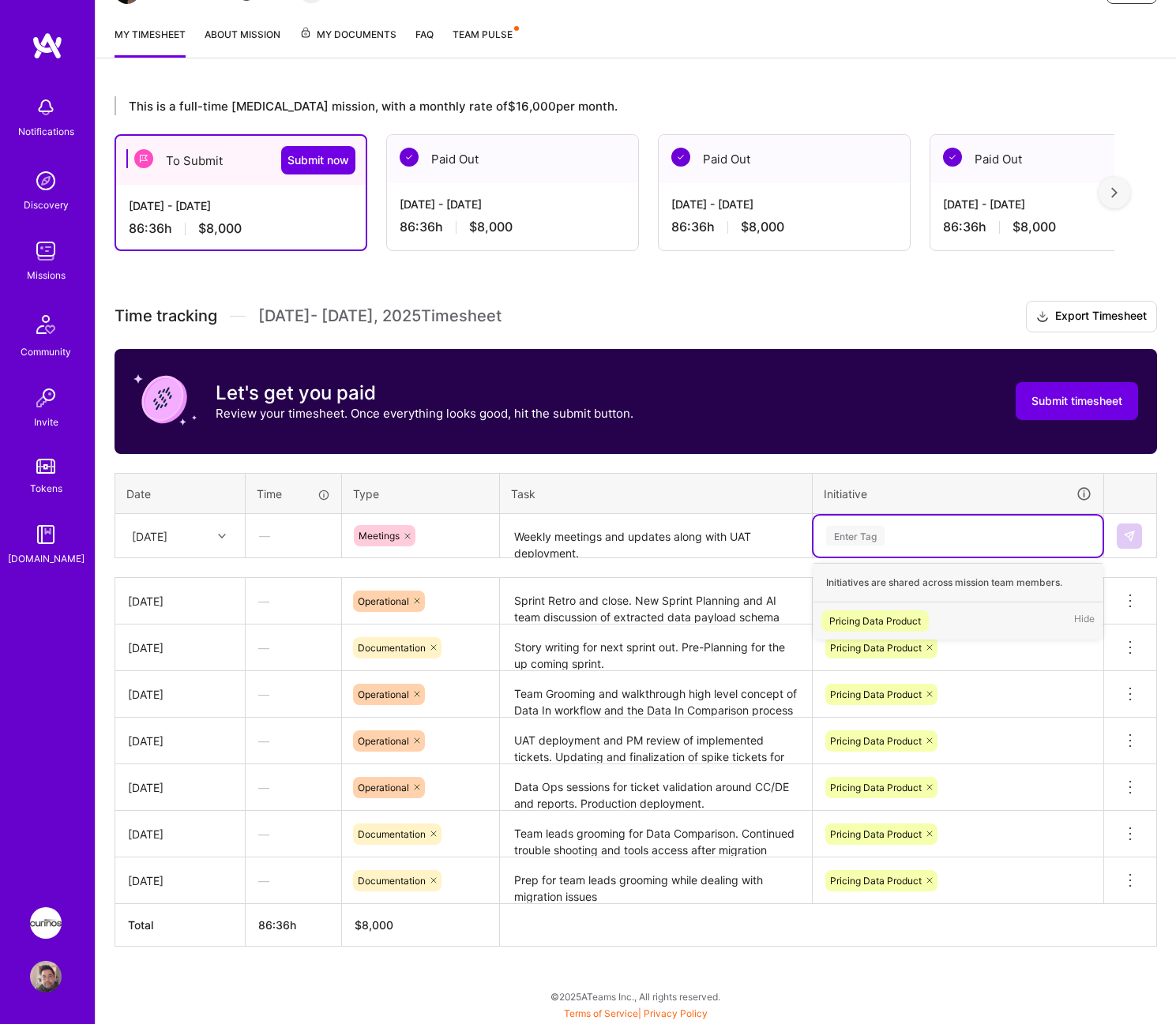
click at [893, 614] on div "Pricing Data Product" at bounding box center [874, 621] width 92 height 17
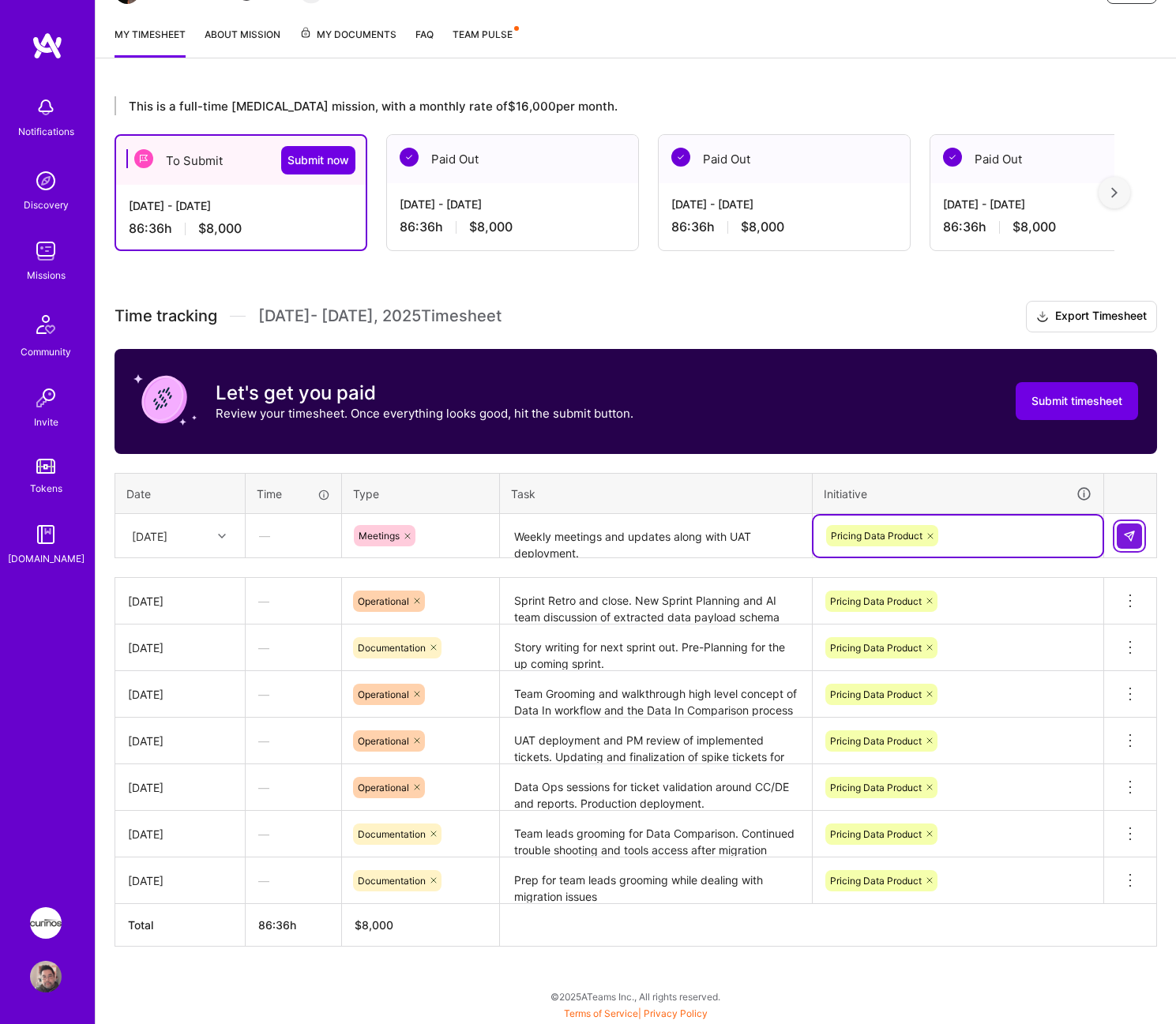
click at [1132, 526] on button at bounding box center [1130, 536] width 26 height 26
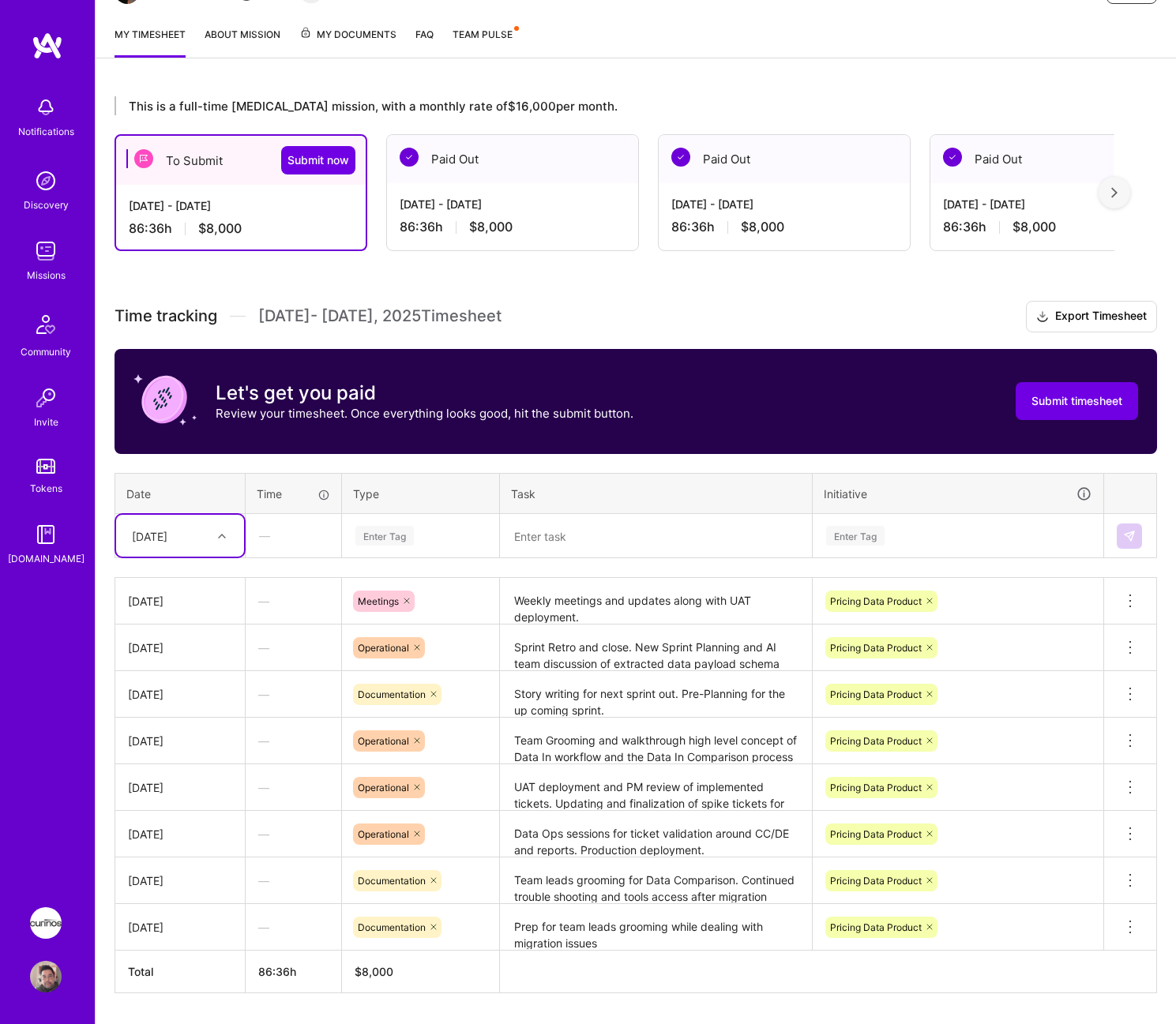
click at [206, 542] on div "[DATE]" at bounding box center [168, 535] width 88 height 26
click at [201, 659] on div "[DATE]" at bounding box center [180, 665] width 128 height 30
click at [426, 532] on div "Enter Tag" at bounding box center [420, 536] width 133 height 20
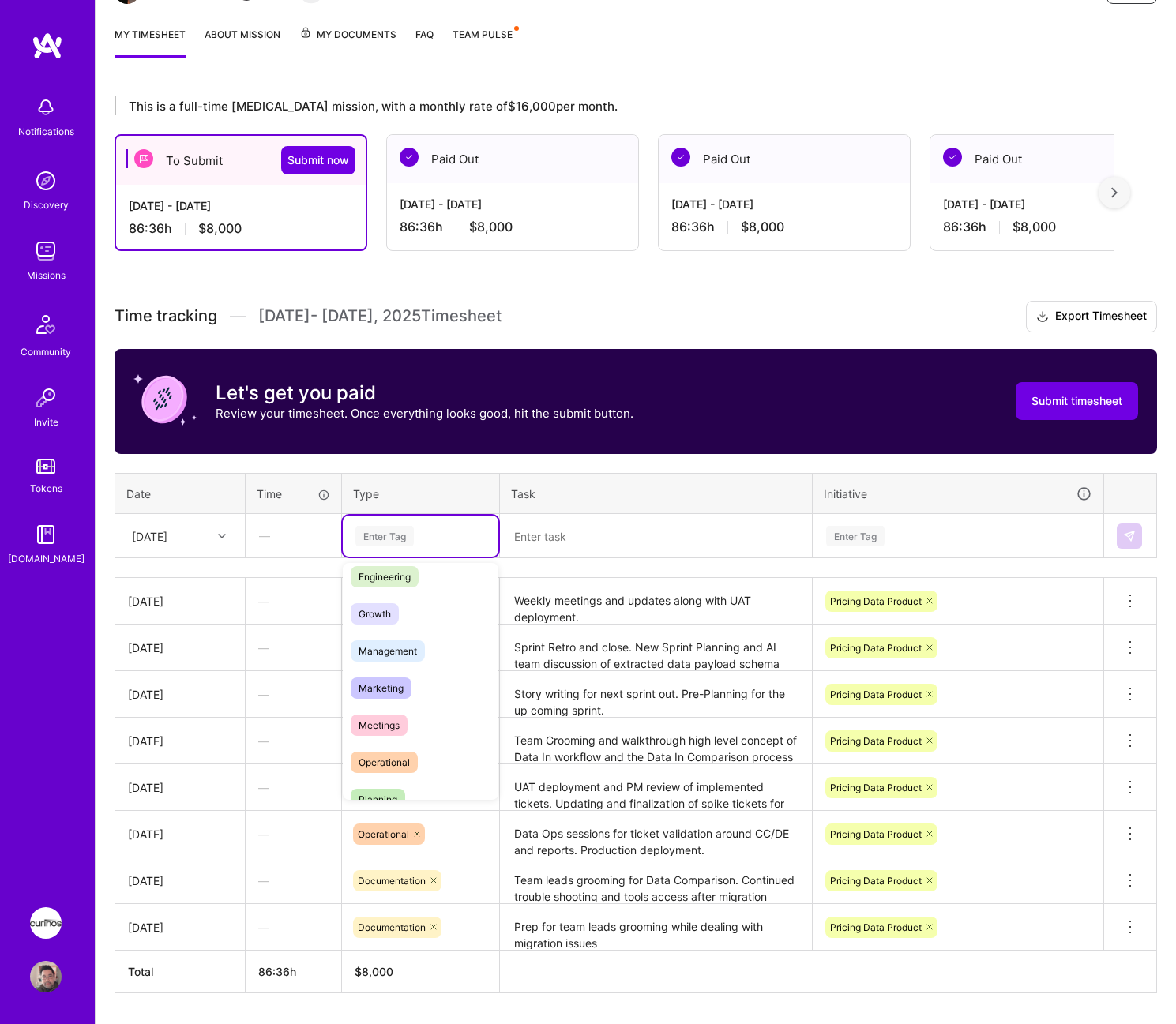
scroll to position [158, 0]
click at [435, 713] on div "Operational" at bounding box center [421, 727] width 156 height 37
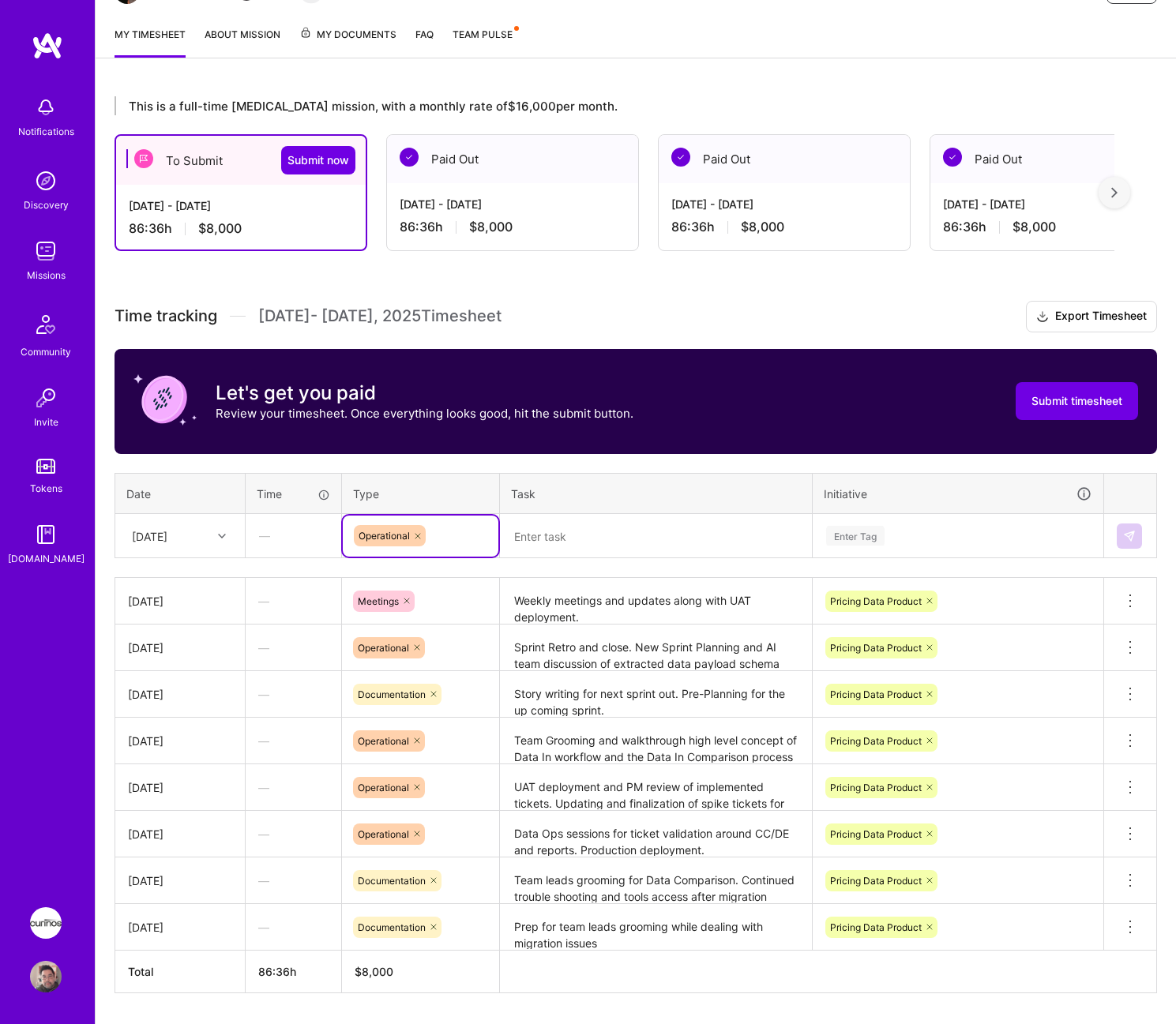
click at [600, 540] on textarea at bounding box center [656, 536] width 309 height 41
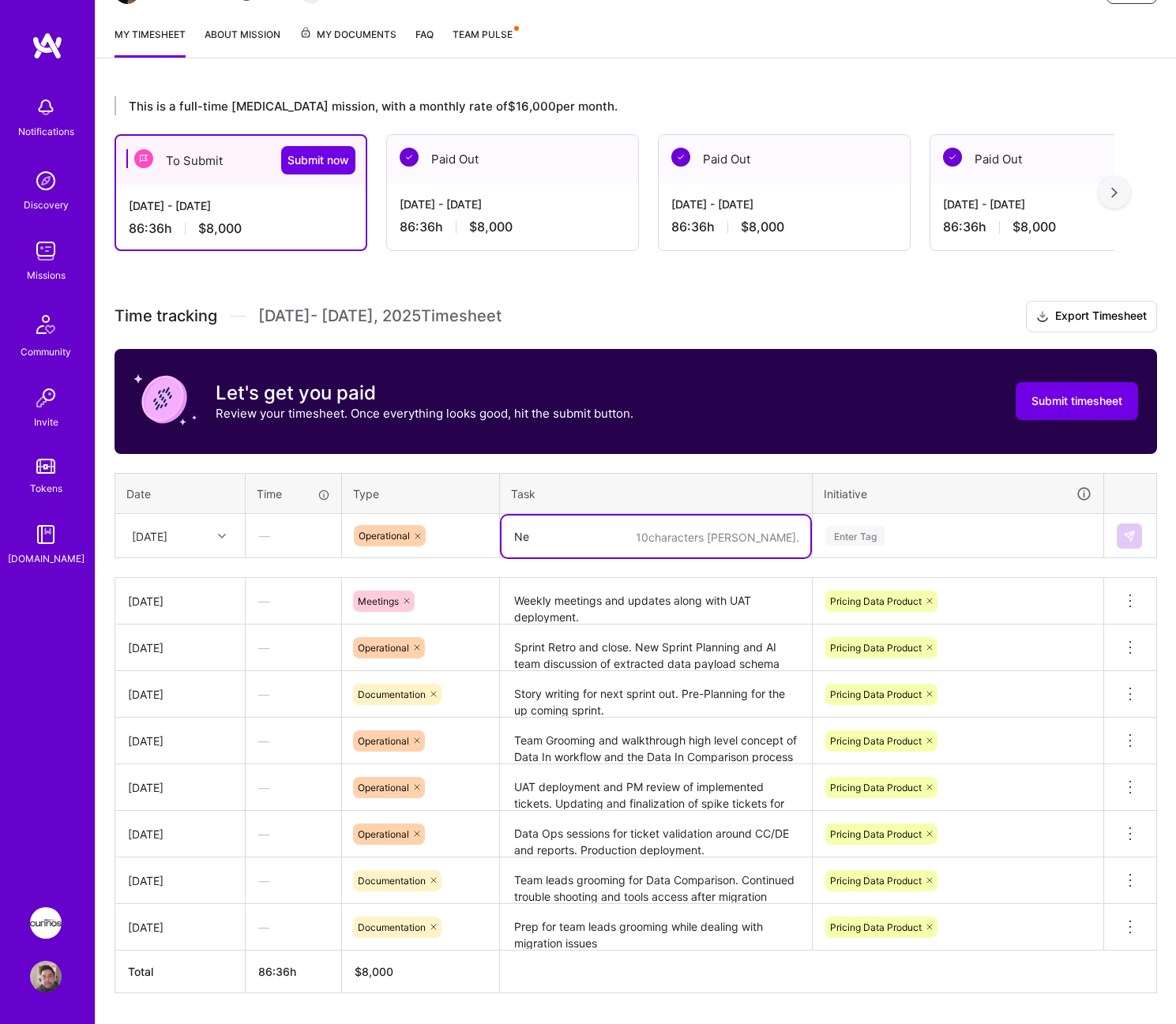
type textarea "N"
type textarea "W"
type textarea "Story writing for next sprint and leads grooming."
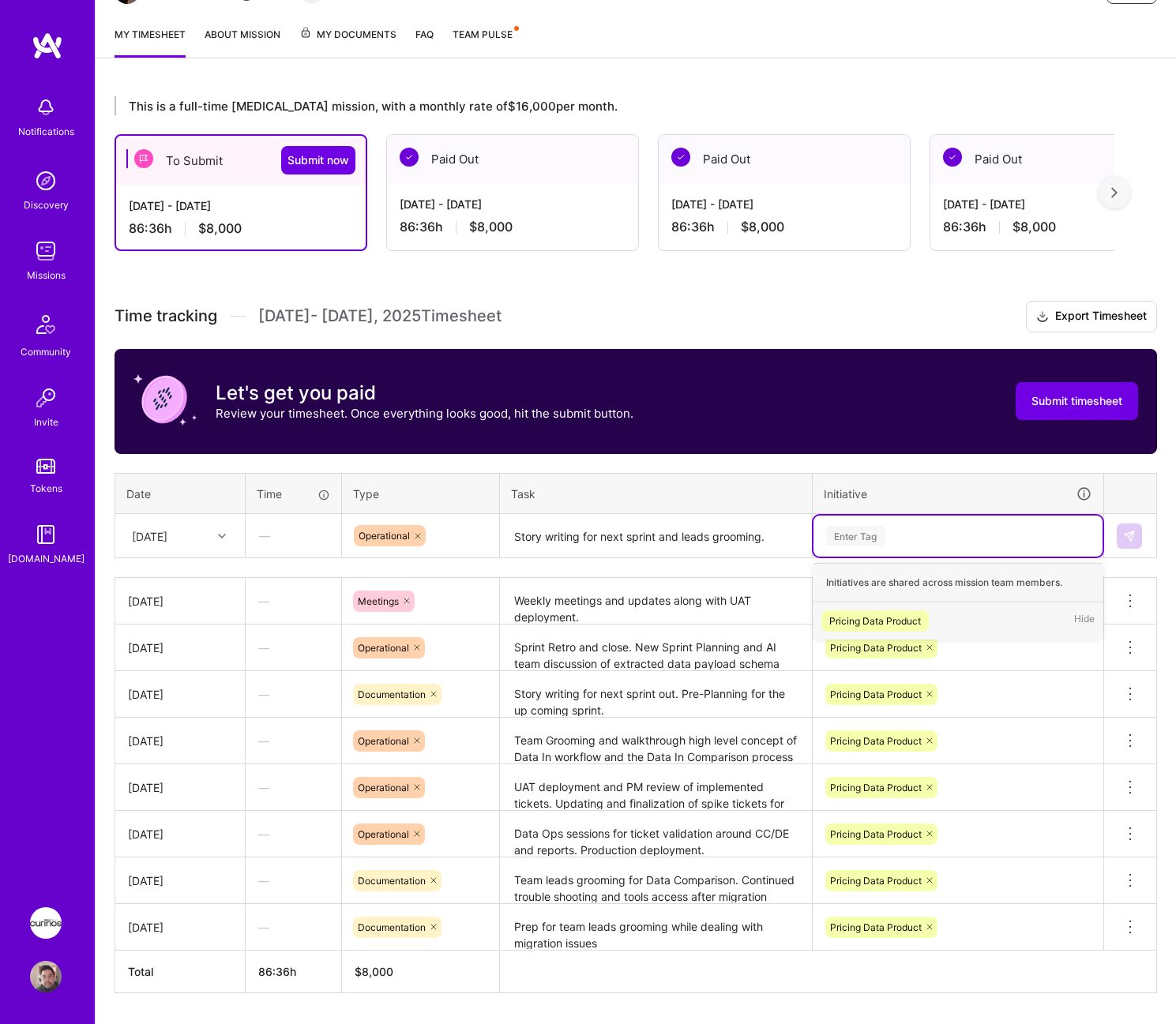
click at [923, 627] on span "Pricing Data Product" at bounding box center [874, 621] width 107 height 22
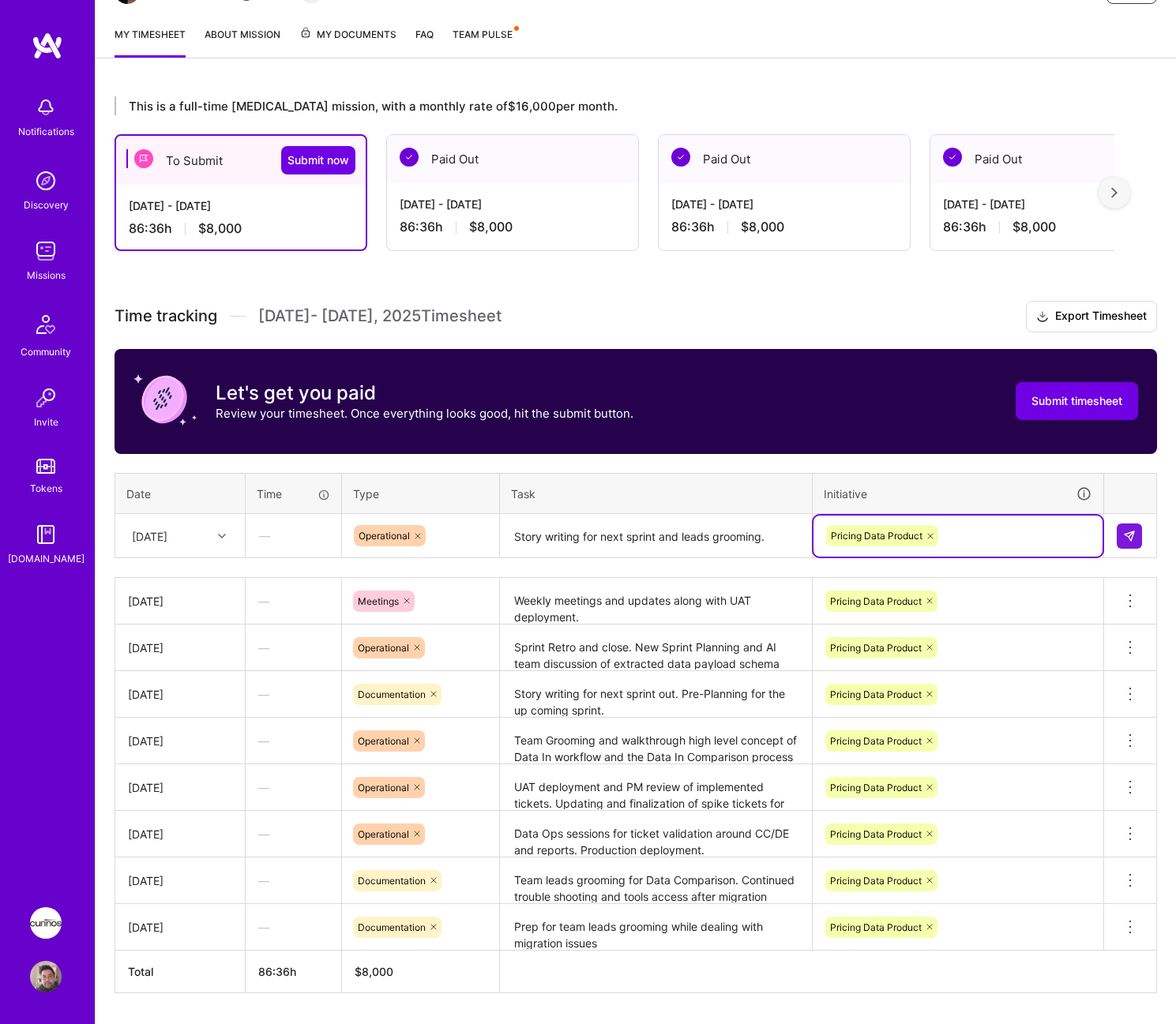
click at [419, 535] on icon at bounding box center [417, 536] width 5 height 5
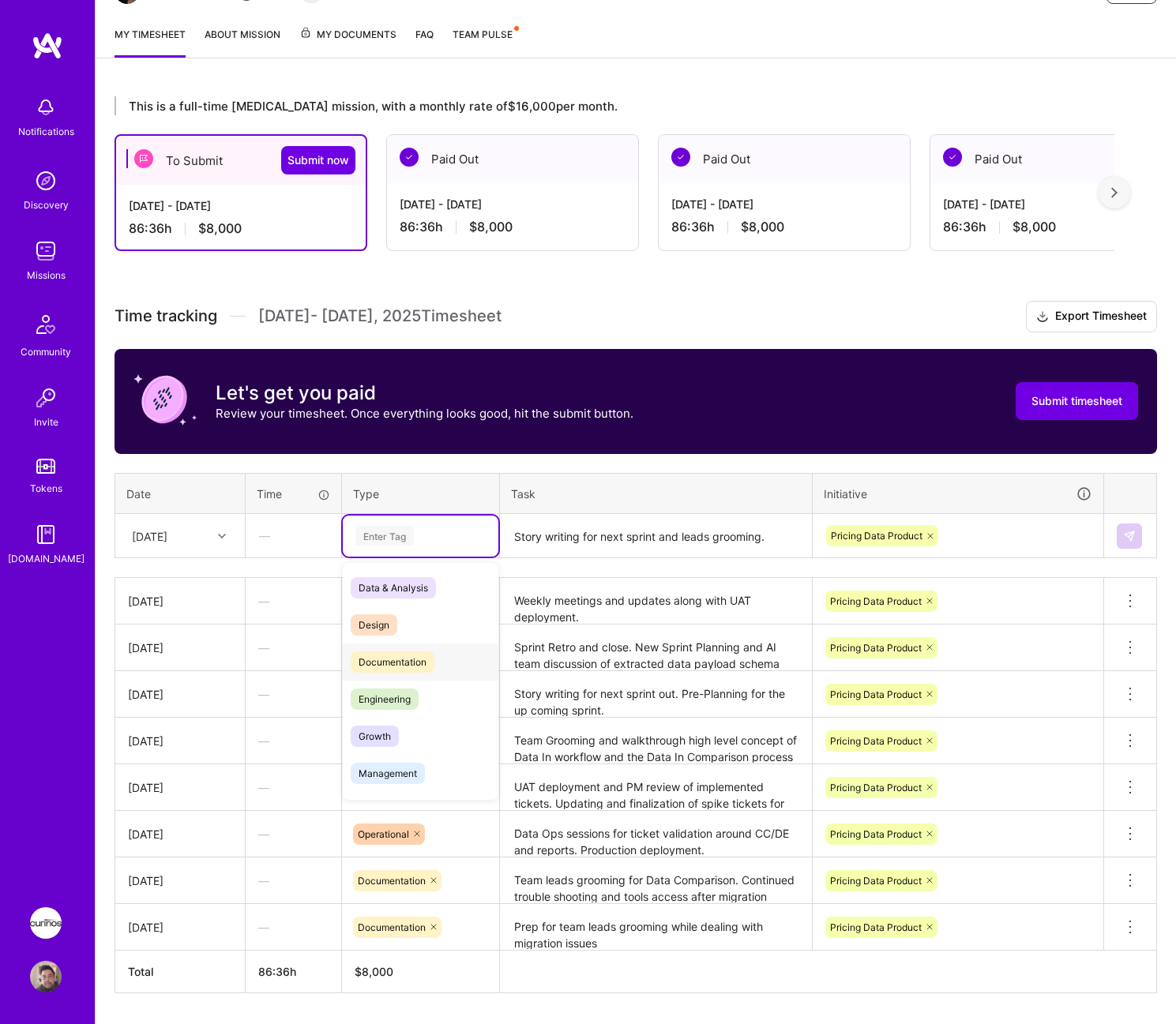
click at [431, 650] on div "Documentation" at bounding box center [421, 662] width 156 height 37
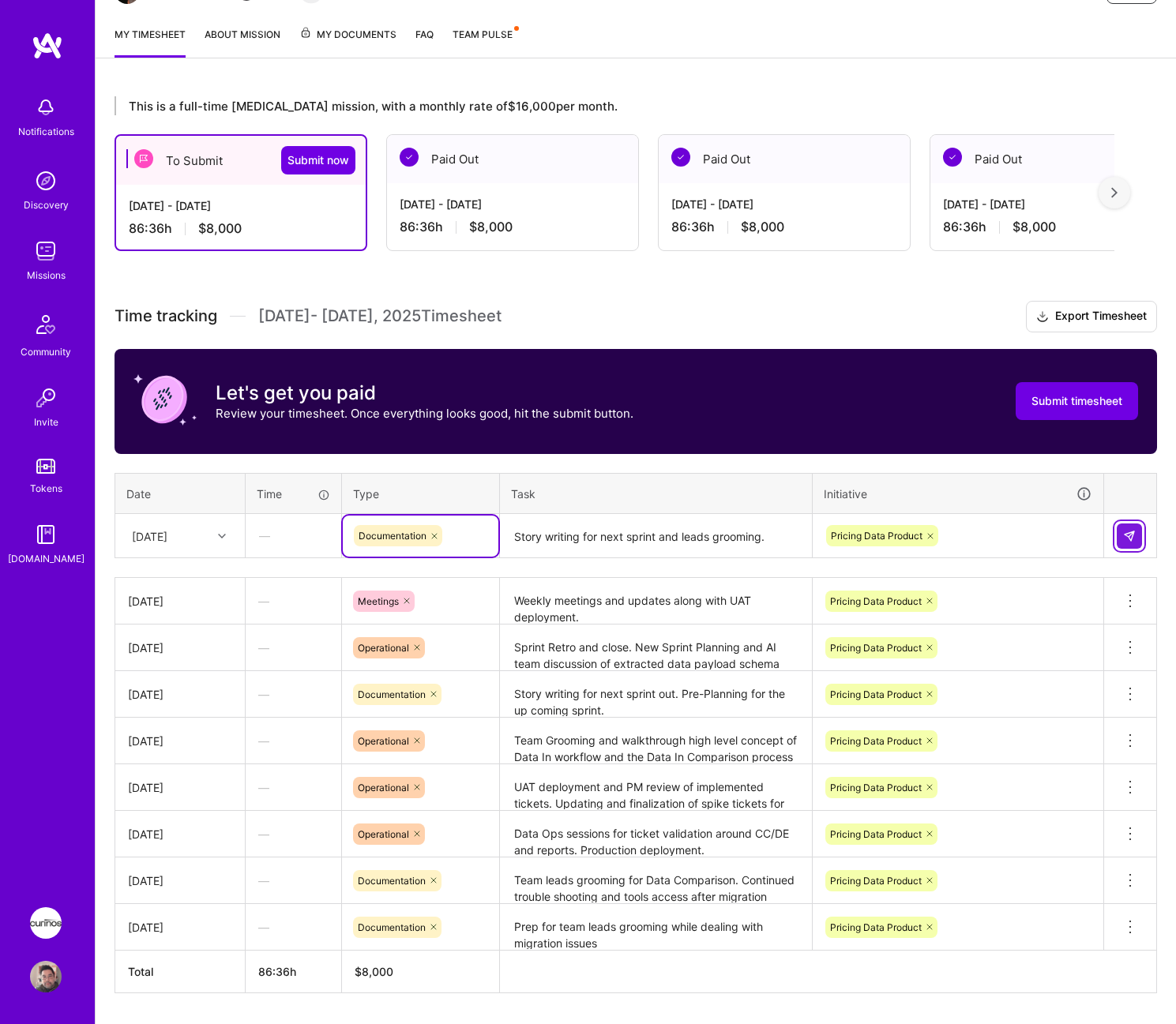
click at [1128, 530] on img at bounding box center [1129, 536] width 13 height 13
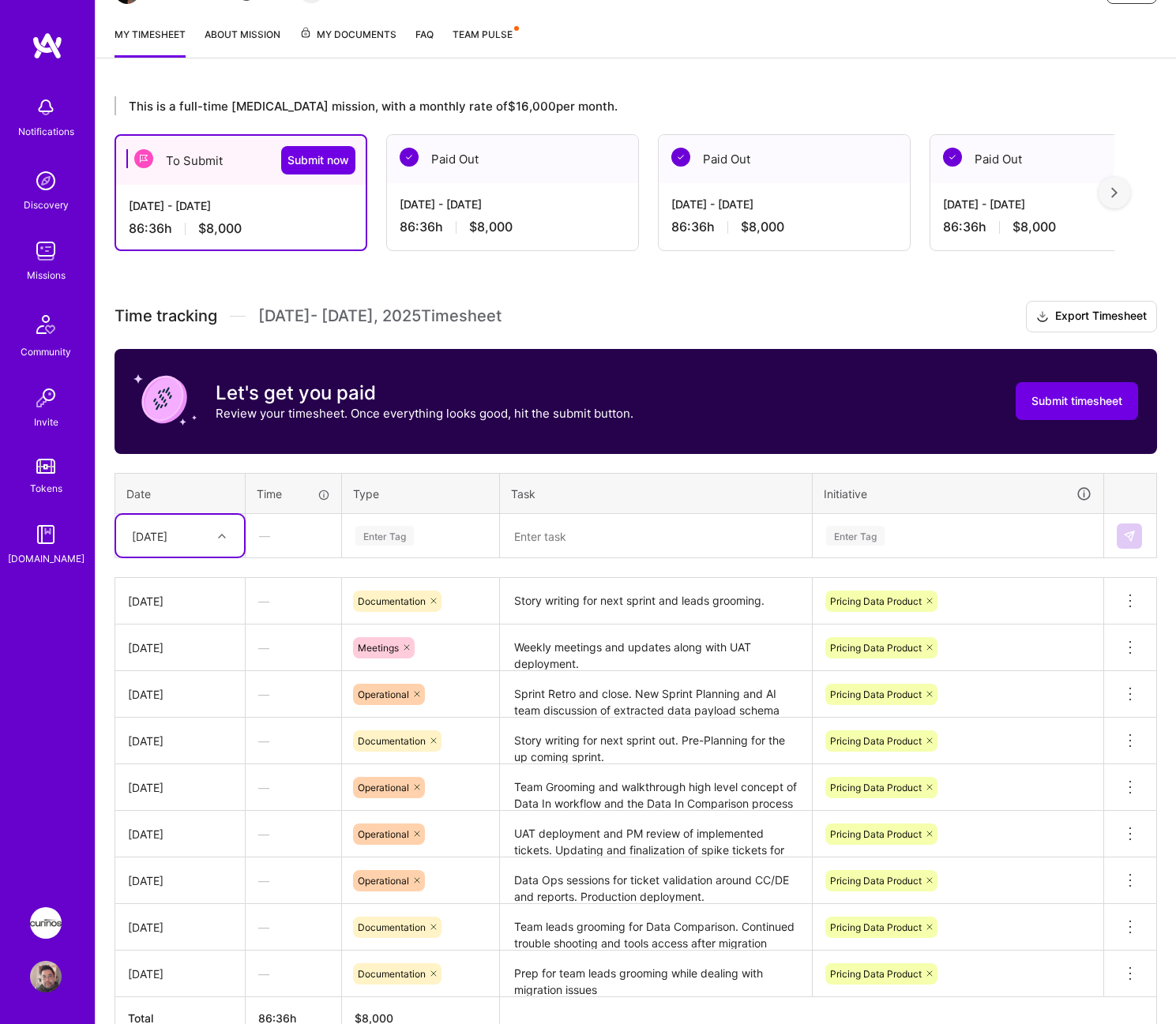
click at [221, 542] on div at bounding box center [224, 536] width 25 height 21
click at [200, 750] on div "[DATE]" at bounding box center [180, 753] width 128 height 30
click at [399, 531] on div "Enter Tag" at bounding box center [383, 535] width 58 height 25
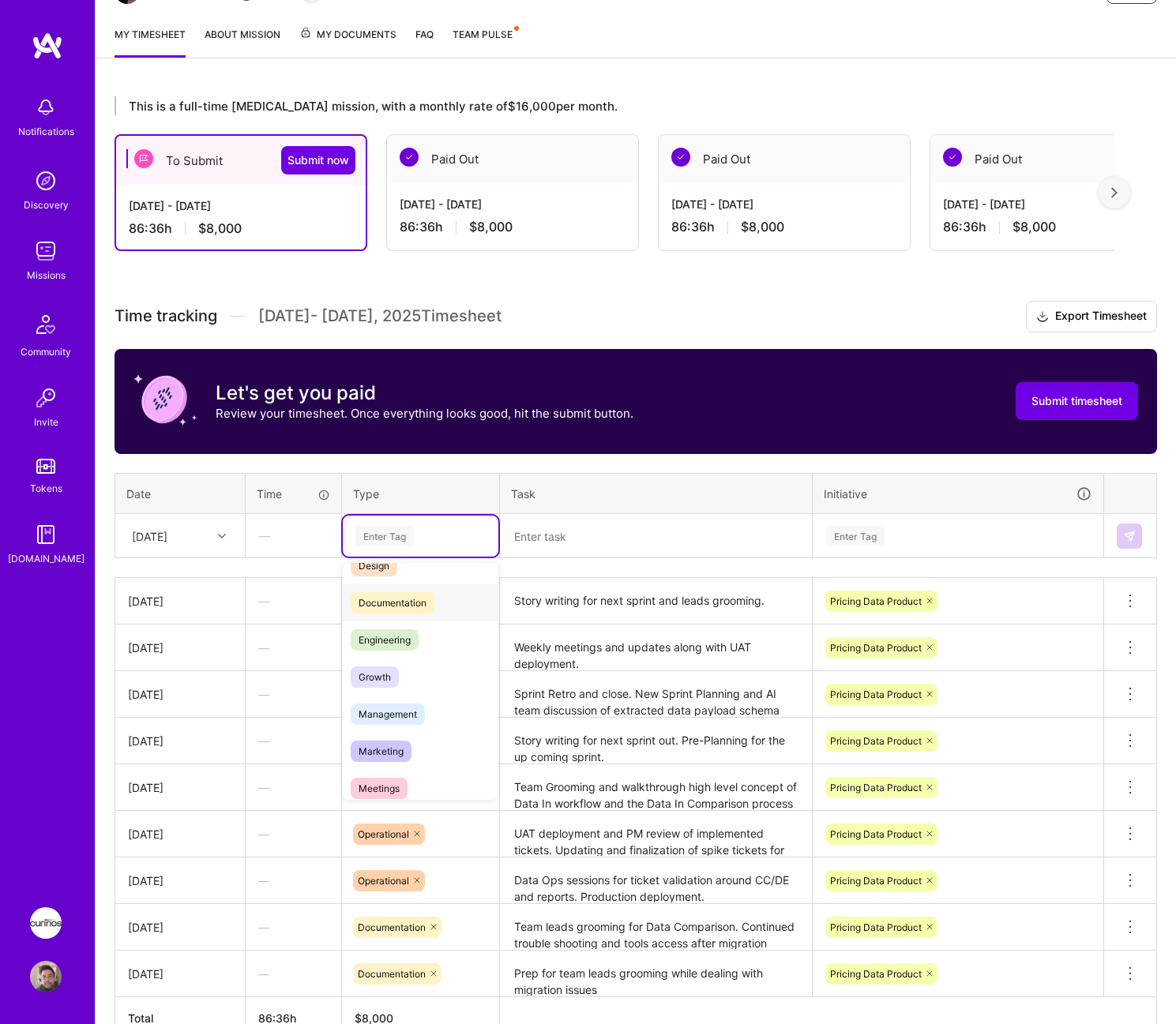
scroll to position [158, 0]
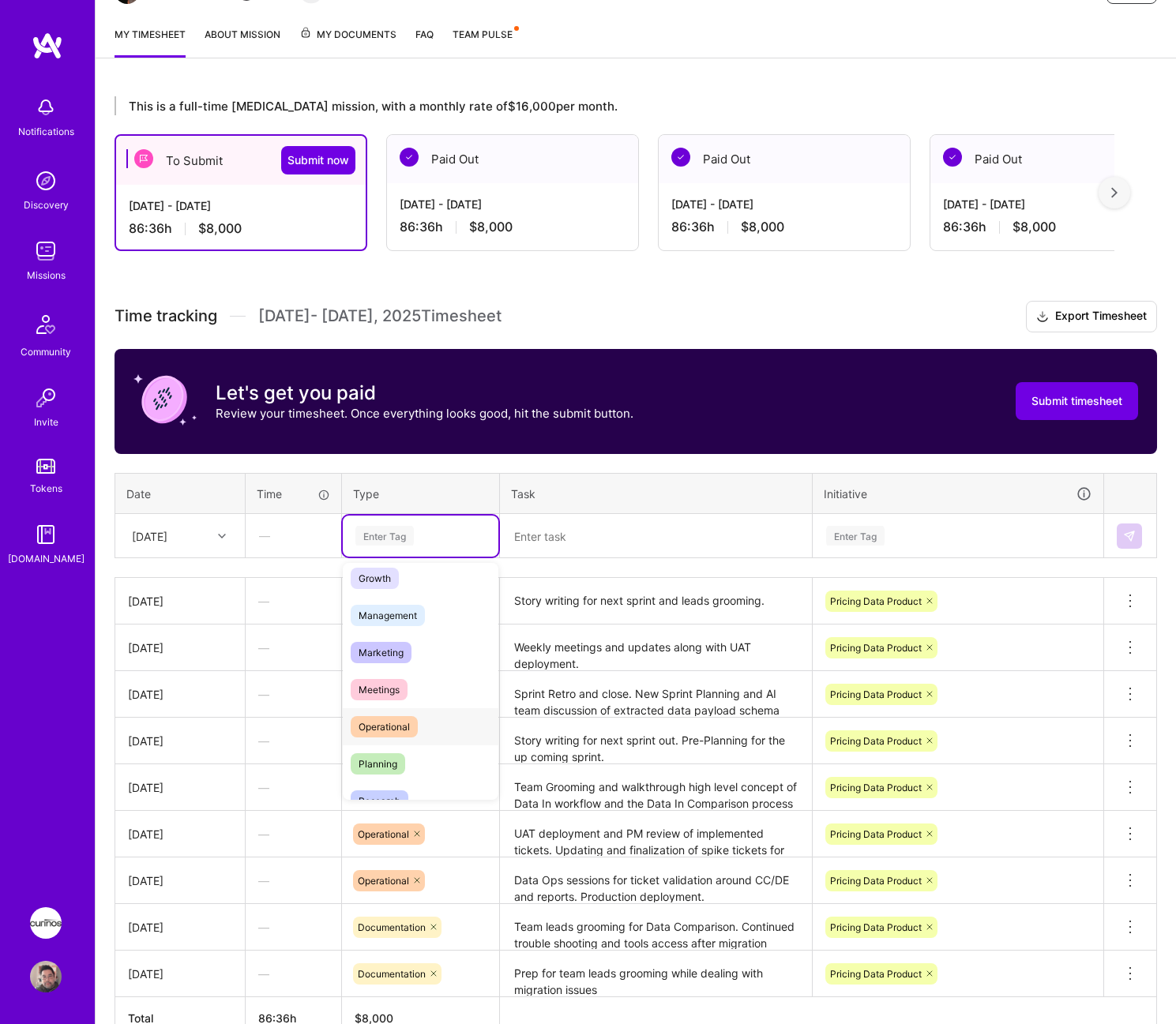
click at [438, 715] on div "Operational" at bounding box center [421, 727] width 156 height 37
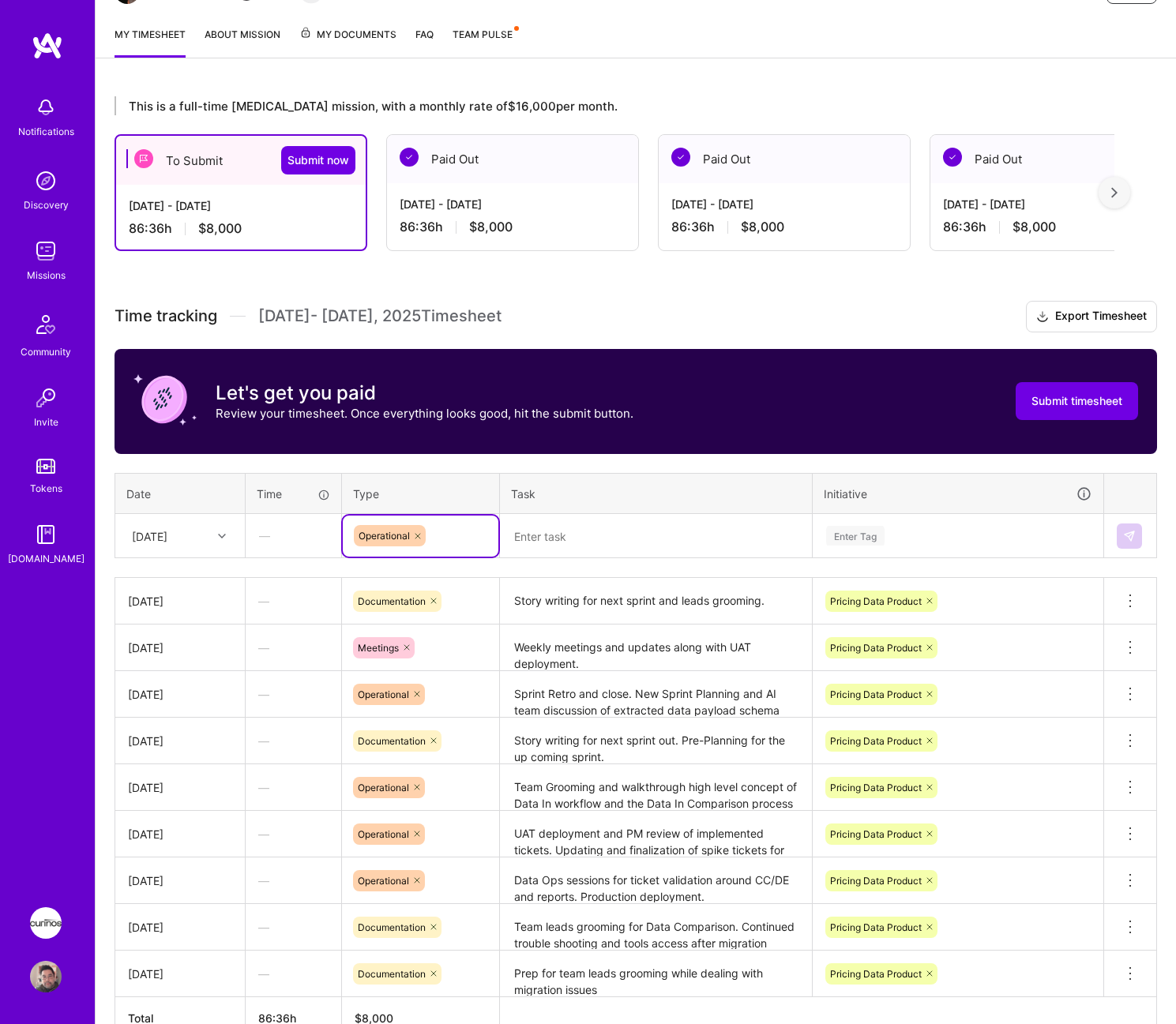
click at [577, 552] on textarea at bounding box center [656, 536] width 309 height 41
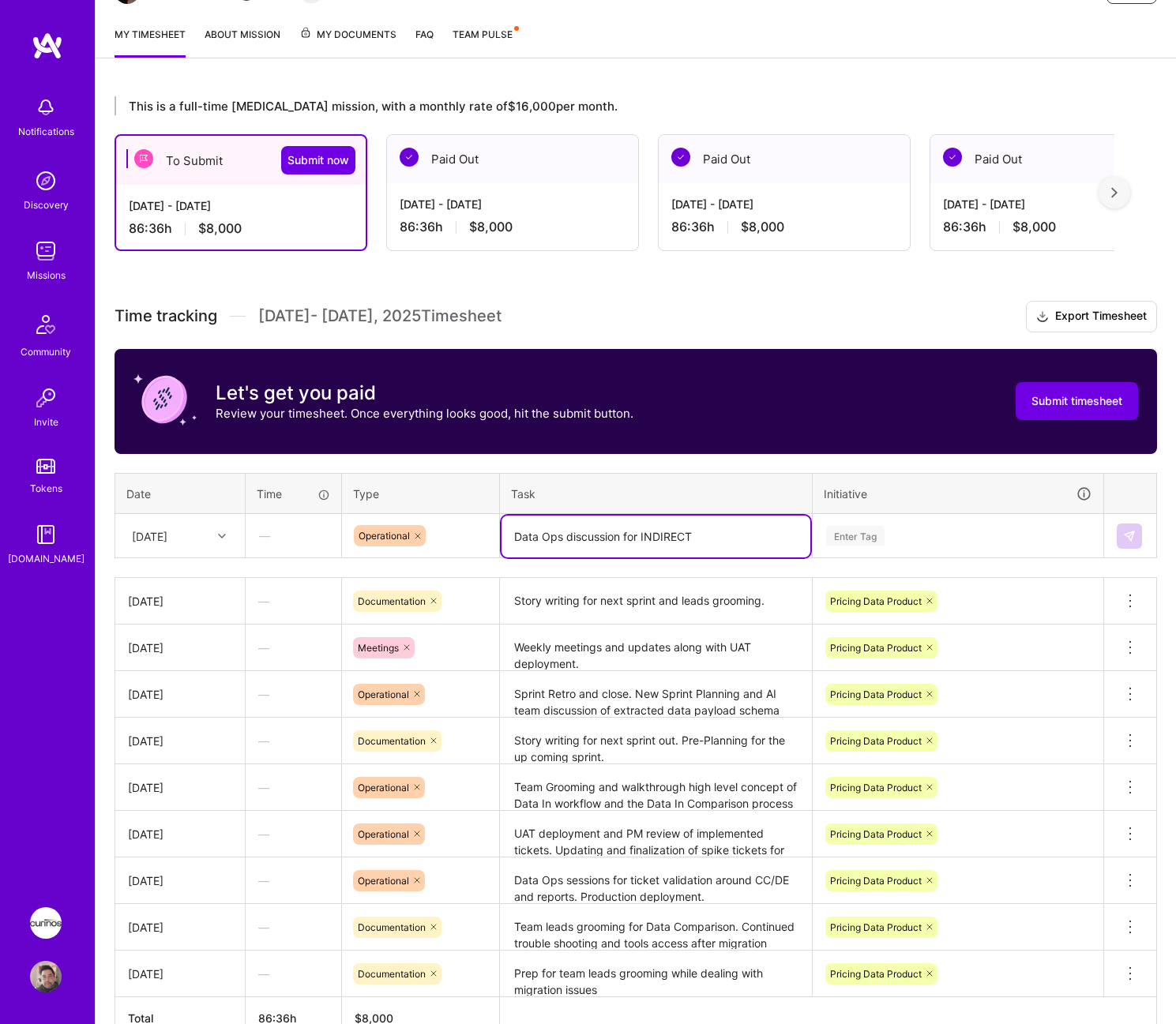
click at [624, 537] on textarea "Data Ops discussion for INDIRECT" at bounding box center [656, 536] width 309 height 41
type textarea "Data Ops discussion and working session for INDIRECT reports. Story Writing bas…"
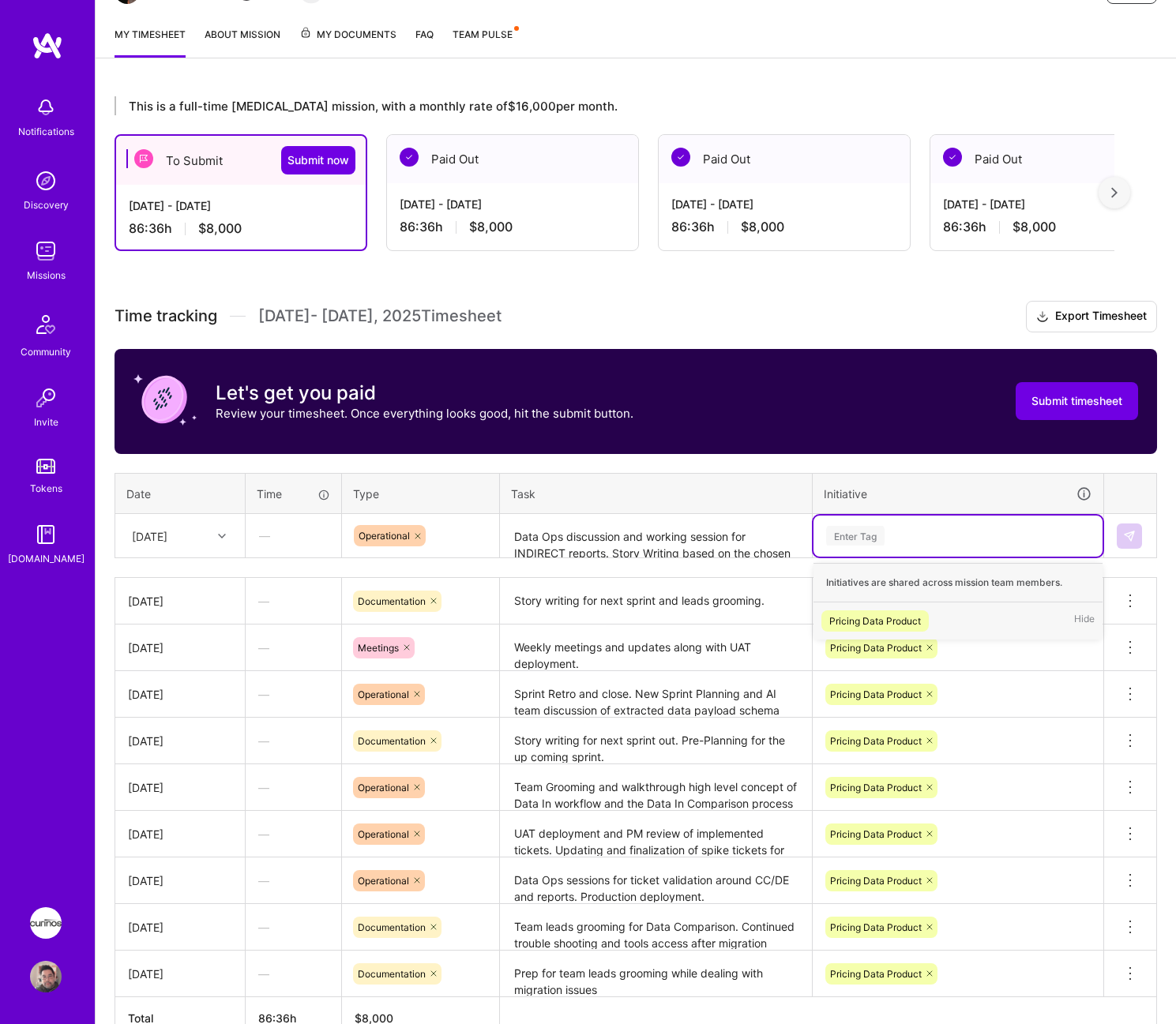
click at [906, 613] on div "Pricing Data Product" at bounding box center [874, 621] width 92 height 17
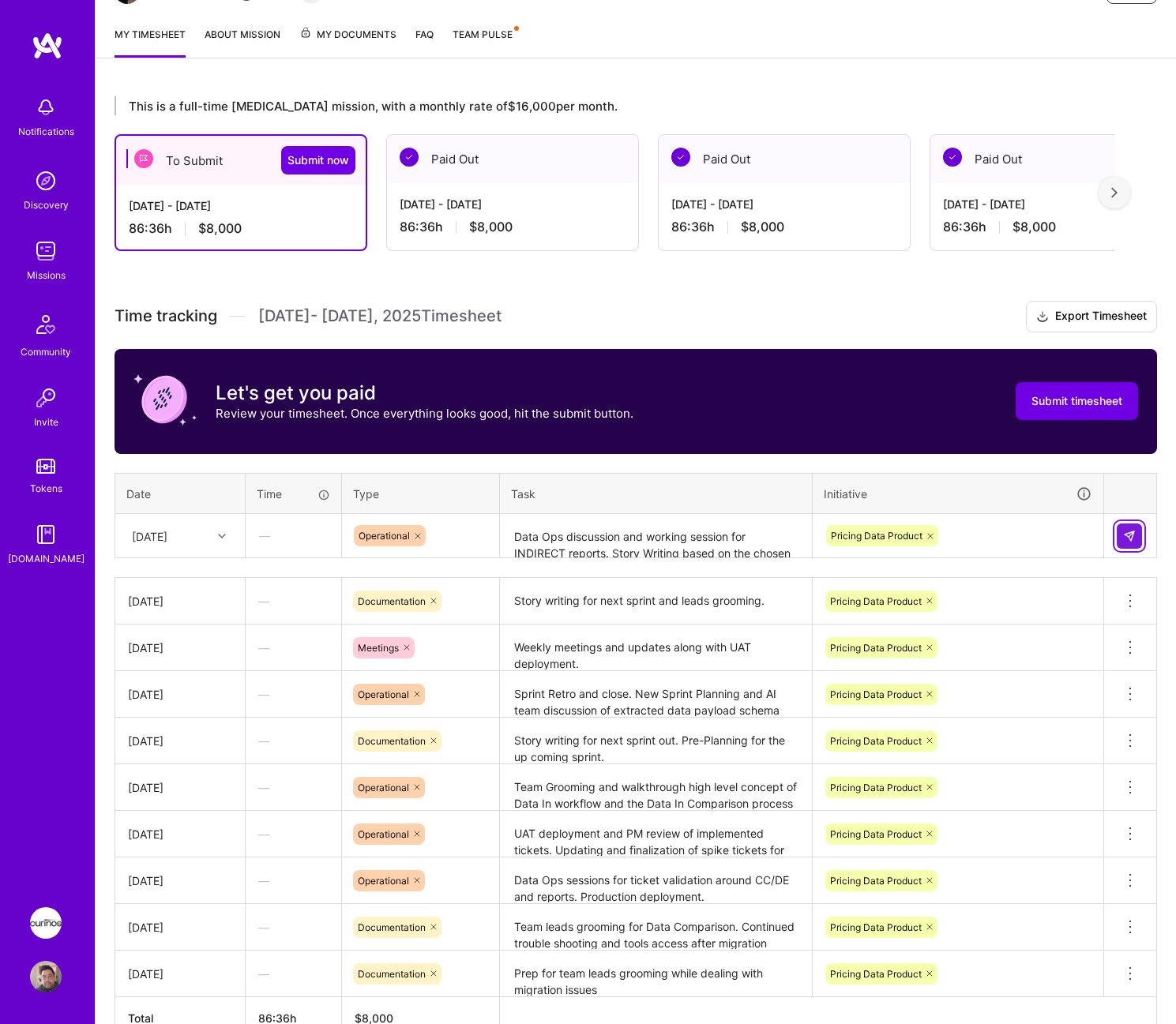
click at [1122, 542] on button at bounding box center [1130, 536] width 26 height 26
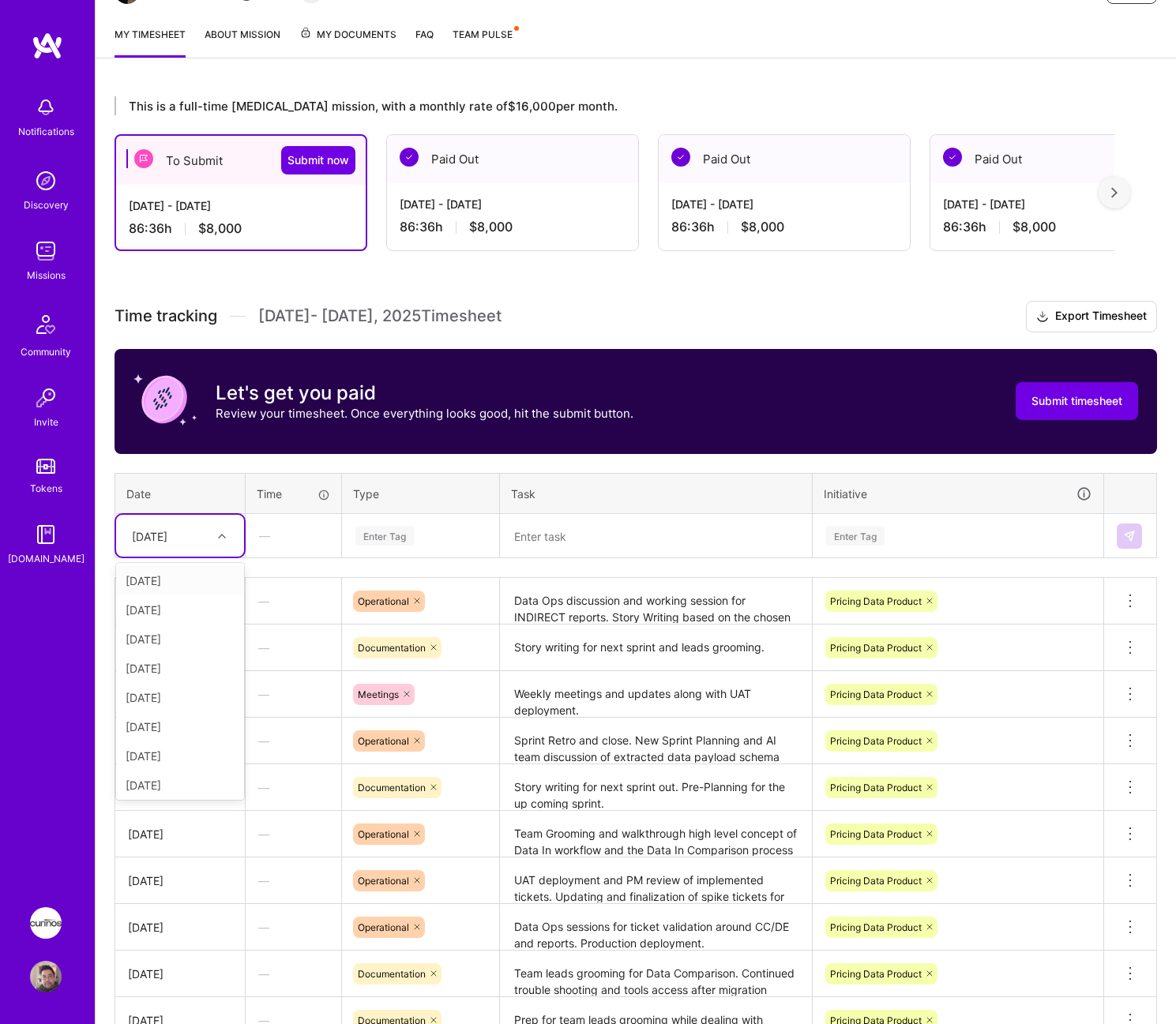
click at [201, 543] on div "[DATE]" at bounding box center [168, 535] width 88 height 26
click at [179, 776] on div "[DATE]" at bounding box center [180, 783] width 128 height 30
click at [358, 515] on div "Enter Tag" at bounding box center [421, 536] width 156 height 41
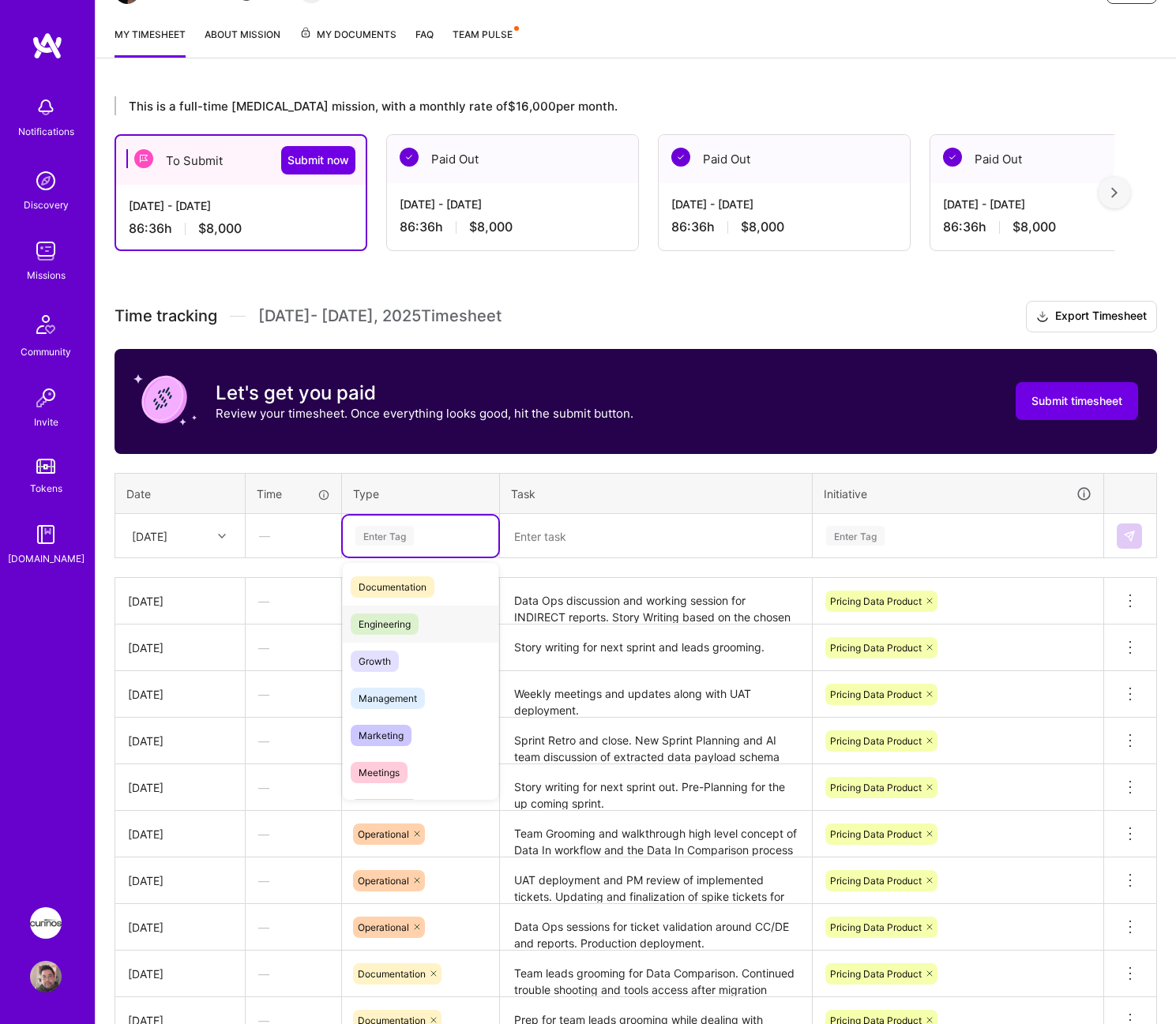
scroll to position [237, 0]
click at [442, 649] on div "Operational" at bounding box center [421, 648] width 156 height 37
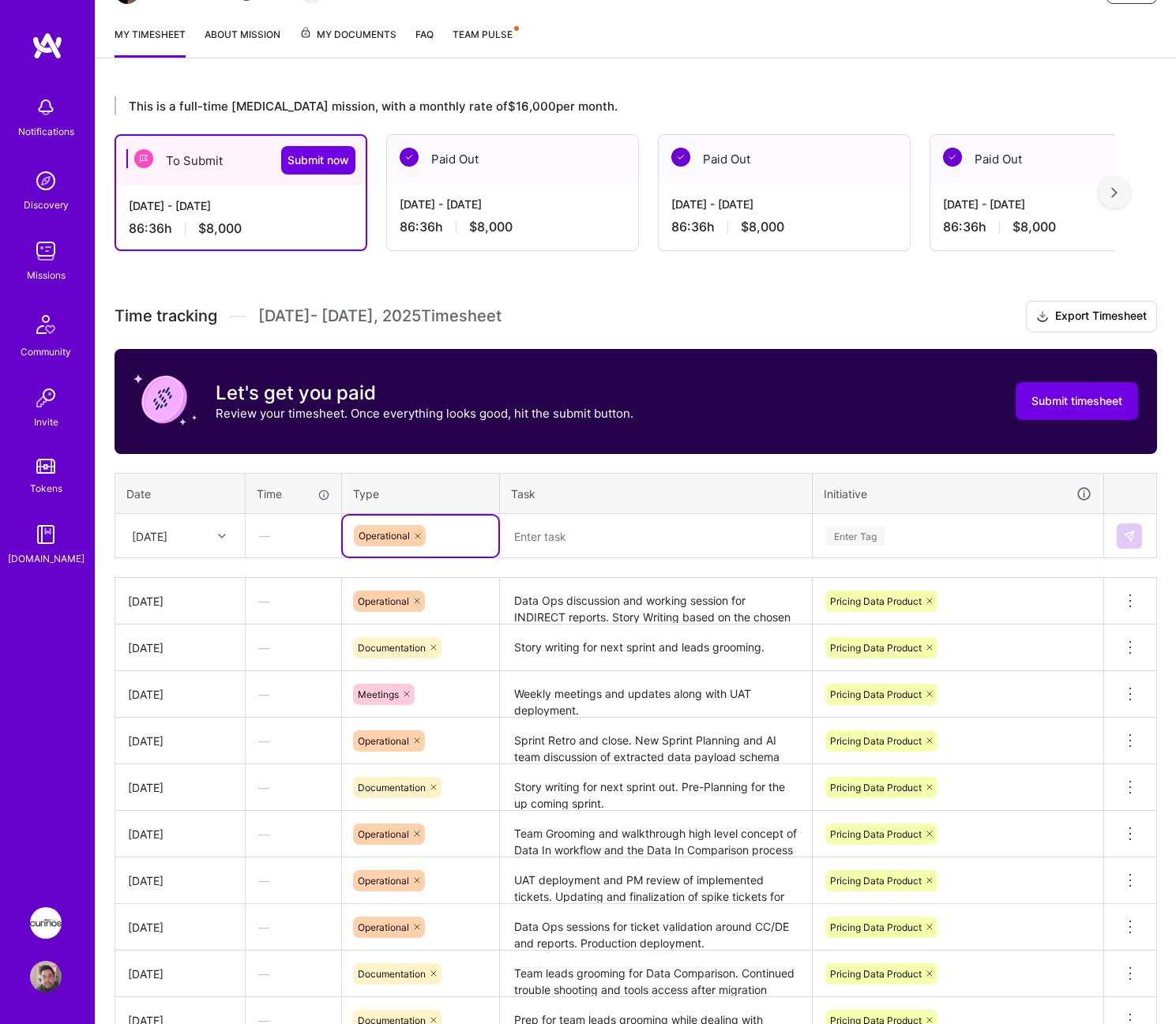
click at [576, 541] on textarea at bounding box center [656, 536] width 309 height 41
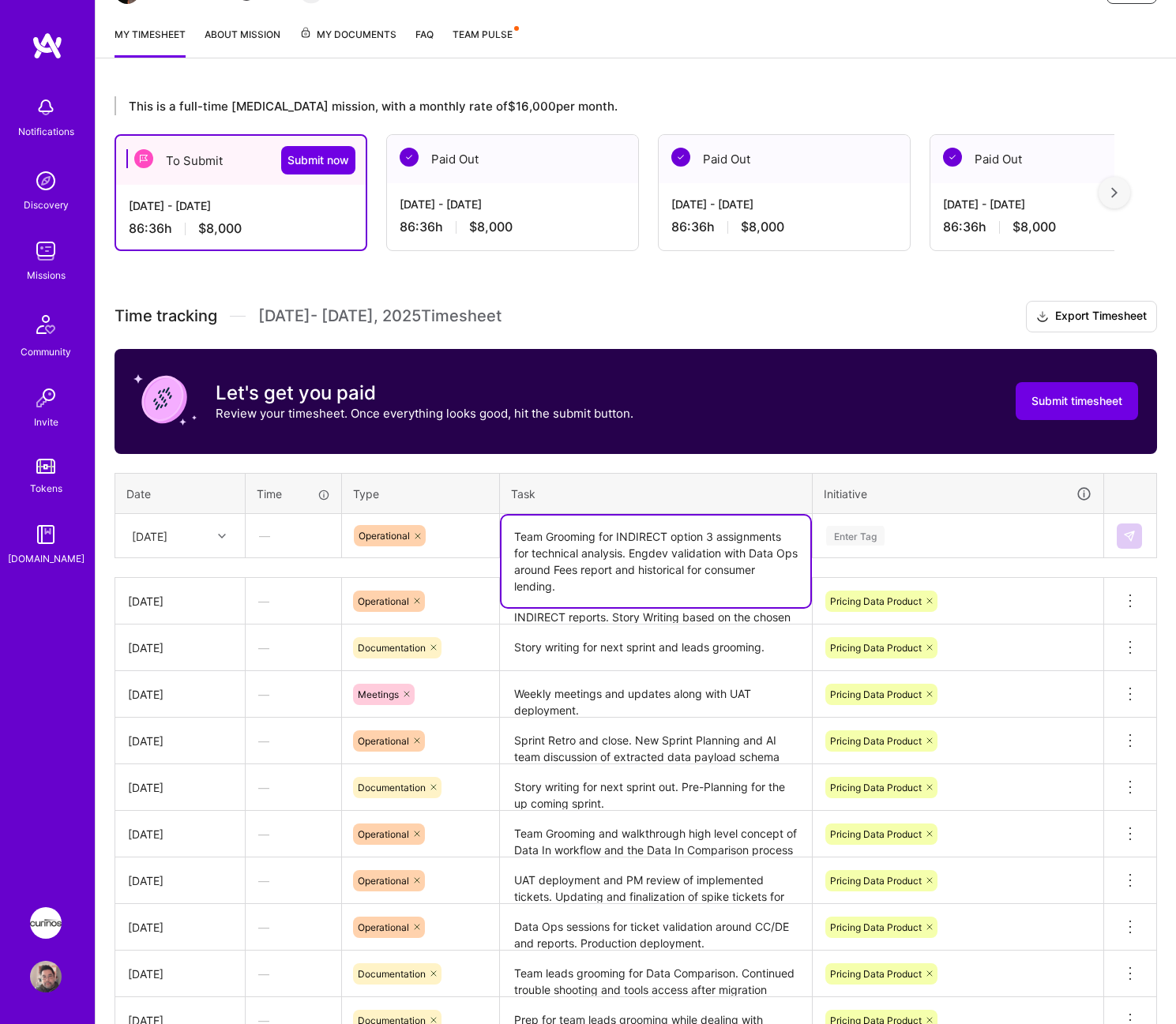
type textarea "Team Grooming for INDIRECT option 3 assignments for technical analysis. Engdev …"
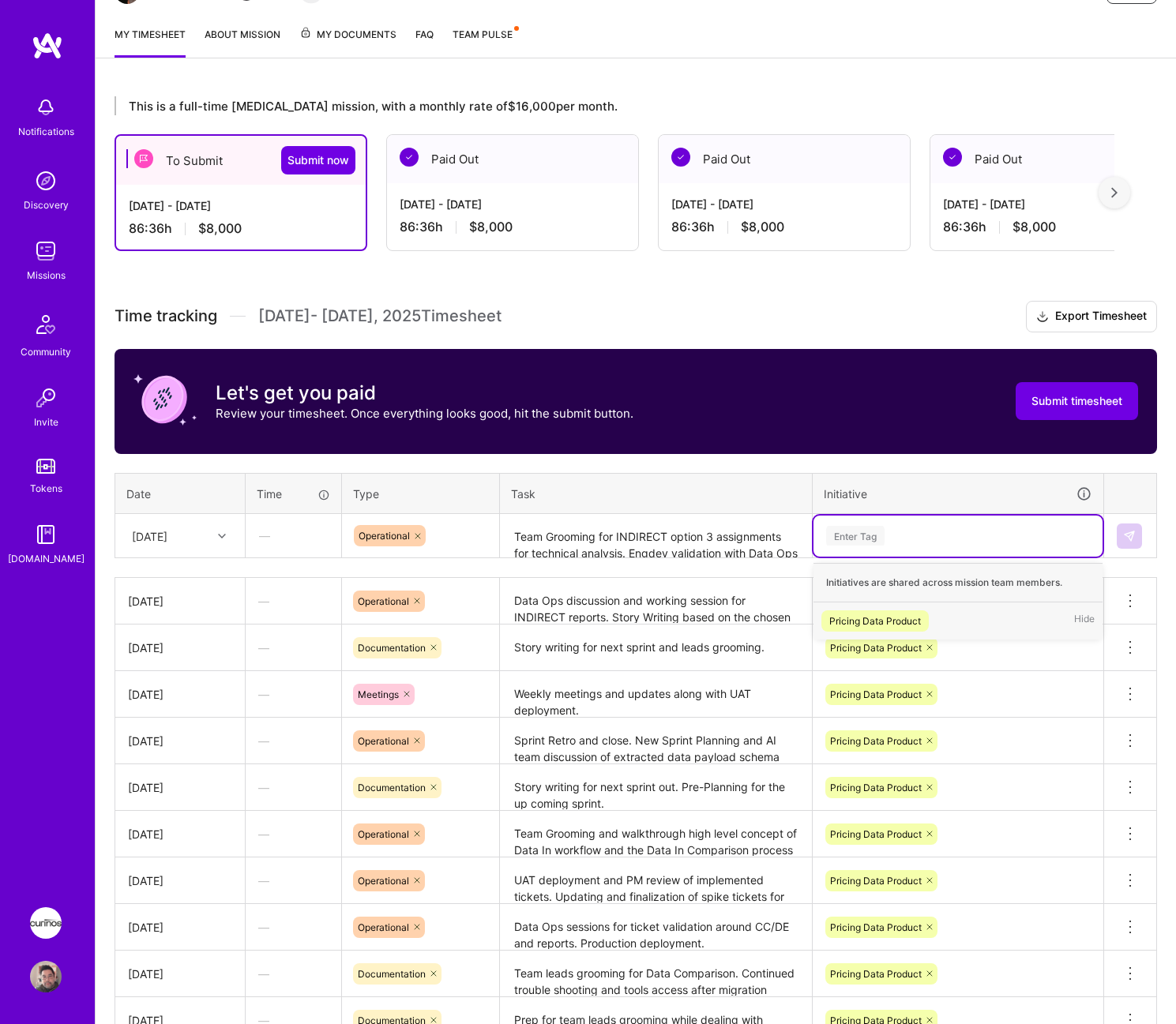
click at [897, 613] on div "Pricing Data Product" at bounding box center [874, 621] width 92 height 17
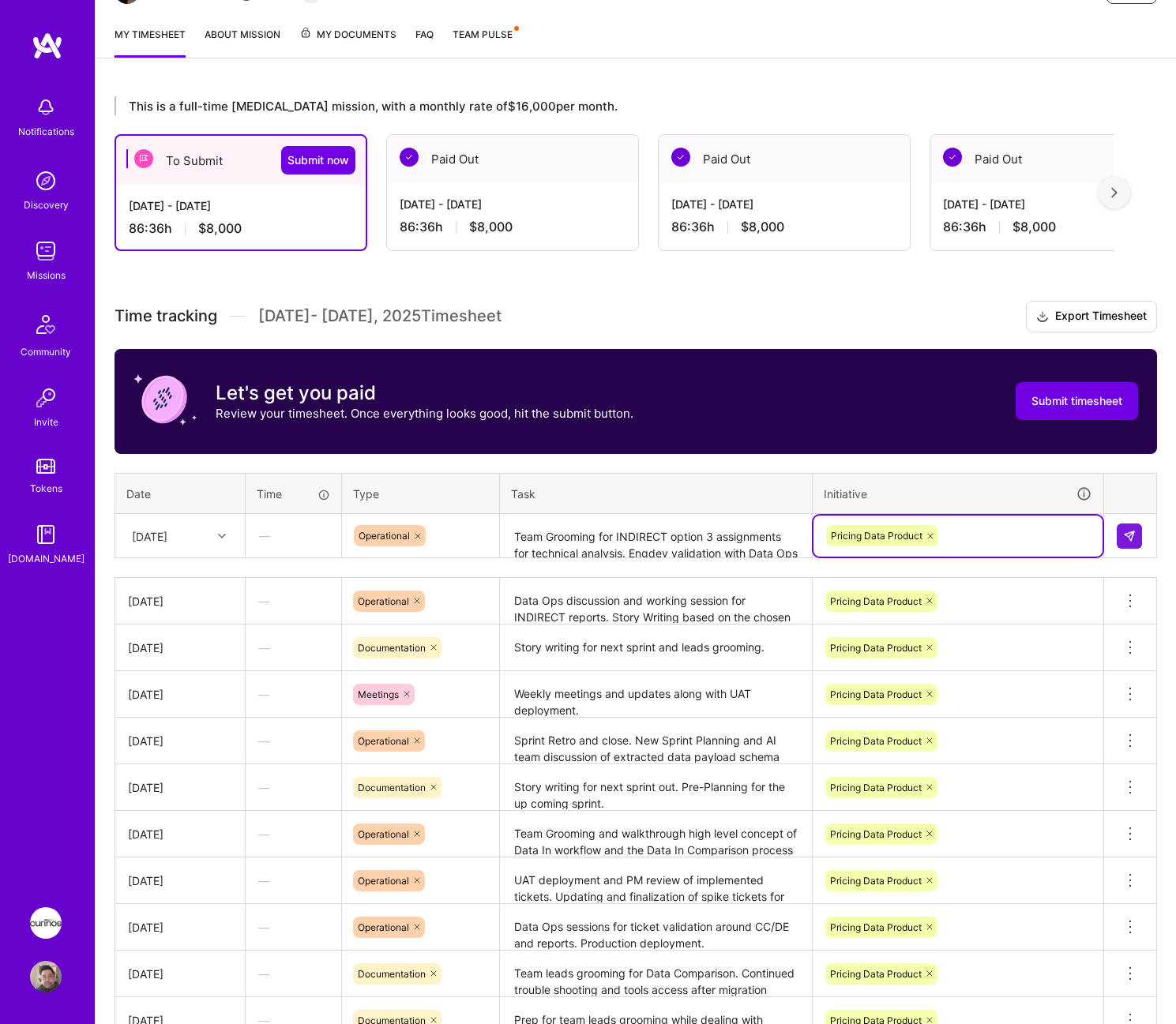
click at [1161, 534] on div "This is a full-time [MEDICAL_DATA] mission, with a monthly rate of $16,000 per …" at bounding box center [636, 621] width 1080 height 1086
click at [1125, 538] on img at bounding box center [1129, 536] width 13 height 13
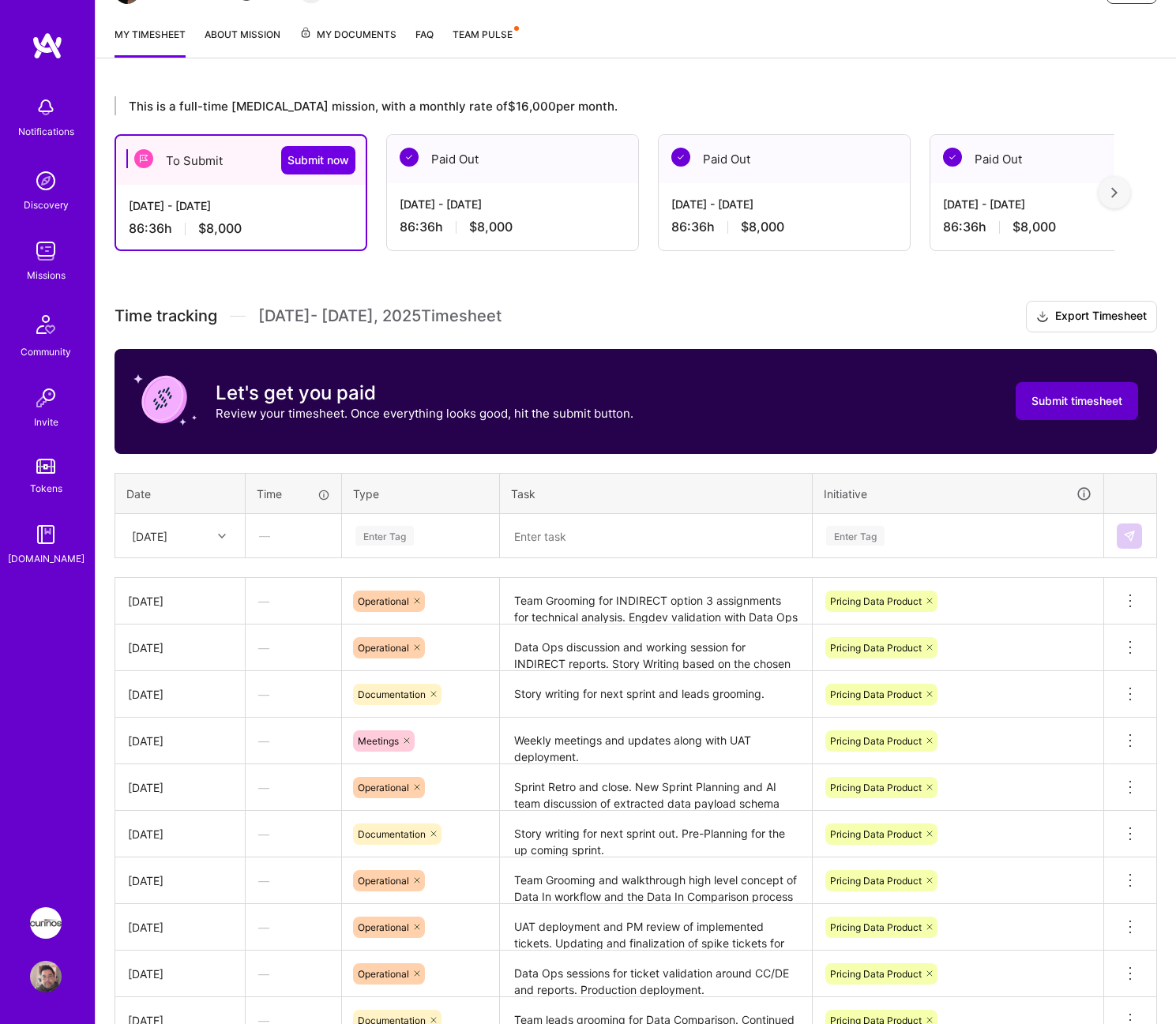
click at [1123, 403] on button "Submit timesheet" at bounding box center [1076, 401] width 122 height 37
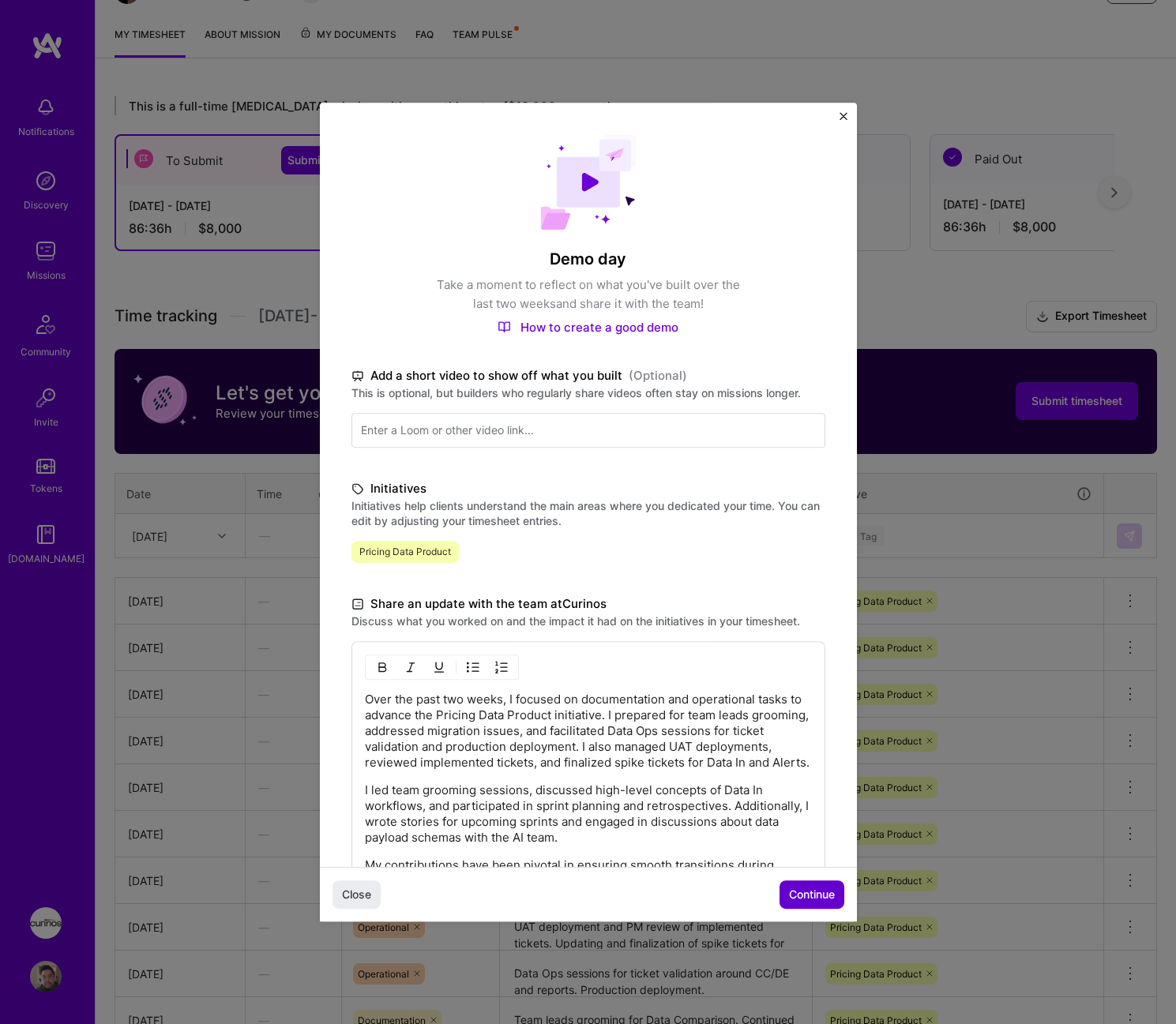
click at [824, 889] on span "Continue" at bounding box center [811, 895] width 45 height 16
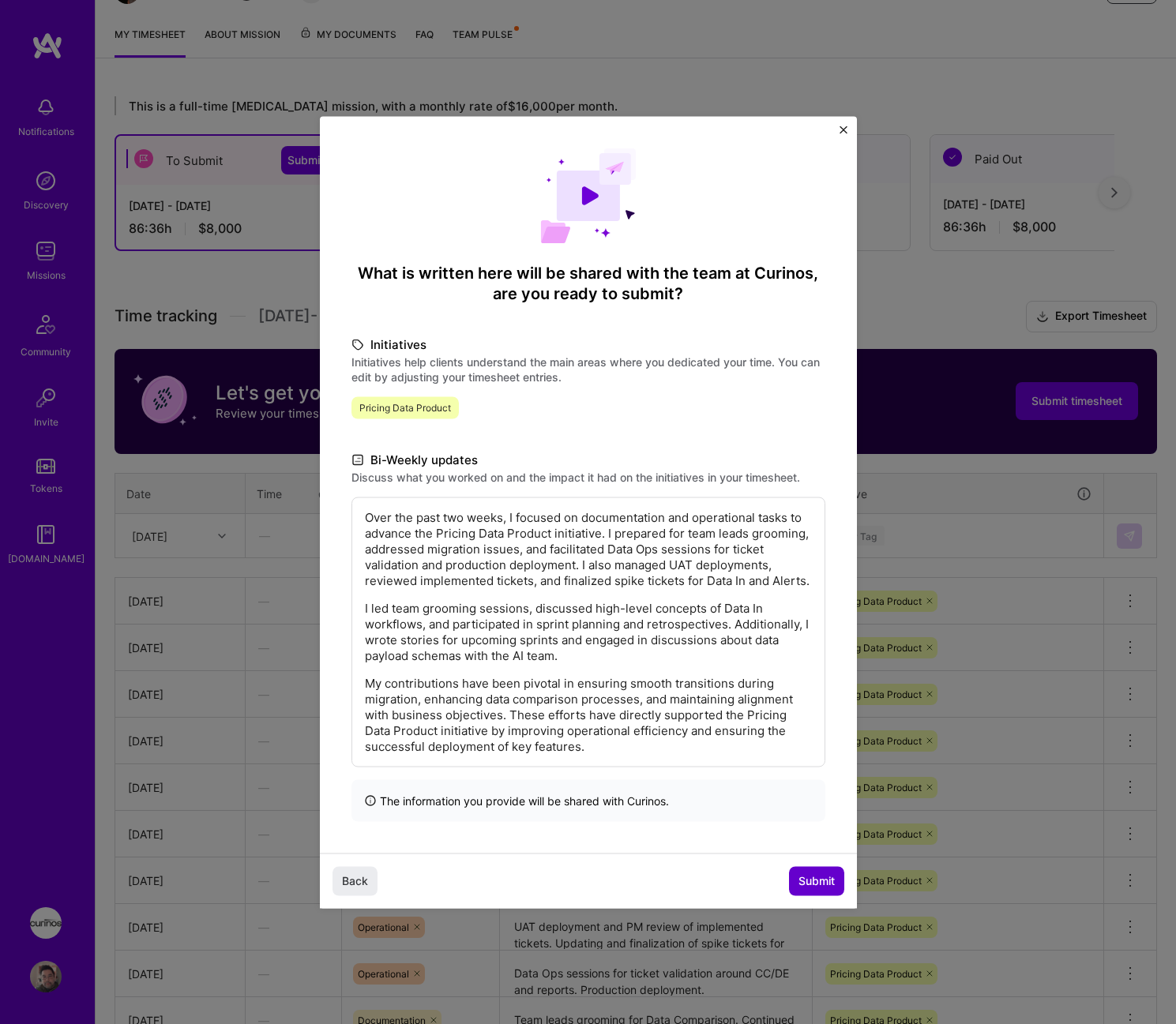
click at [824, 889] on button "Submit" at bounding box center [816, 881] width 55 height 29
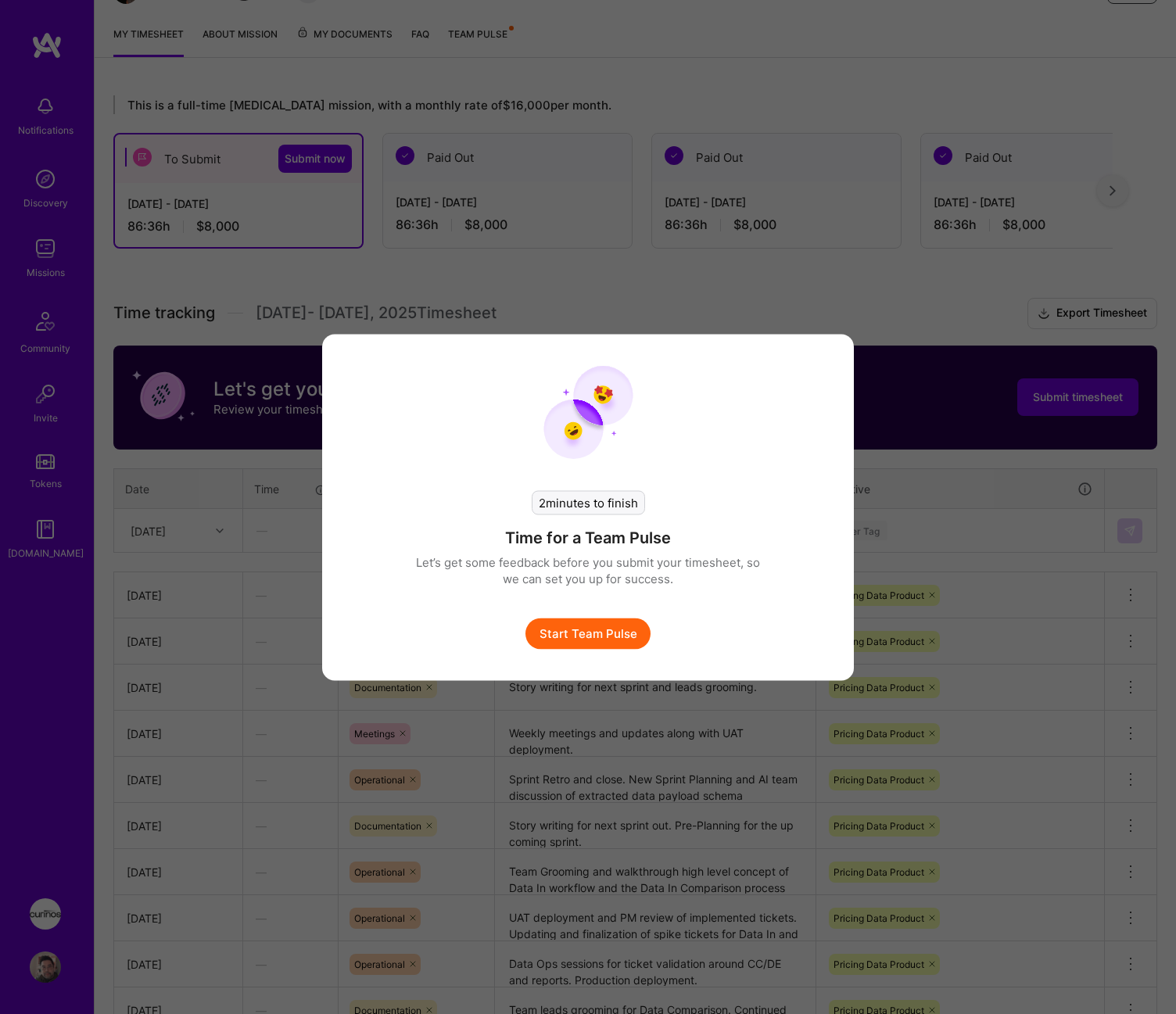
click at [615, 627] on button "Start Team Pulse" at bounding box center [588, 633] width 125 height 31
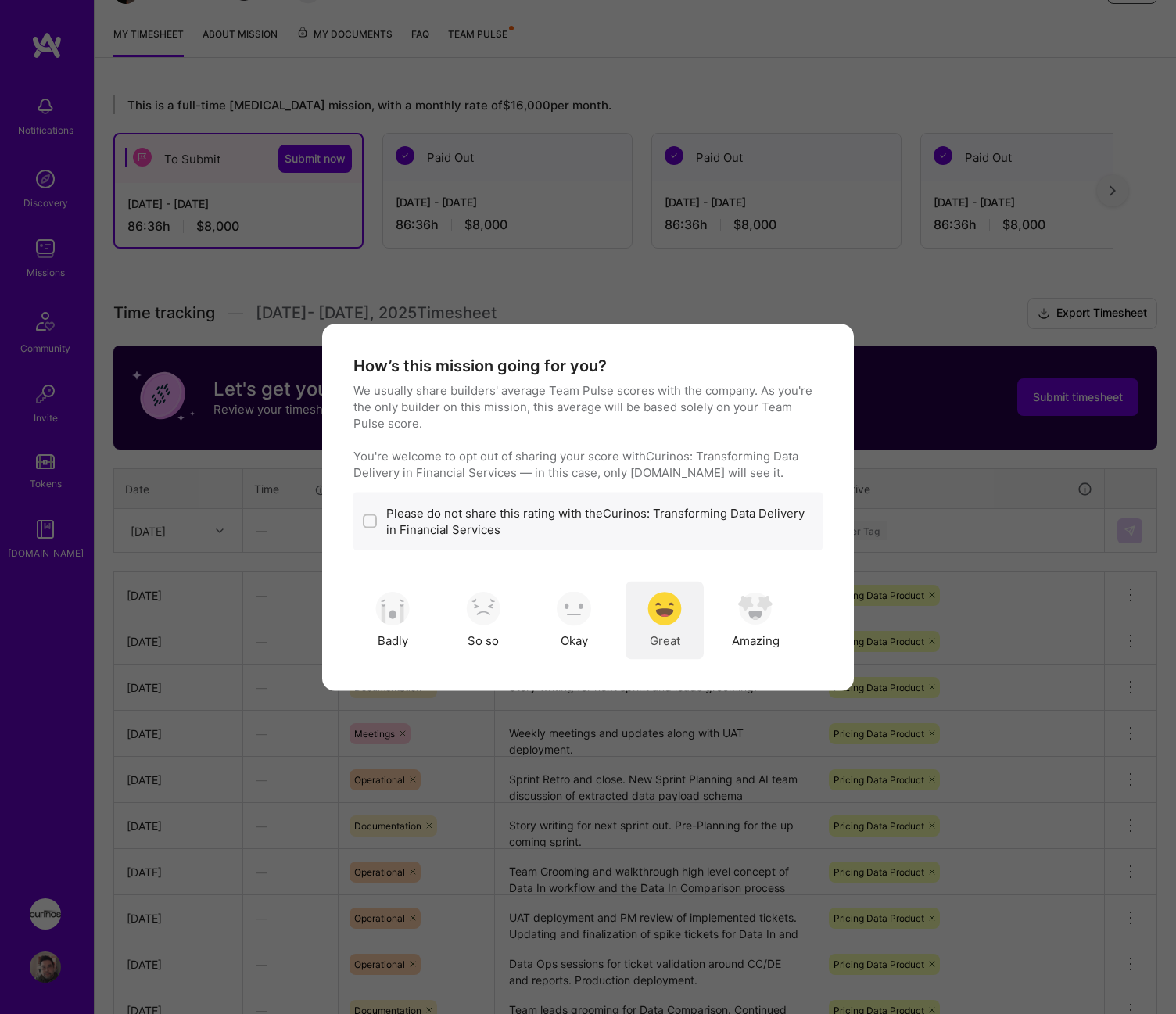
click at [671, 613] on img "modal" at bounding box center [664, 608] width 34 height 34
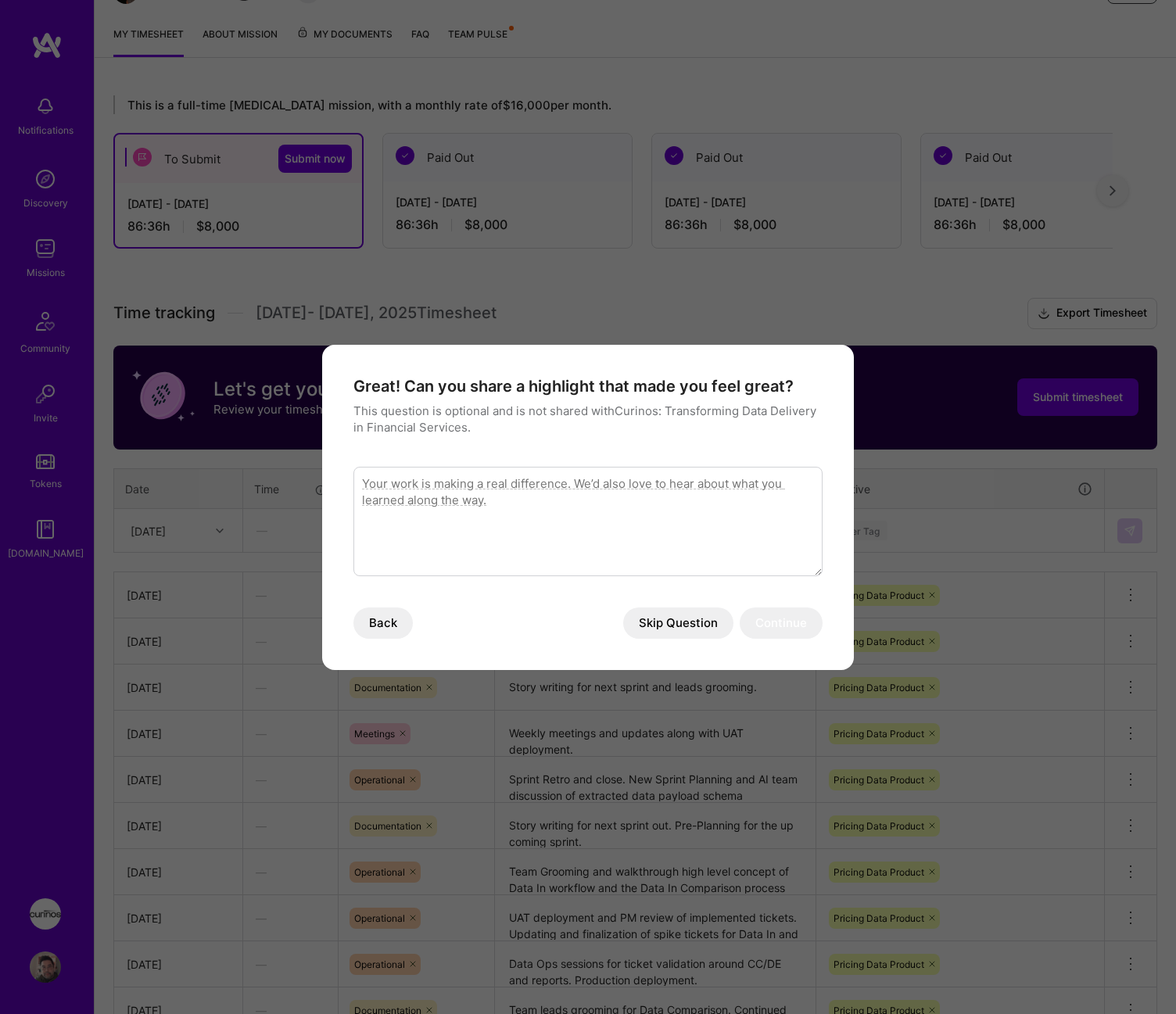
click at [713, 619] on button "Skip Question" at bounding box center [677, 623] width 110 height 31
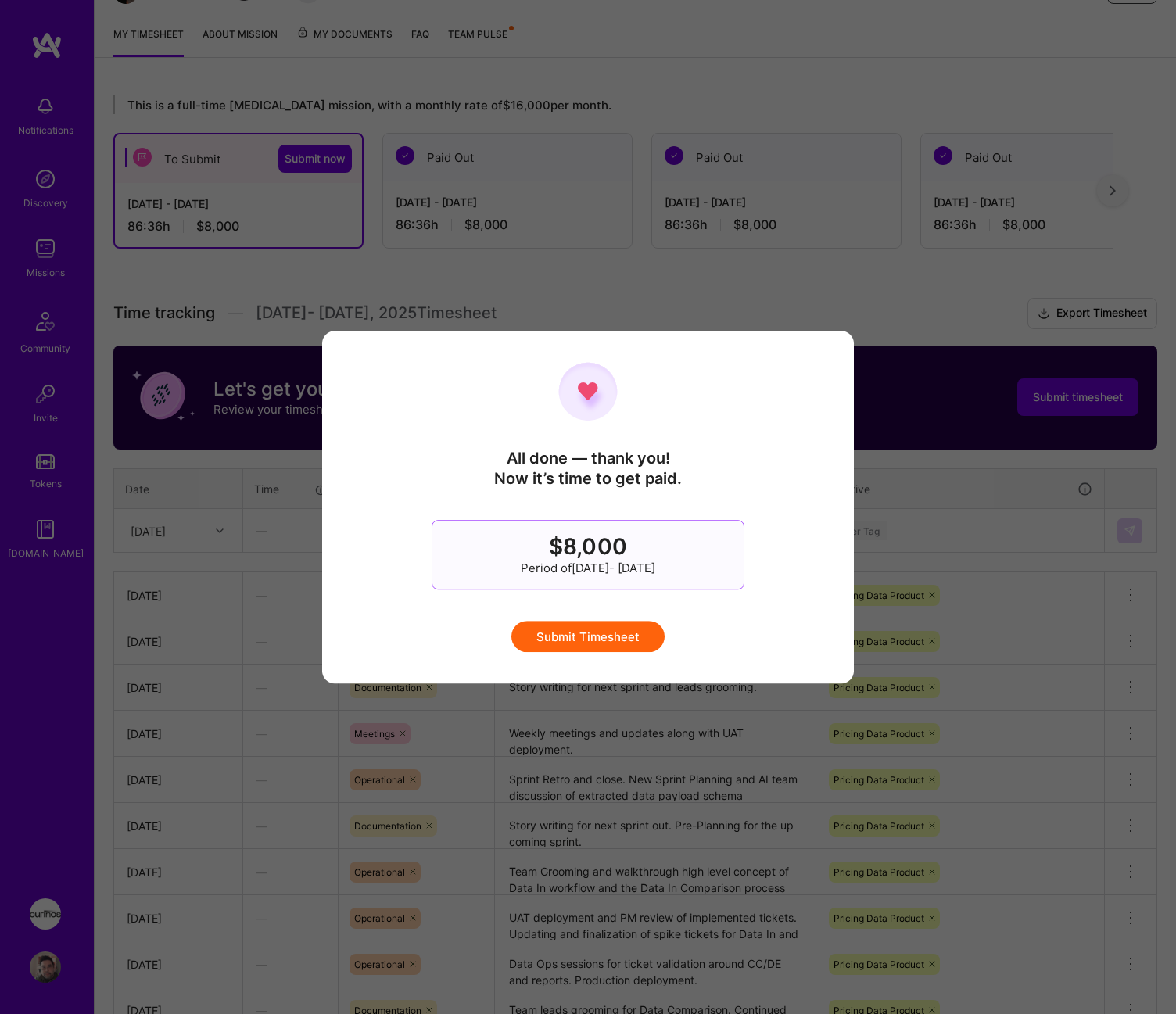
click at [641, 630] on button "Submit Timesheet" at bounding box center [588, 636] width 153 height 31
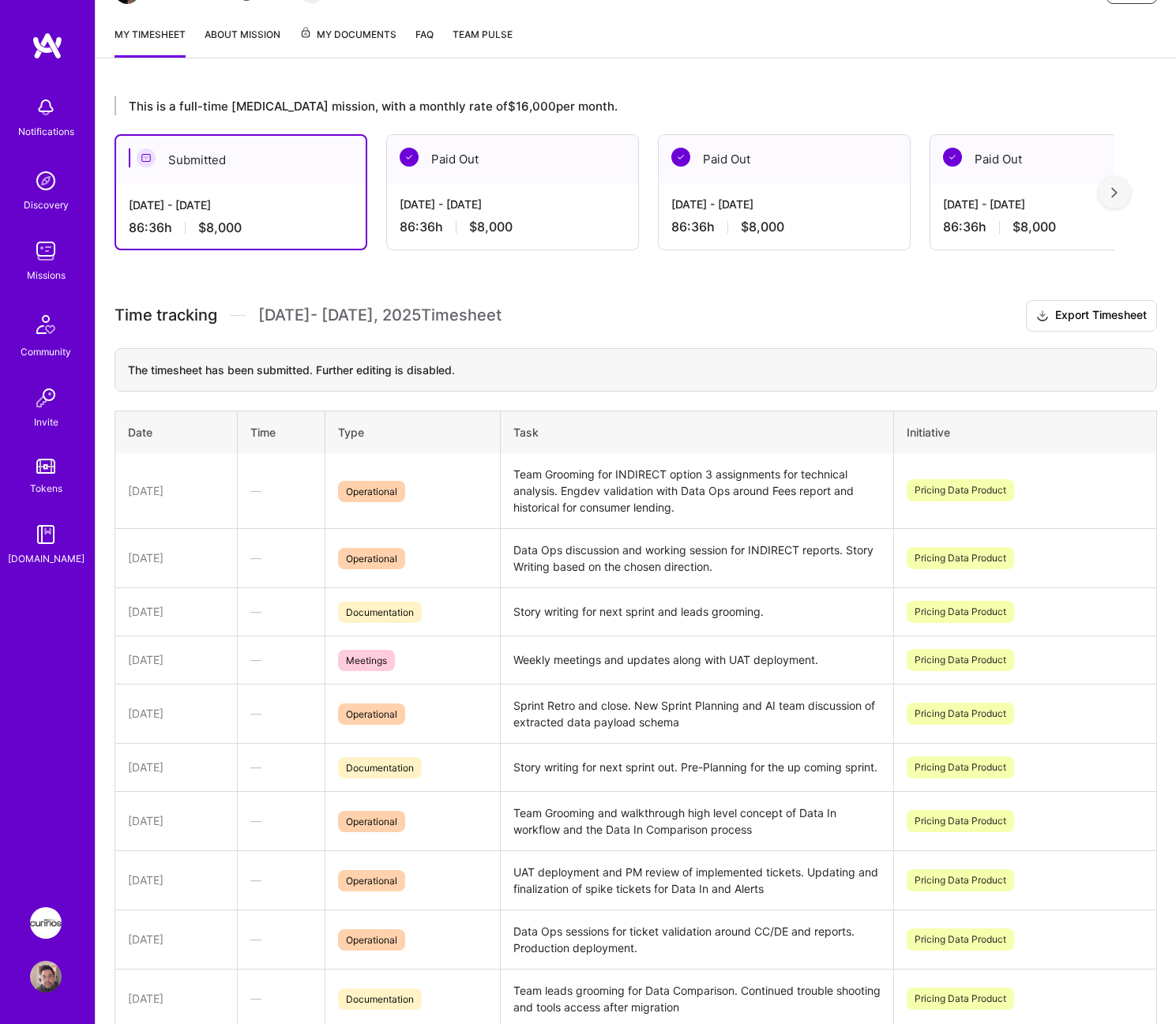
scroll to position [0, 0]
